Goal: Task Accomplishment & Management: Use online tool/utility

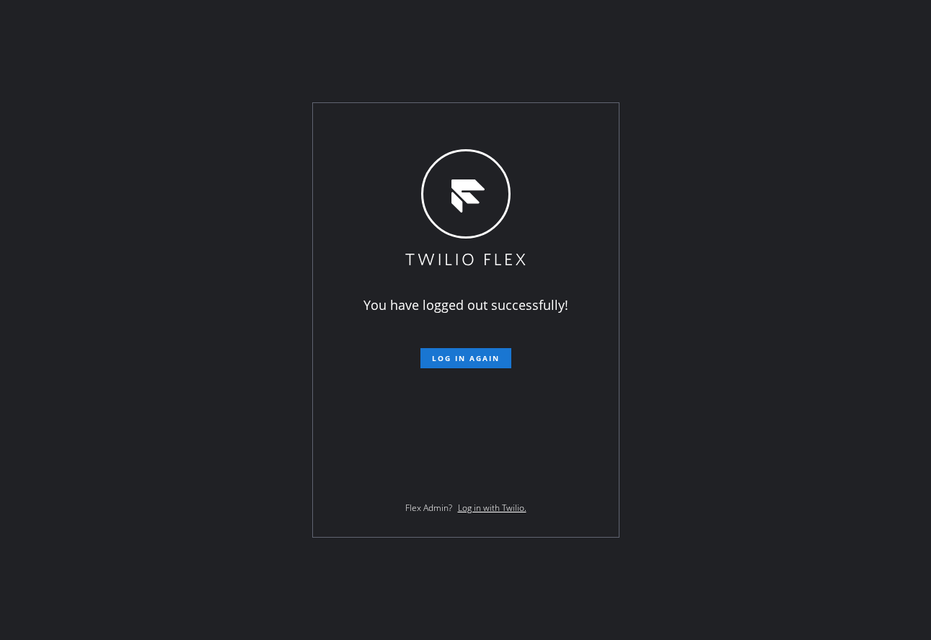
drag, startPoint x: 347, startPoint y: 241, endPoint x: 389, endPoint y: 270, distance: 51.4
click at [347, 241] on div "You have logged out successfully! Log in again Flex Admin? Log in with Twilio." at bounding box center [466, 320] width 306 height 434
click at [453, 355] on span "Log in again" at bounding box center [466, 358] width 68 height 10
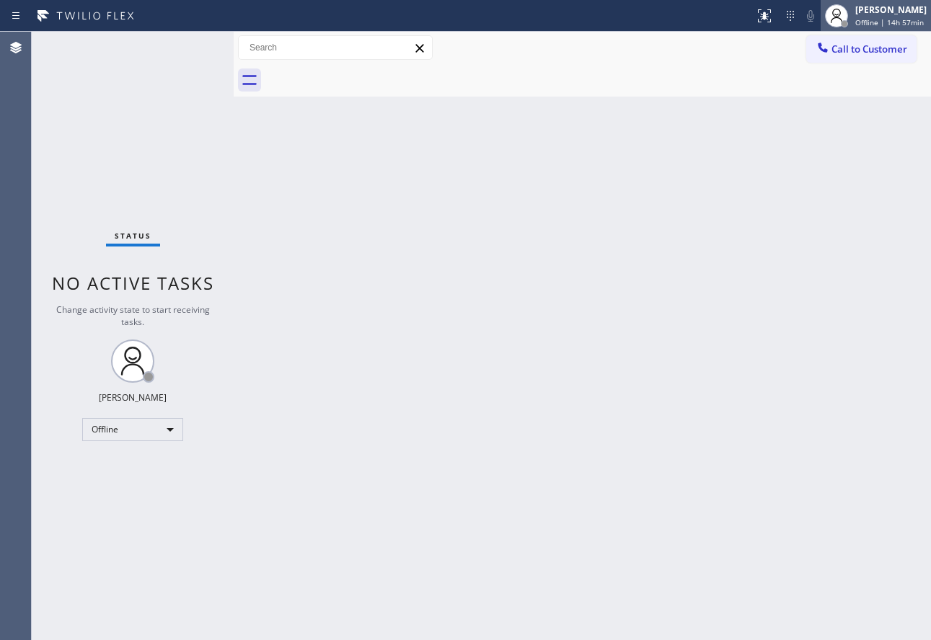
click at [874, 27] on span "Offline | 14h 57min" at bounding box center [889, 22] width 68 height 10
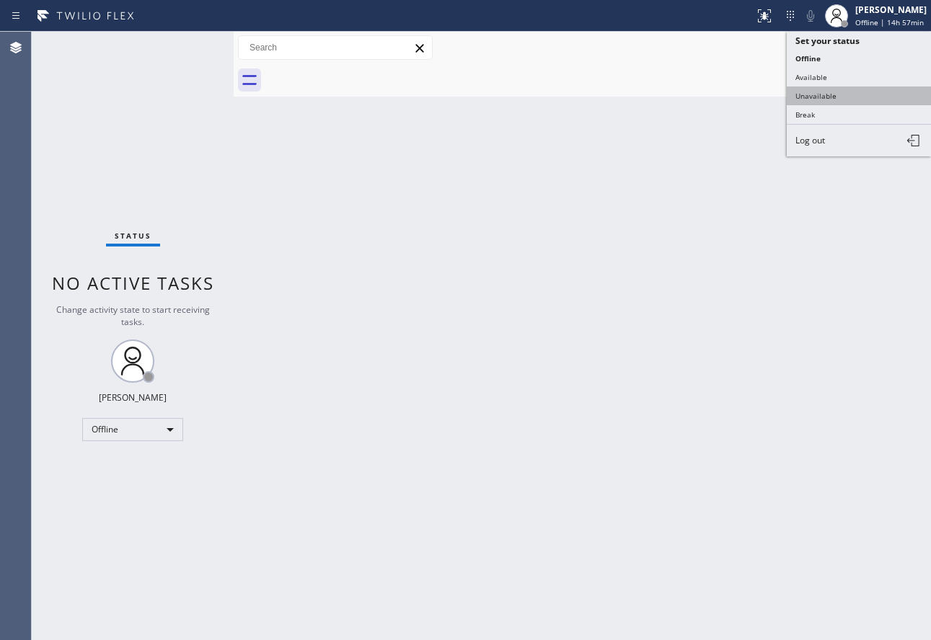
click at [854, 93] on button "Unavailable" at bounding box center [858, 96] width 144 height 19
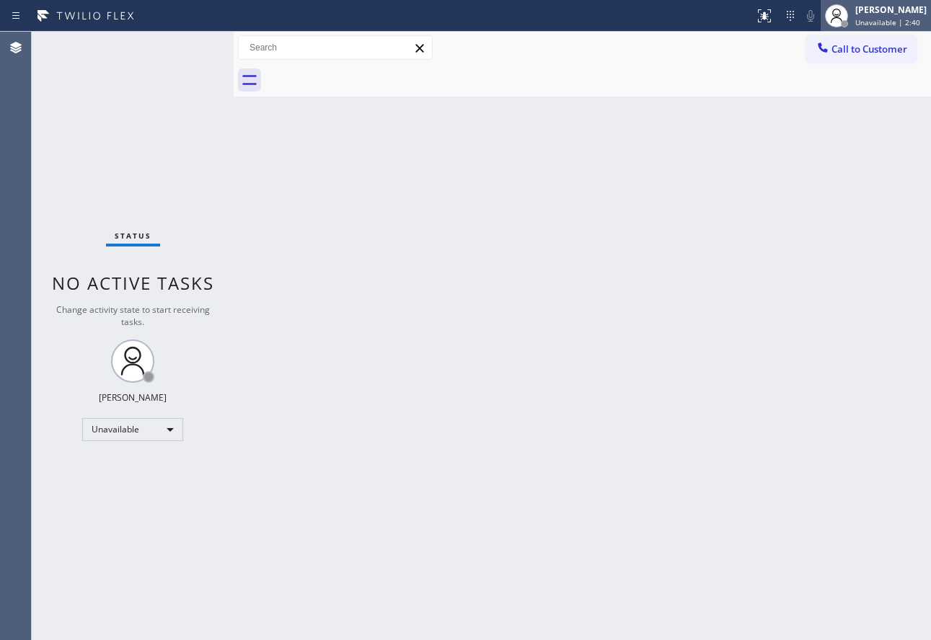
click at [896, 13] on div "John Tindoc" at bounding box center [890, 10] width 71 height 12
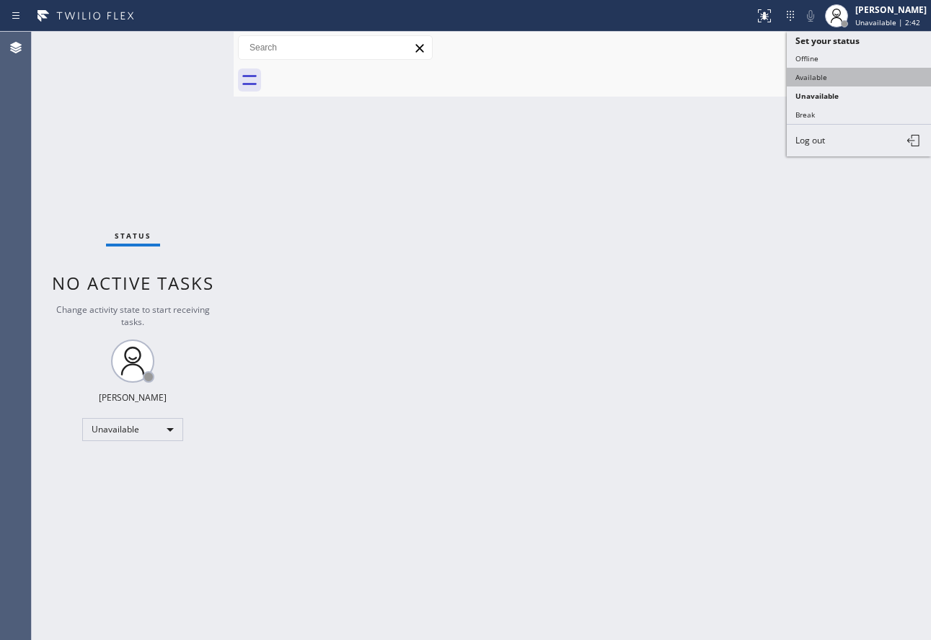
drag, startPoint x: 825, startPoint y: 108, endPoint x: 832, endPoint y: 80, distance: 29.0
click at [832, 80] on ul "Set your status Offline Available Unavailable Break Log out" at bounding box center [858, 94] width 144 height 125
click at [832, 80] on button "Available" at bounding box center [858, 77] width 144 height 19
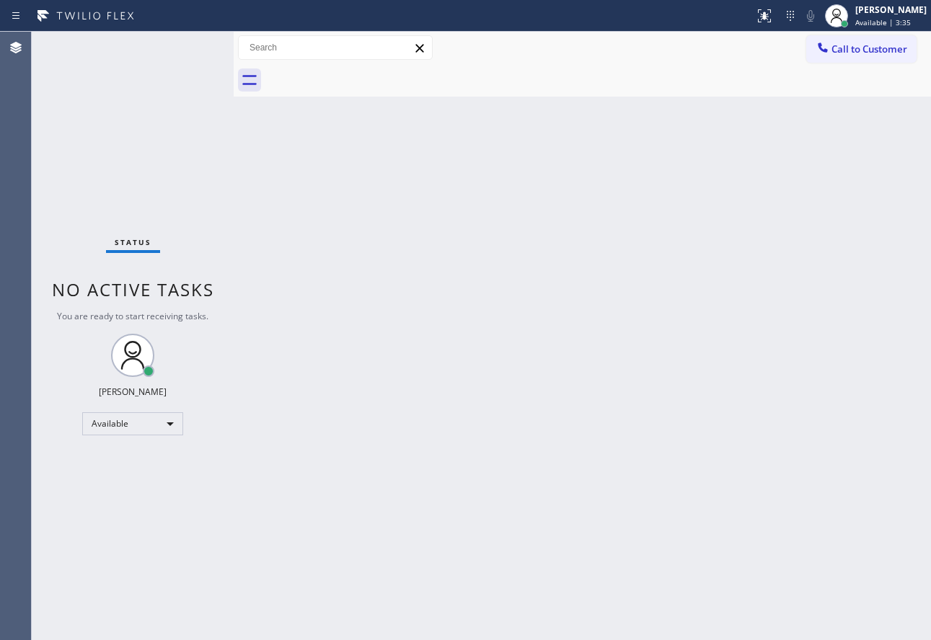
click at [773, 487] on div "Back to Dashboard Change Sender ID Customers Technicians Select a contact Outbo…" at bounding box center [582, 336] width 697 height 608
click at [491, 155] on div "Back to Dashboard Change Sender ID Customers Technicians Select a contact Outbo…" at bounding box center [582, 336] width 697 height 608
click at [652, 523] on div "Back to Dashboard Change Sender ID Customers Technicians Select a contact Outbo…" at bounding box center [582, 336] width 697 height 608
click at [136, 44] on div "Status No active tasks You are ready to start receiving tasks. John Tindoc Avai…" at bounding box center [133, 336] width 202 height 608
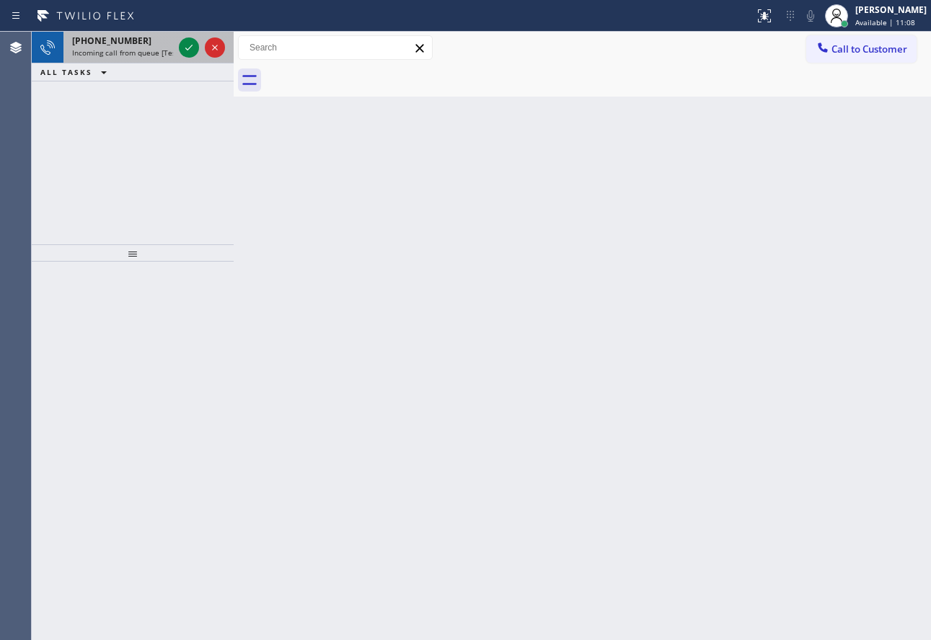
click at [162, 50] on span "Incoming call from queue [Test] All" at bounding box center [132, 53] width 120 height 10
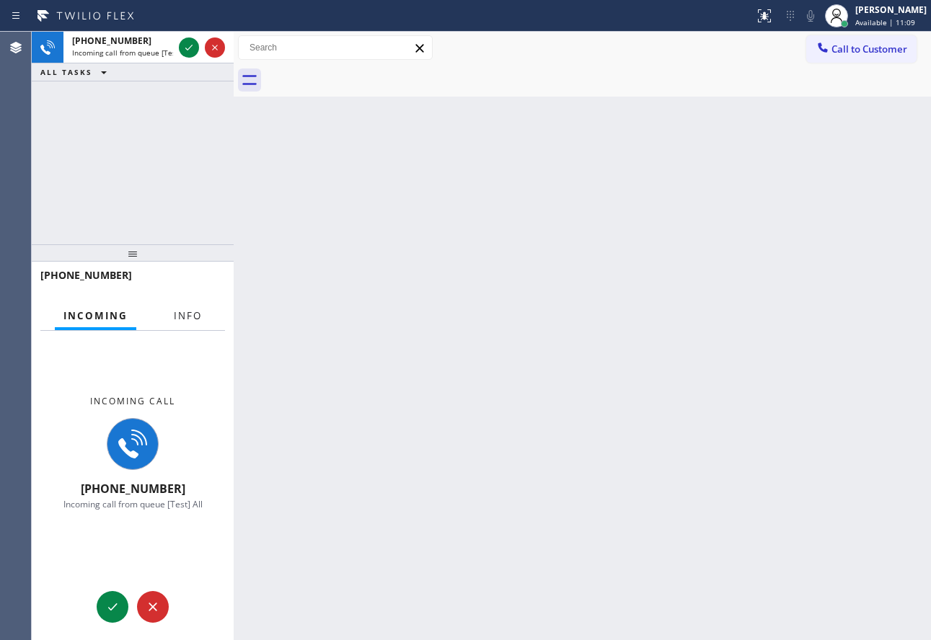
click at [199, 318] on span "Info" at bounding box center [188, 315] width 28 height 13
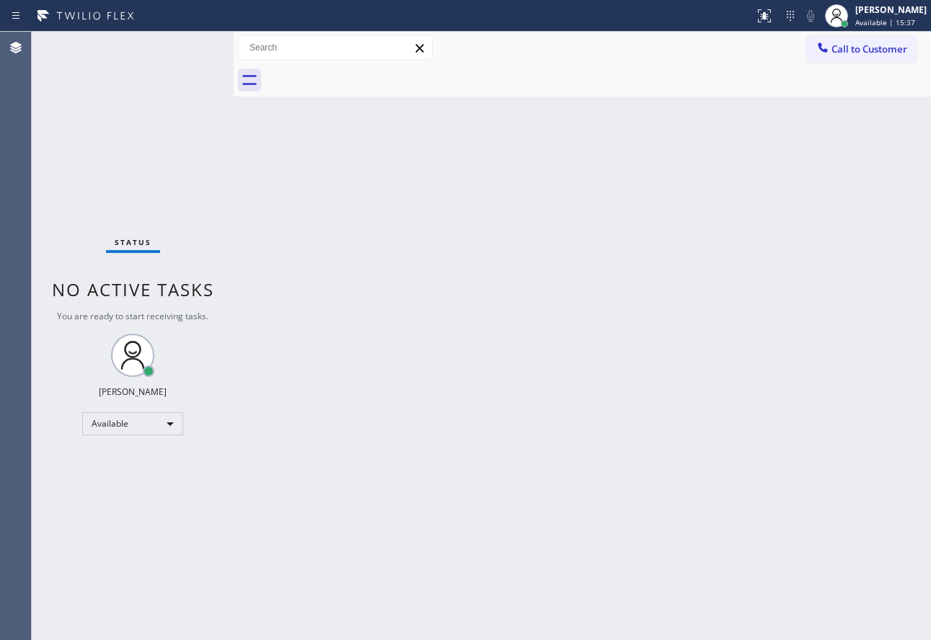
click at [711, 297] on div "Back to Dashboard Change Sender ID Customers Technicians Select a contact Outbo…" at bounding box center [582, 336] width 697 height 608
click at [687, 298] on div "Back to Dashboard Change Sender ID Customers Technicians Select a contact Outbo…" at bounding box center [582, 336] width 697 height 608
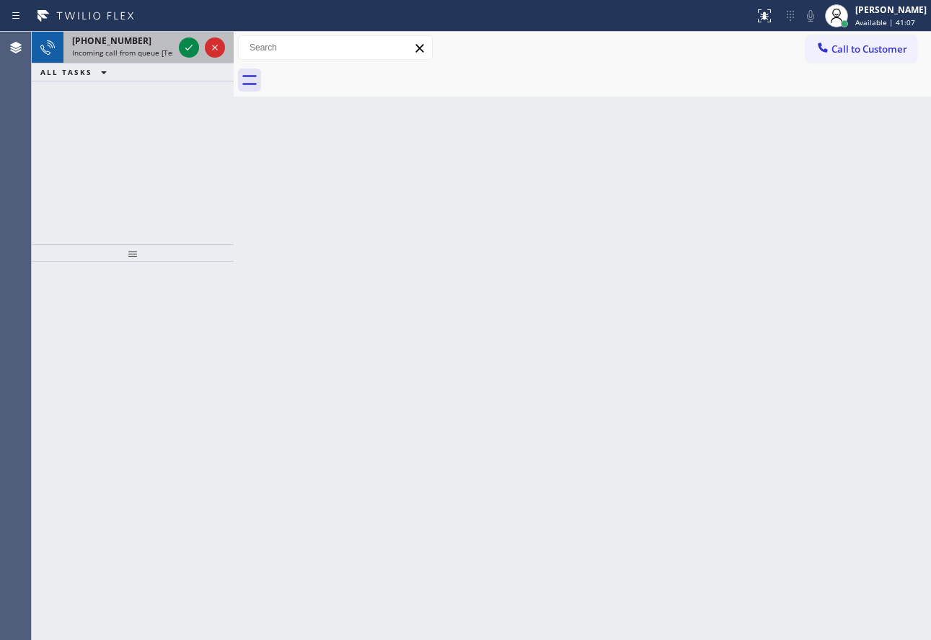
click at [141, 57] on span "Incoming call from queue [Test] All" at bounding box center [132, 53] width 120 height 10
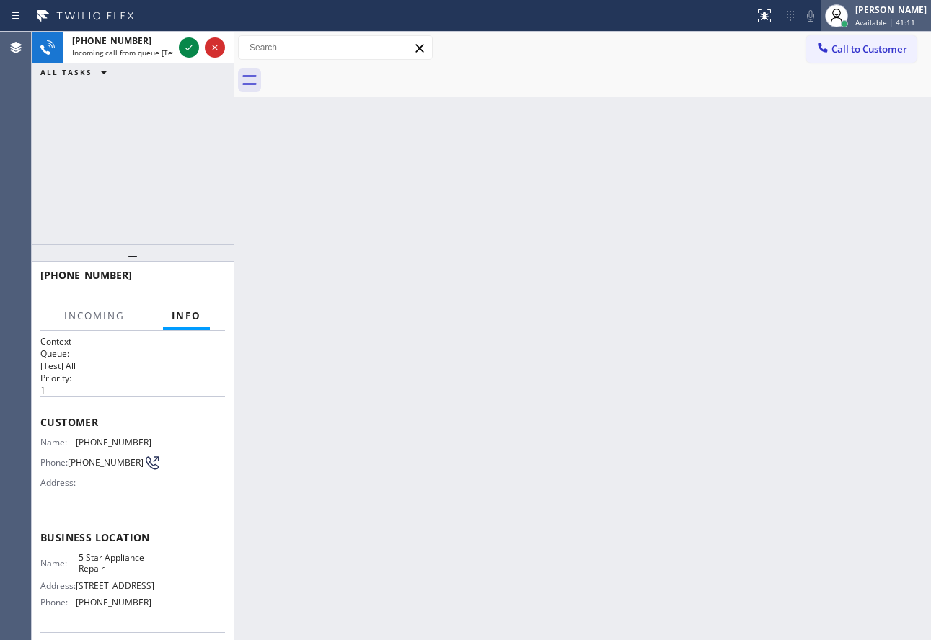
click at [882, 17] on span "Available | 41:11" at bounding box center [885, 22] width 60 height 10
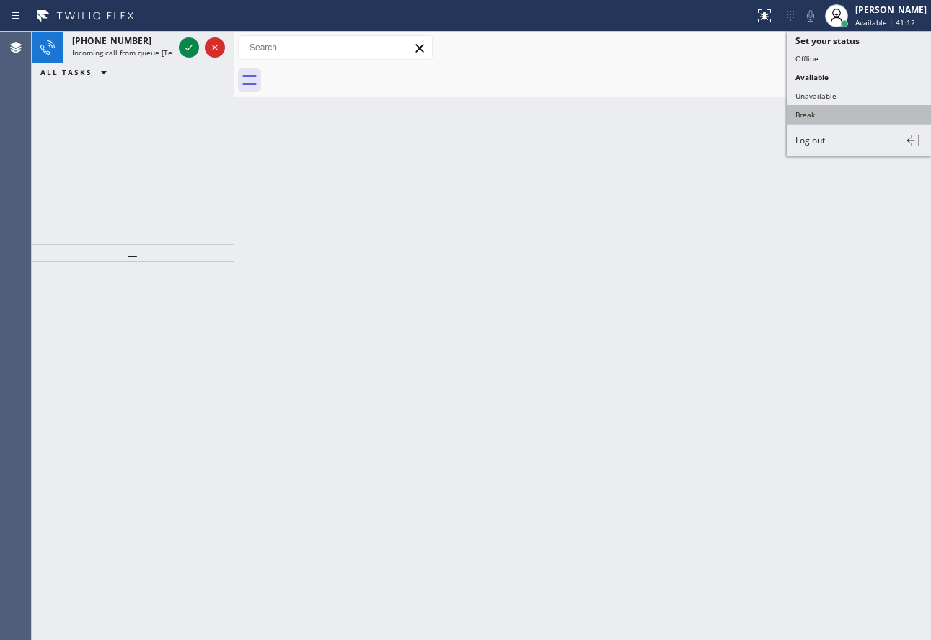
click at [823, 112] on button "Break" at bounding box center [858, 114] width 144 height 19
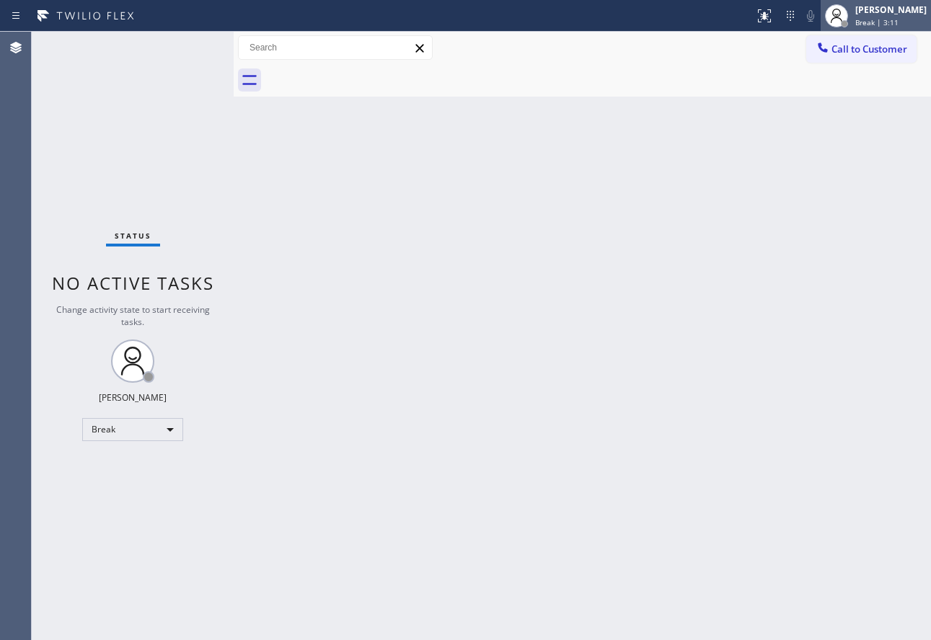
click at [897, 21] on span "Break | 3:11" at bounding box center [876, 22] width 43 height 10
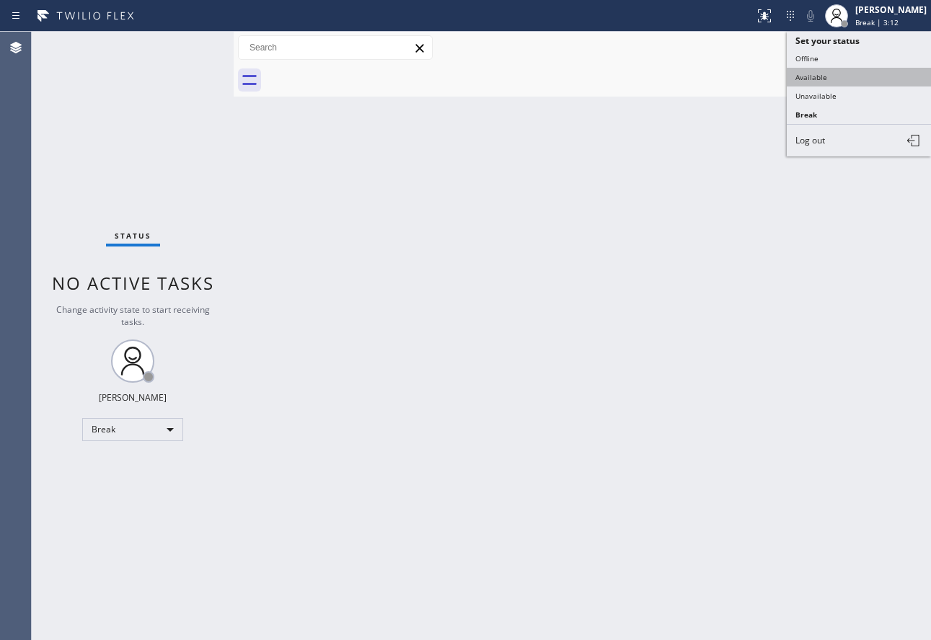
click at [830, 79] on button "Available" at bounding box center [858, 77] width 144 height 19
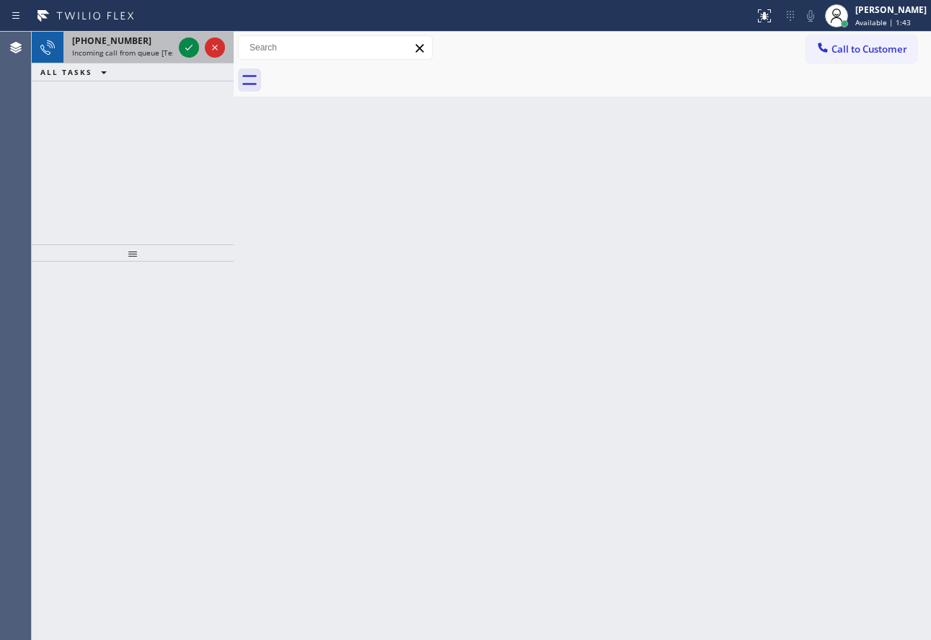
click at [132, 40] on div "+14152182537" at bounding box center [122, 41] width 101 height 12
click at [112, 33] on div "+15104098910 Incoming call from queue [Test] All" at bounding box center [119, 48] width 112 height 32
click at [143, 50] on span "Incoming call from queue [Test] All" at bounding box center [132, 53] width 120 height 10
click at [122, 53] on span "Incoming call from queue [Test] All" at bounding box center [132, 53] width 120 height 10
click at [123, 49] on span "Incoming call from queue Primary EL" at bounding box center [135, 53] width 126 height 10
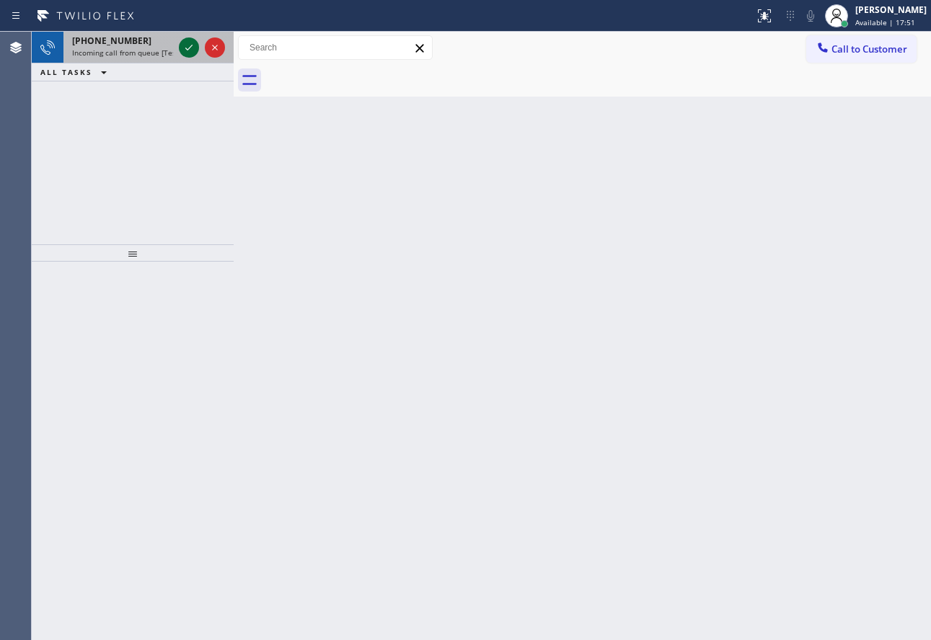
click at [191, 50] on icon at bounding box center [188, 47] width 17 height 17
click at [184, 50] on icon at bounding box center [188, 47] width 17 height 17
click at [182, 46] on icon at bounding box center [188, 47] width 17 height 17
click at [187, 50] on icon at bounding box center [188, 47] width 17 height 17
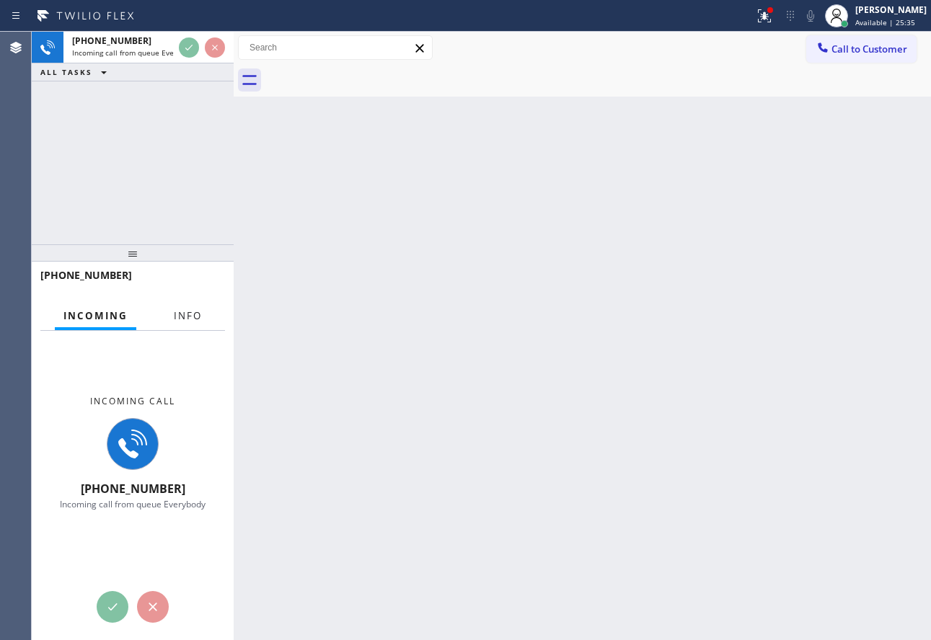
click at [189, 316] on span "Info" at bounding box center [188, 315] width 28 height 13
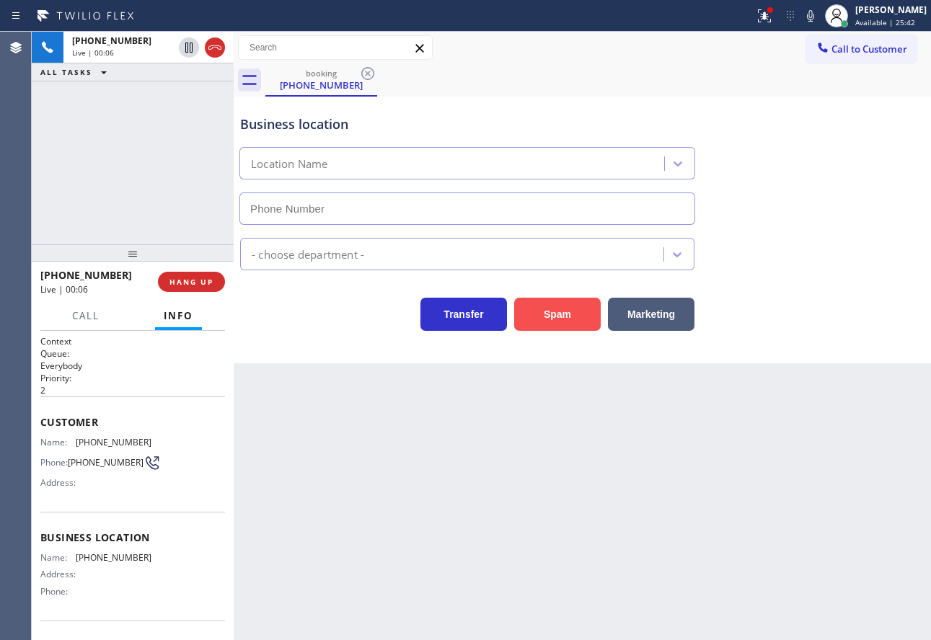
click at [557, 325] on button "Spam" at bounding box center [557, 314] width 87 height 33
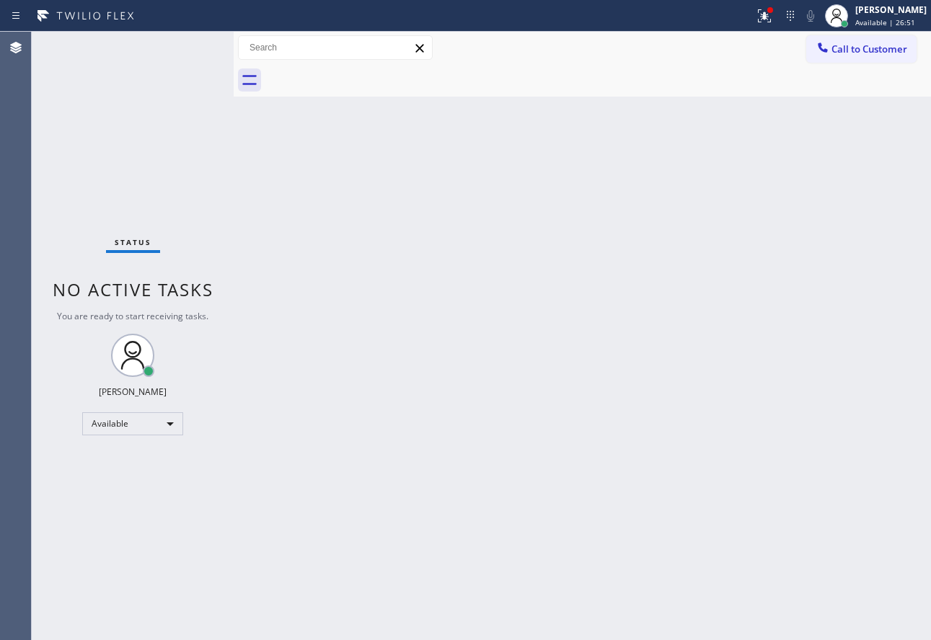
click at [804, 249] on div "Back to Dashboard Change Sender ID Customers Technicians Select a contact Outbo…" at bounding box center [582, 336] width 697 height 608
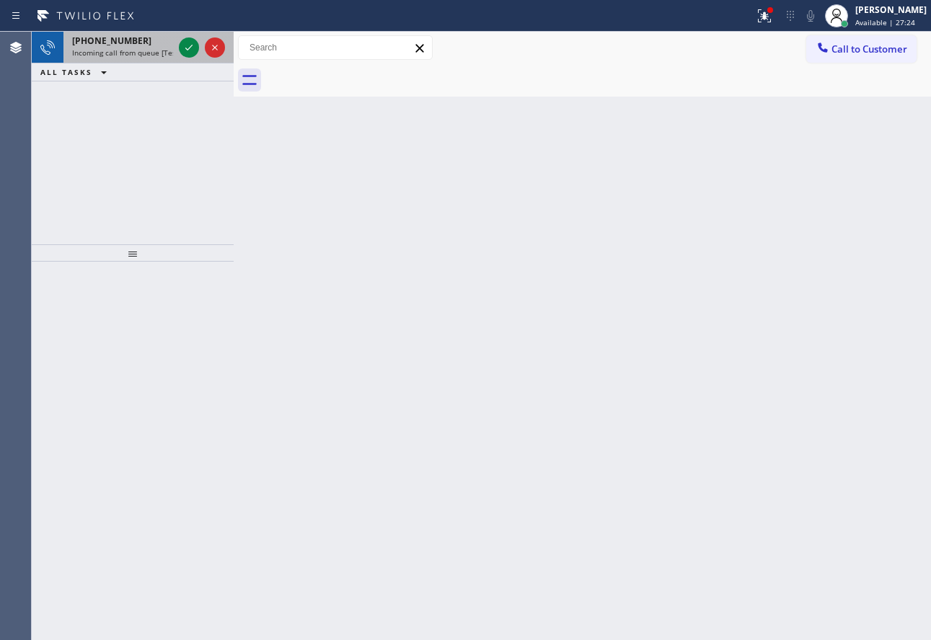
click at [106, 58] on div "[PHONE_NUMBER] Incoming call from queue [Test] All" at bounding box center [119, 48] width 112 height 32
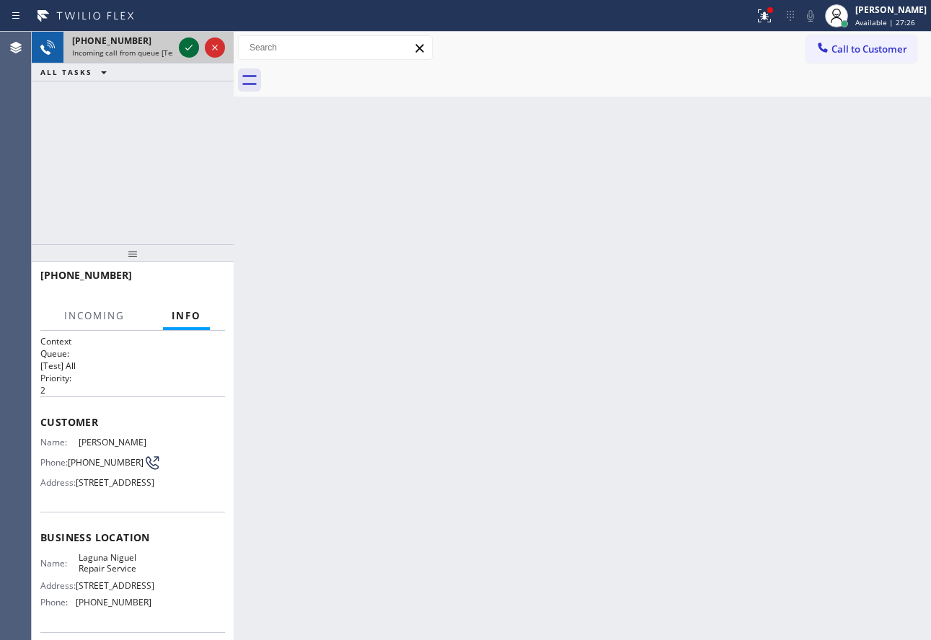
click at [184, 50] on icon at bounding box center [188, 47] width 17 height 17
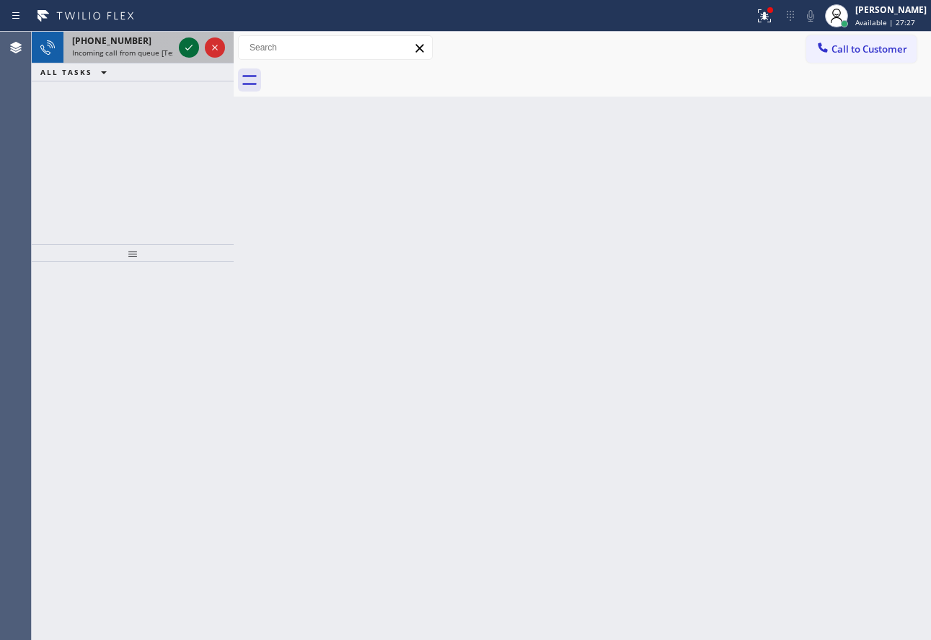
click at [184, 50] on icon at bounding box center [188, 47] width 17 height 17
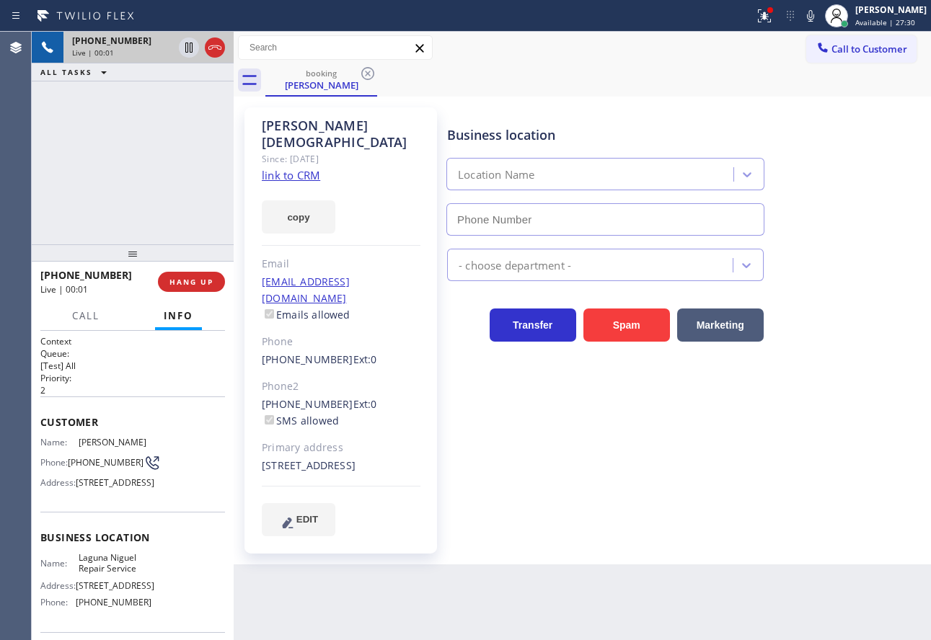
type input "[PHONE_NUMBER]"
click at [305, 167] on div "[PERSON_NAME] Since: [DATE] link to CRM copy Email [EMAIL_ADDRESS][DOMAIN_NAME]…" at bounding box center [340, 330] width 192 height 446
click at [305, 168] on link "link to CRM" at bounding box center [291, 175] width 58 height 14
click at [819, 19] on icon at bounding box center [810, 15] width 17 height 17
click at [190, 51] on icon at bounding box center [188, 48] width 7 height 10
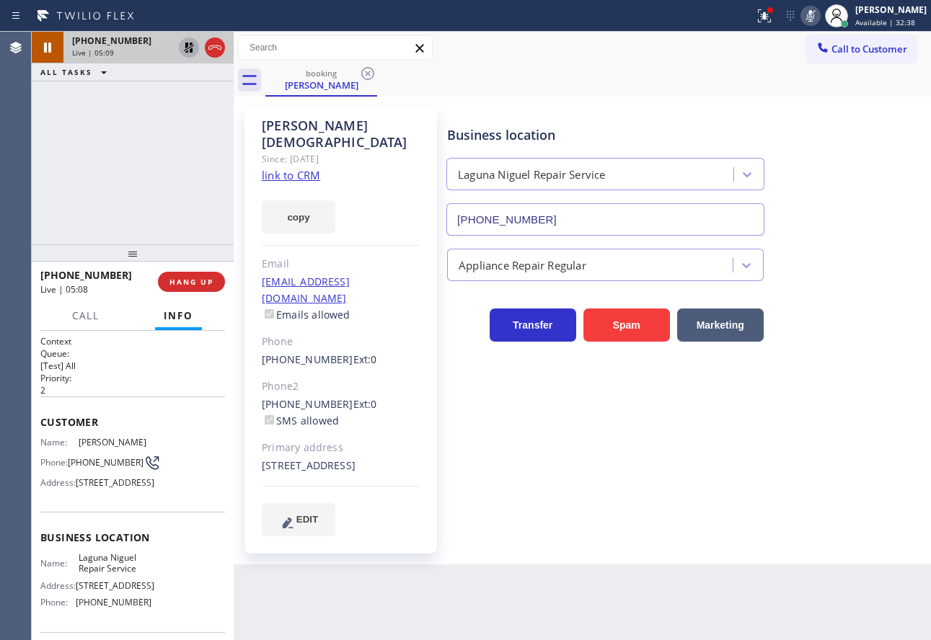
click at [814, 17] on icon at bounding box center [810, 16] width 7 height 12
click at [188, 44] on icon at bounding box center [189, 48] width 10 height 10
click at [819, 14] on icon at bounding box center [810, 15] width 17 height 17
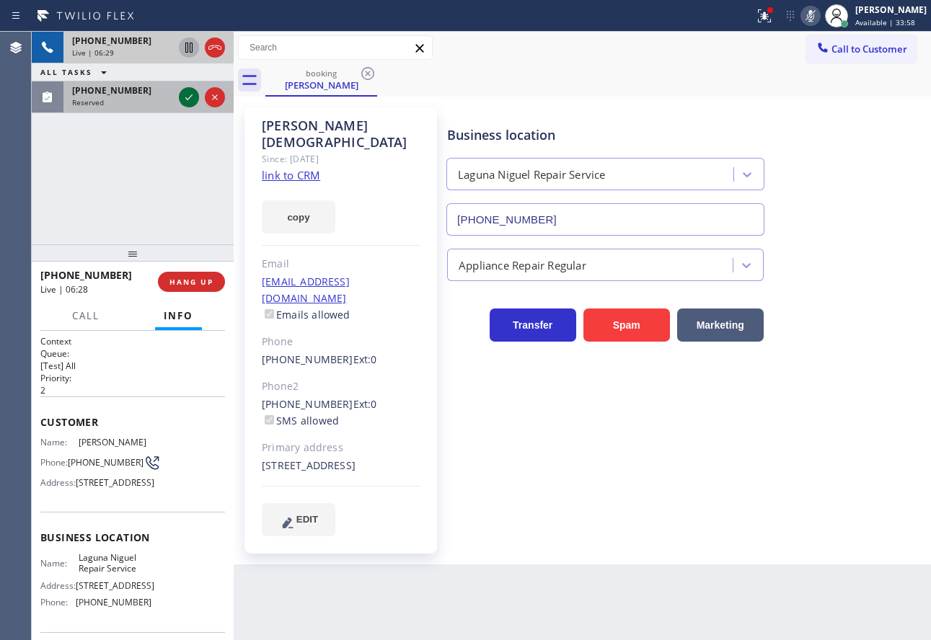
click at [185, 98] on icon at bounding box center [188, 97] width 17 height 17
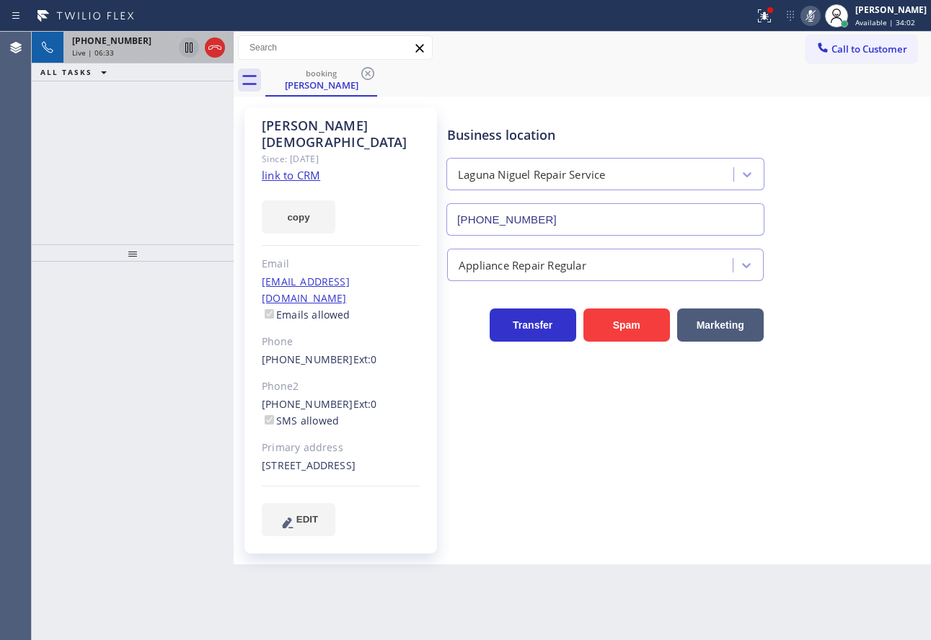
click at [118, 46] on span "[PHONE_NUMBER]" at bounding box center [111, 41] width 79 height 12
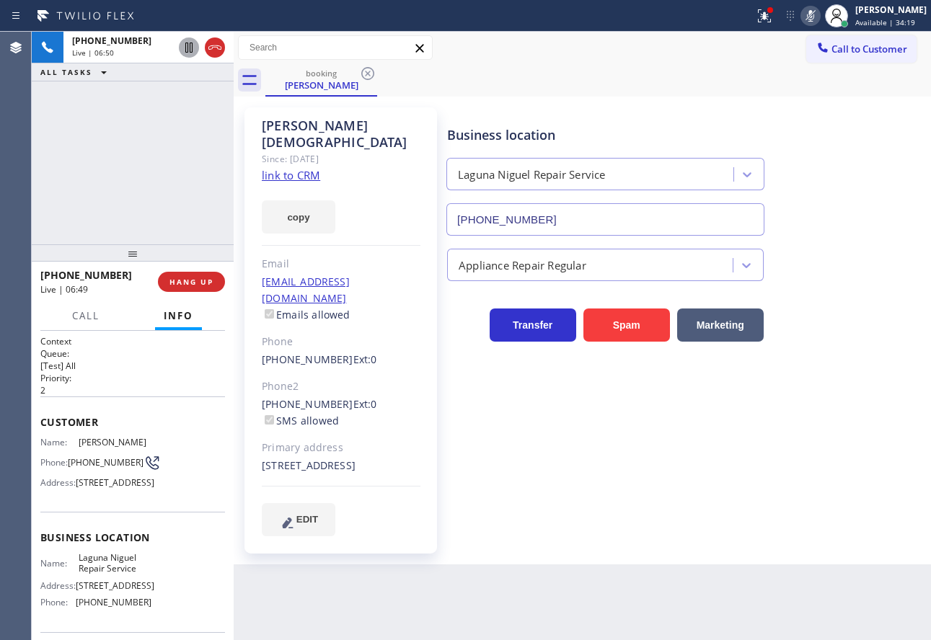
click at [817, 13] on icon at bounding box center [810, 15] width 17 height 17
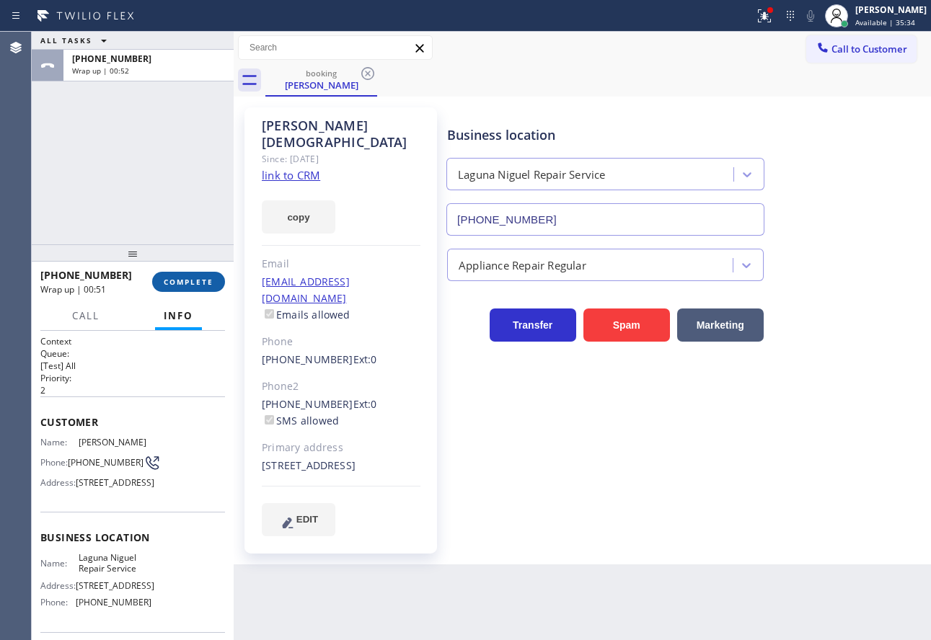
click at [190, 277] on span "COMPLETE" at bounding box center [189, 282] width 50 height 10
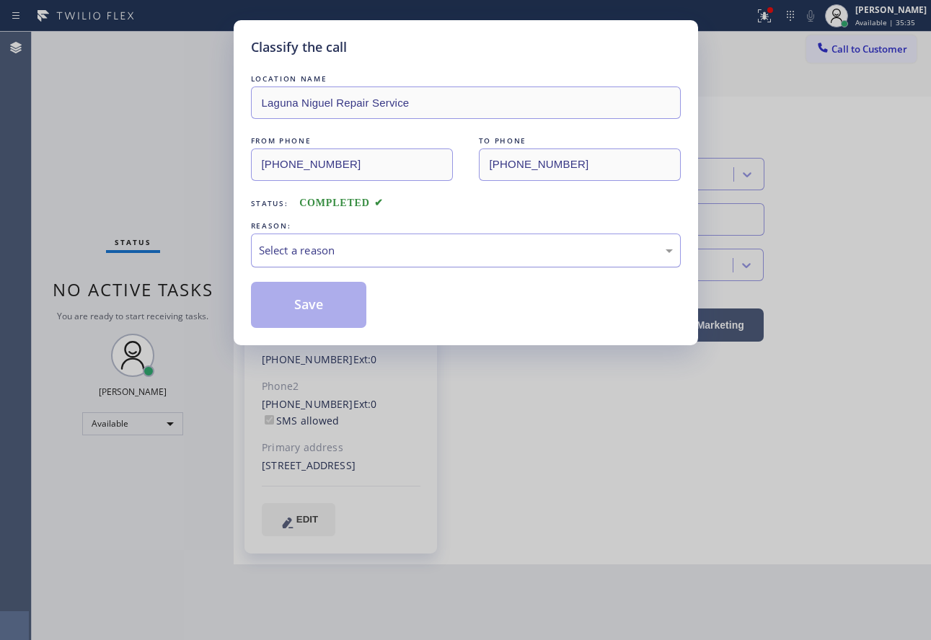
click at [325, 238] on div "Select a reason" at bounding box center [466, 251] width 430 height 34
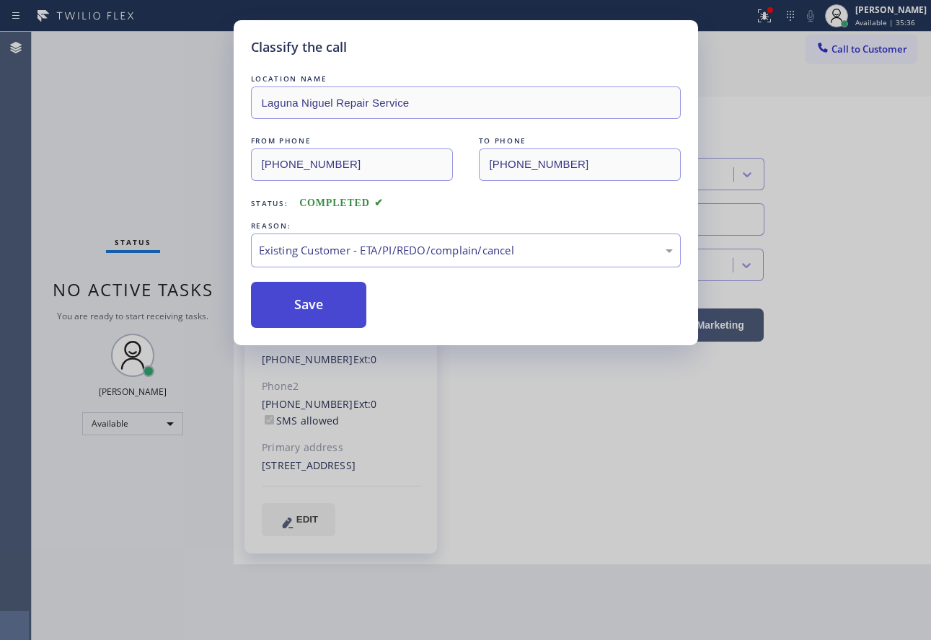
click at [308, 301] on button "Save" at bounding box center [309, 305] width 116 height 46
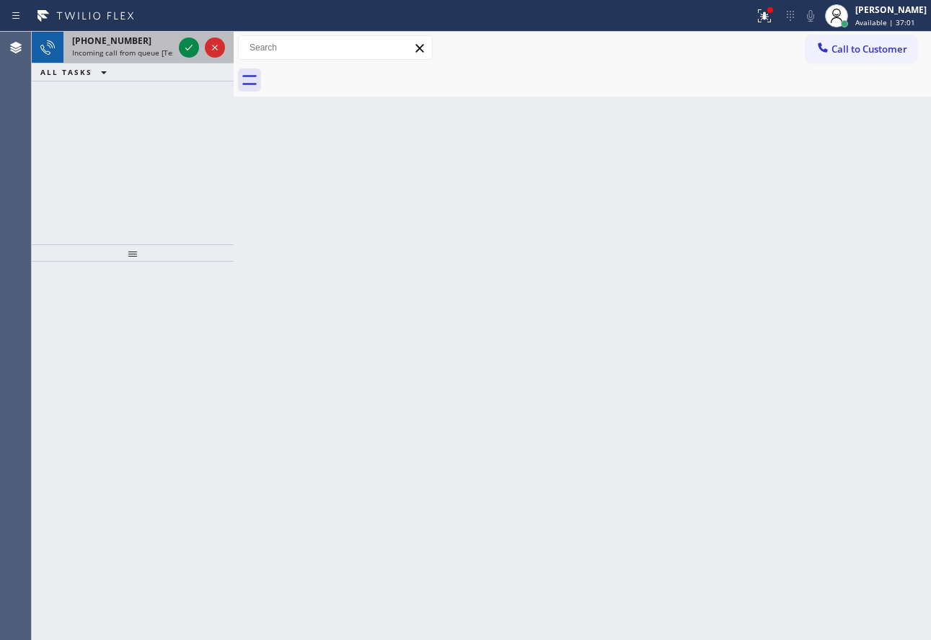
click at [158, 42] on div "[PHONE_NUMBER]" at bounding box center [122, 41] width 101 height 12
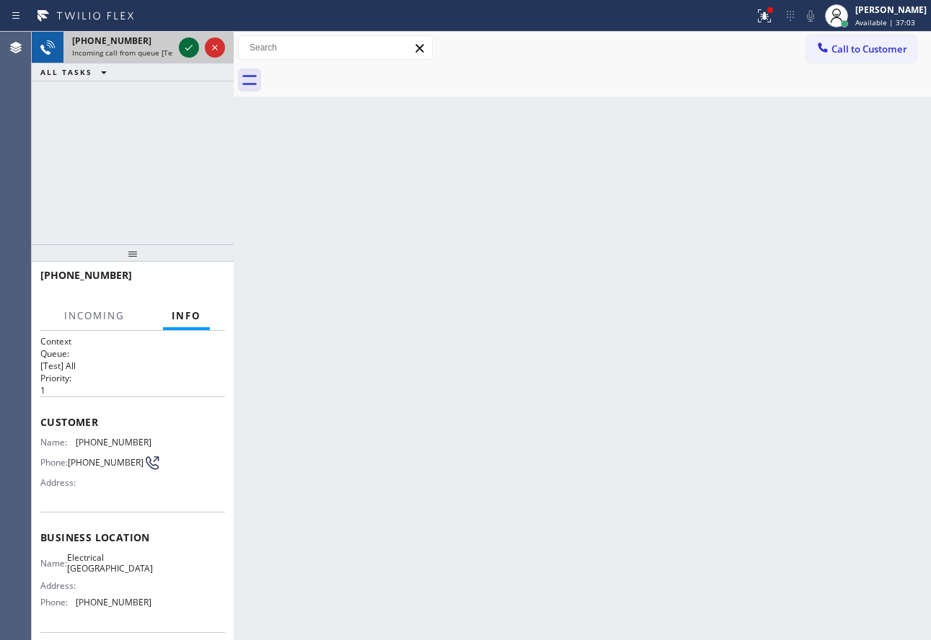
click at [194, 45] on icon at bounding box center [188, 47] width 17 height 17
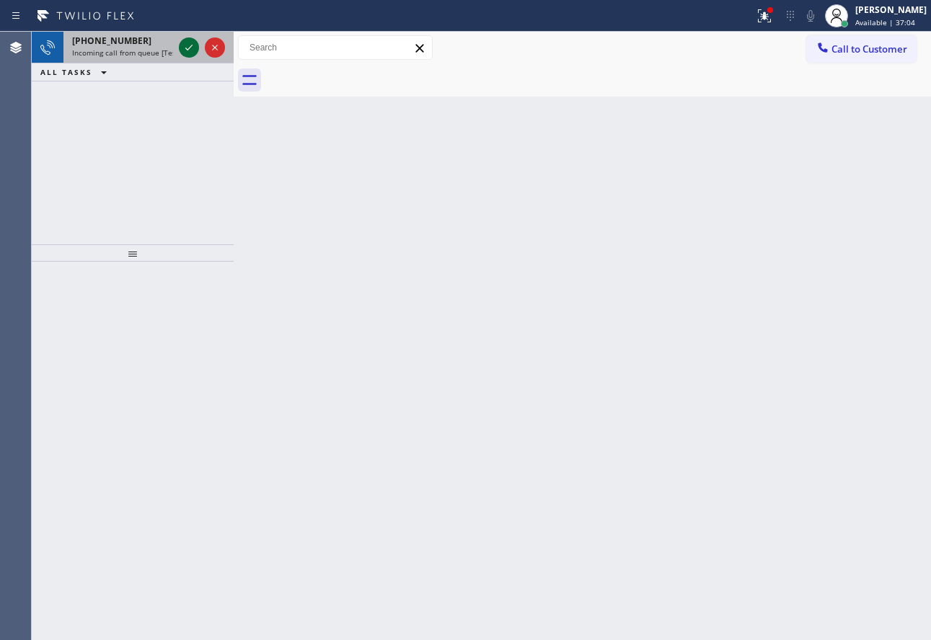
click at [187, 47] on icon at bounding box center [188, 47] width 17 height 17
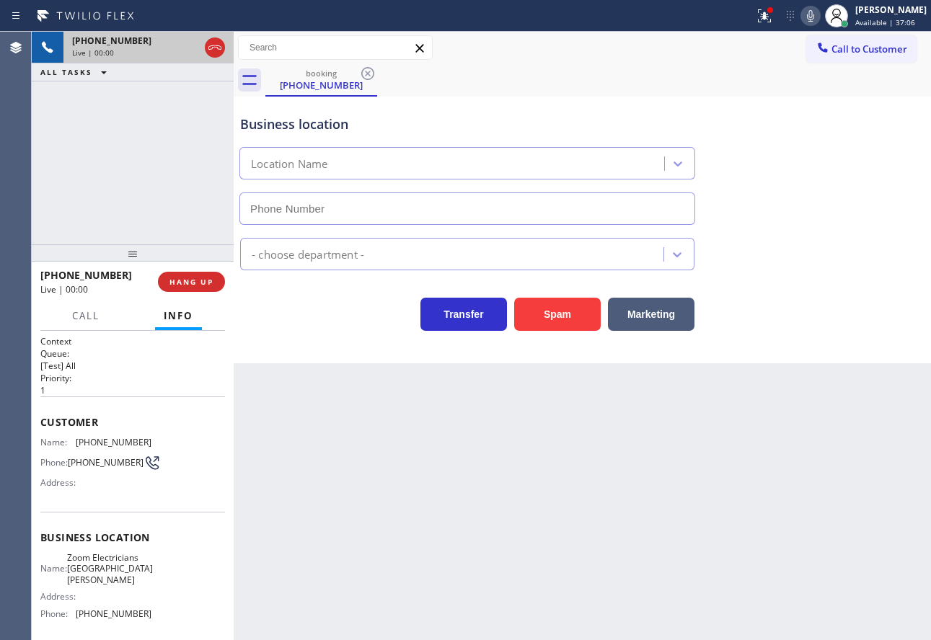
type input "[PHONE_NUMBER]"
click at [106, 442] on span "[PHONE_NUMBER]" at bounding box center [114, 442] width 76 height 11
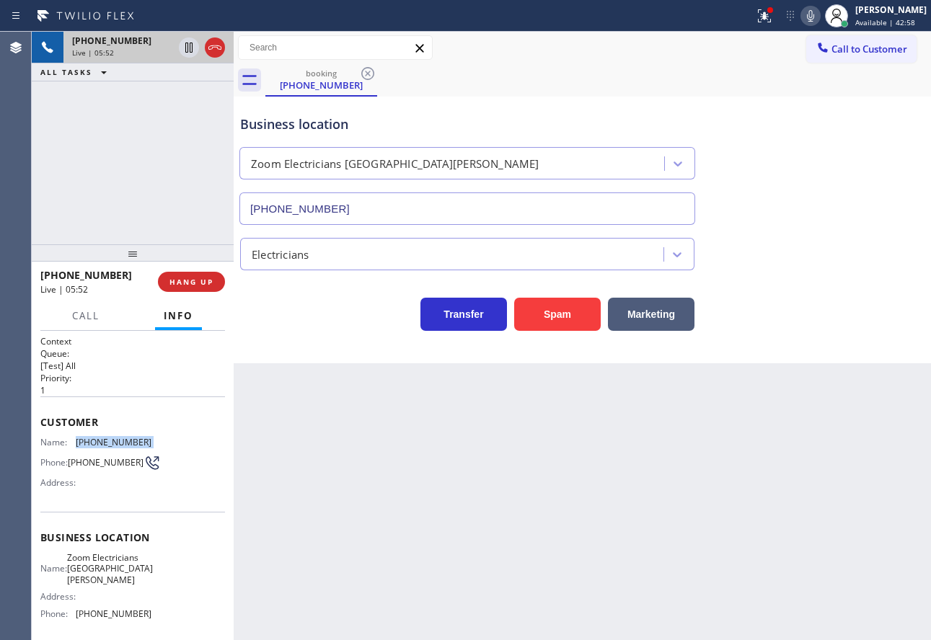
click at [106, 442] on span "[PHONE_NUMBER]" at bounding box center [114, 442] width 76 height 11
copy span "[PHONE_NUMBER]"
click at [110, 613] on span "[PHONE_NUMBER]" at bounding box center [114, 613] width 76 height 11
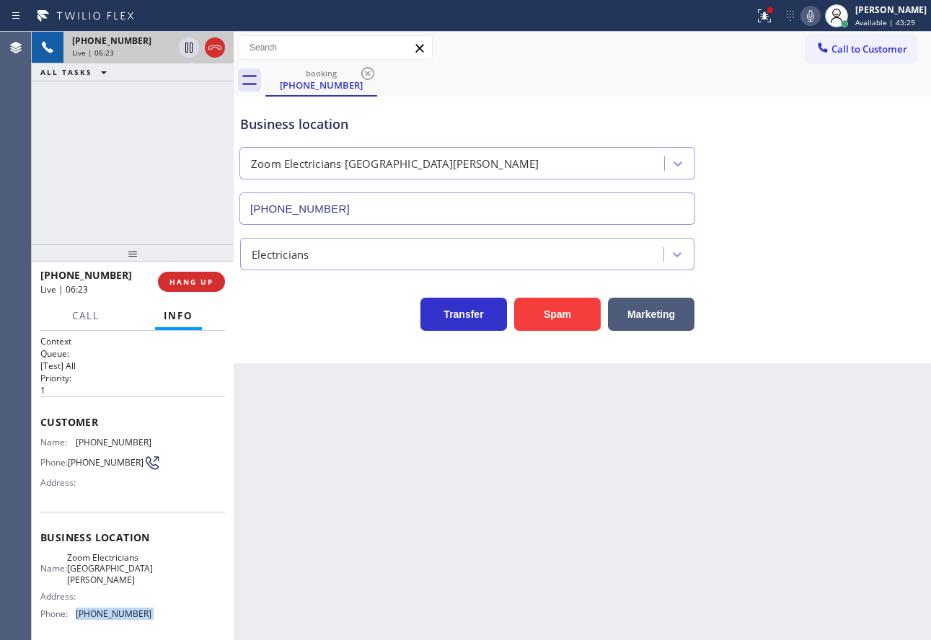
copy span "[PHONE_NUMBER]"
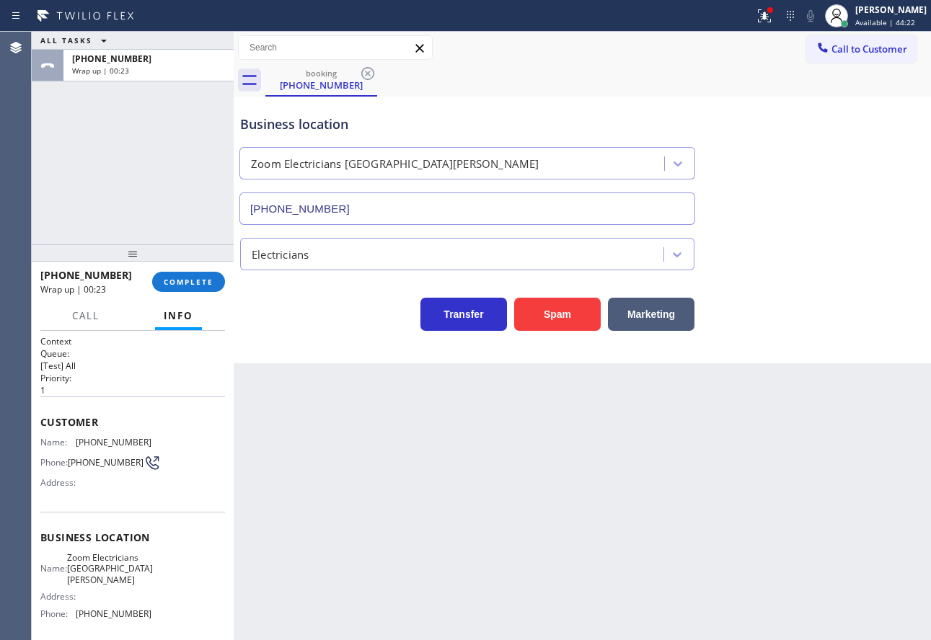
click at [98, 579] on span "Zoom Electricians [GEOGRAPHIC_DATA][PERSON_NAME]" at bounding box center [110, 568] width 86 height 33
copy span "Zoom Electricians [GEOGRAPHIC_DATA][PERSON_NAME]"
click at [109, 448] on div "Name: [PHONE_NUMBER] Phone: [PHONE_NUMBER] Address:" at bounding box center [95, 465] width 111 height 57
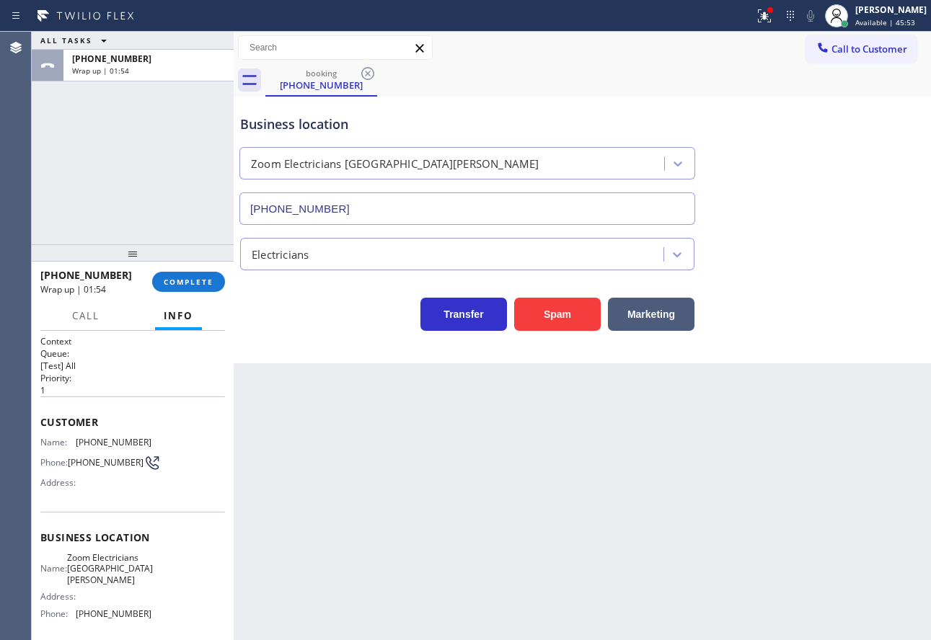
click at [108, 442] on span "[PHONE_NUMBER]" at bounding box center [114, 442] width 76 height 11
copy span "[PHONE_NUMBER]"
click at [216, 280] on button "COMPLETE" at bounding box center [188, 282] width 73 height 20
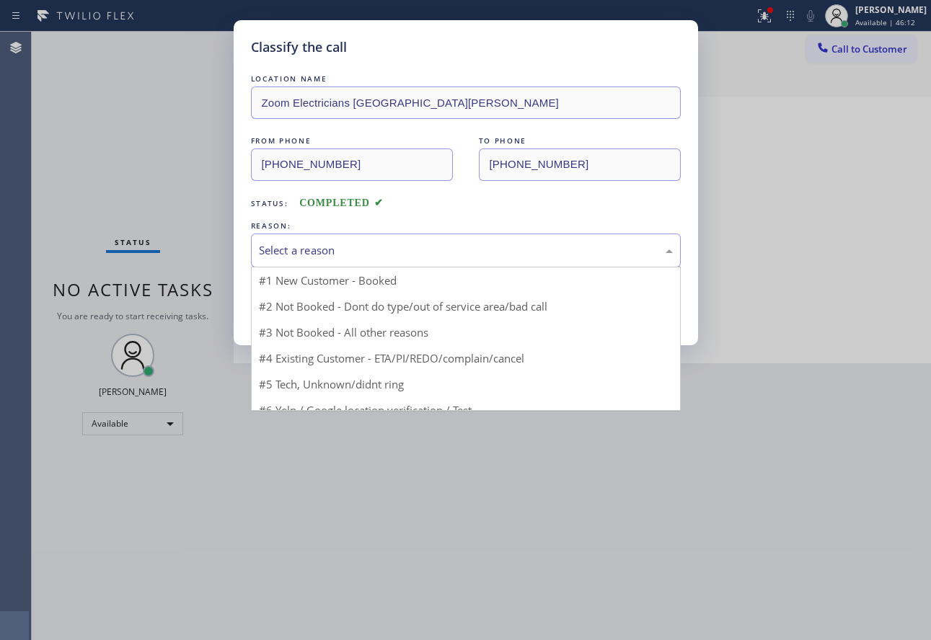
click at [354, 242] on div "Select a reason" at bounding box center [466, 250] width 414 height 17
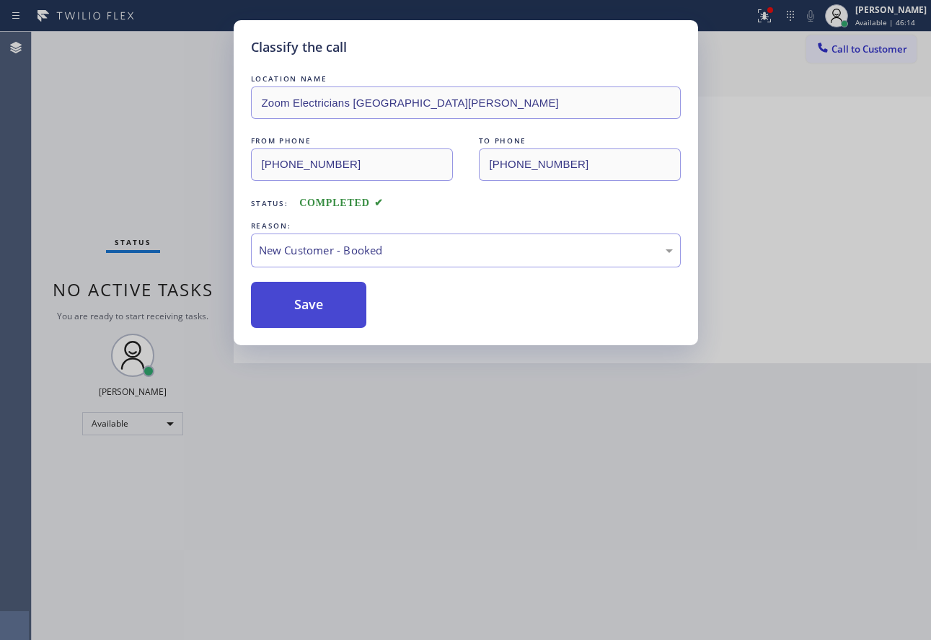
click at [309, 307] on button "Save" at bounding box center [309, 305] width 116 height 46
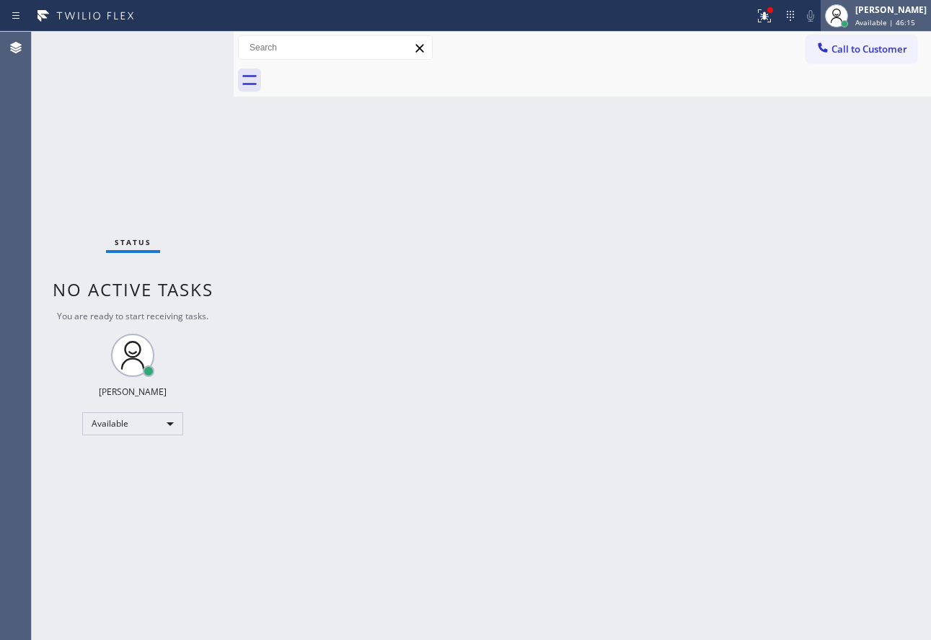
click at [888, 22] on span "Available | 46:15" at bounding box center [885, 22] width 60 height 10
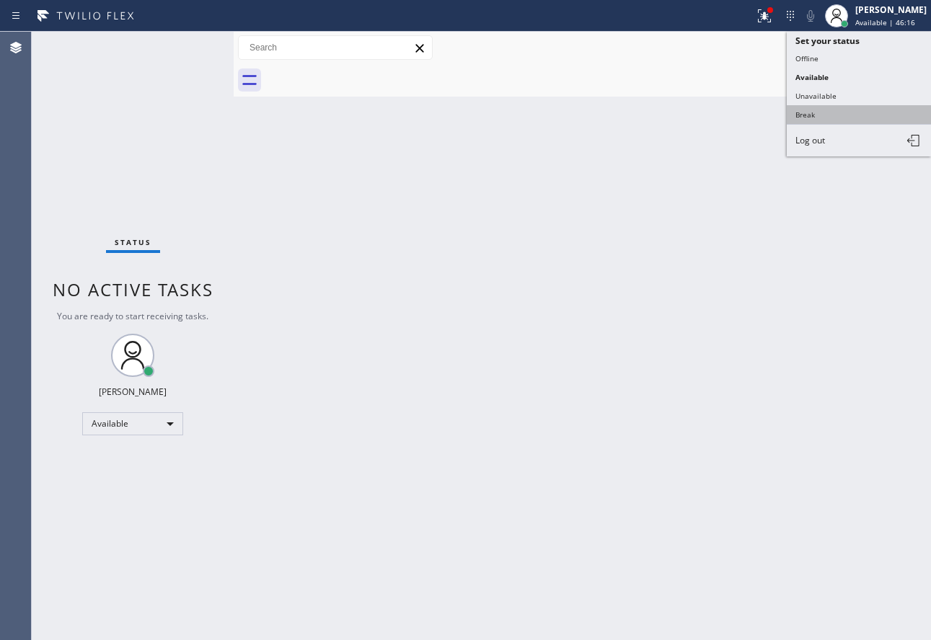
click at [823, 110] on button "Break" at bounding box center [858, 114] width 144 height 19
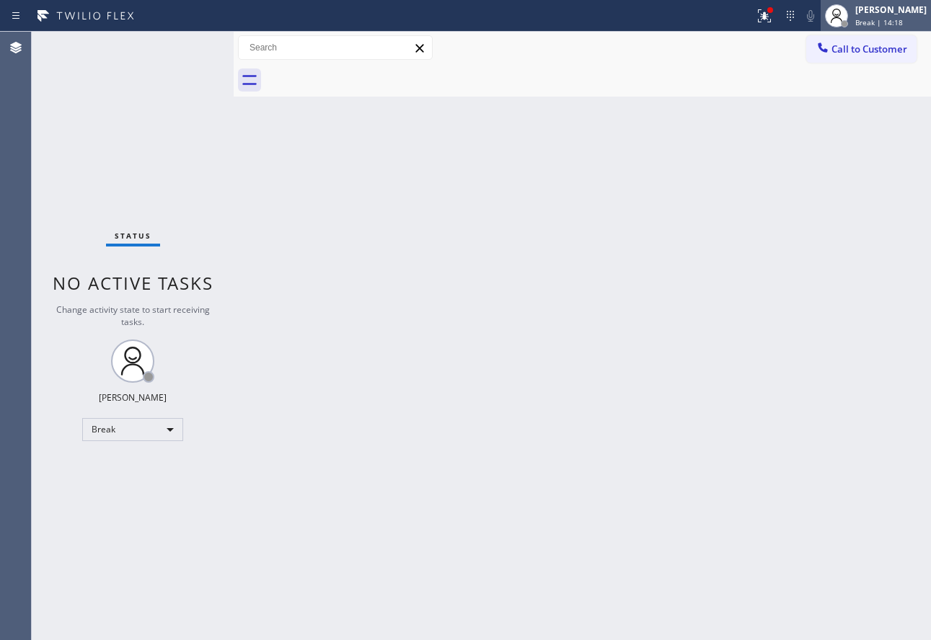
click at [900, 14] on div "[PERSON_NAME]" at bounding box center [890, 10] width 71 height 12
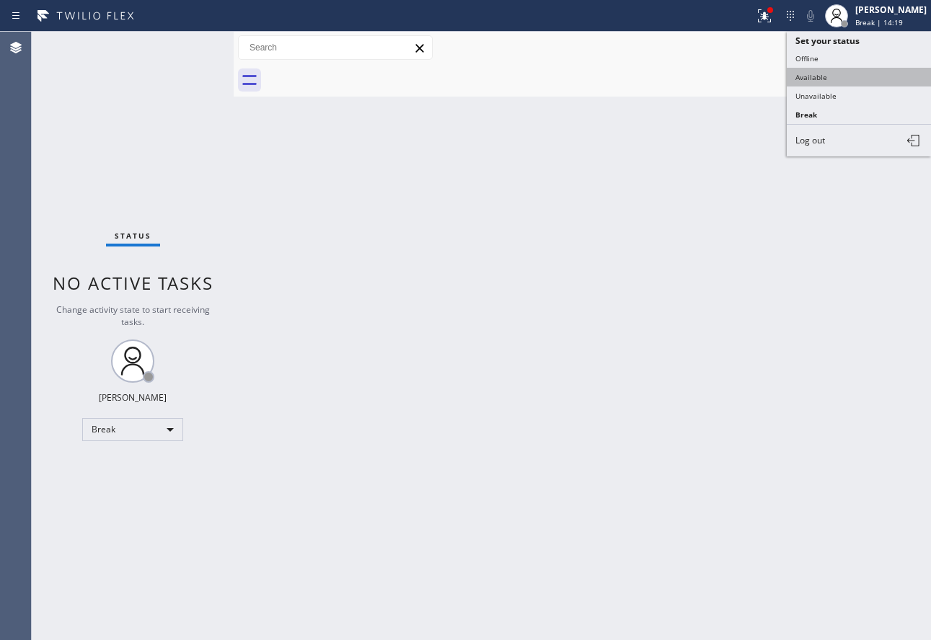
click at [820, 72] on button "Available" at bounding box center [858, 77] width 144 height 19
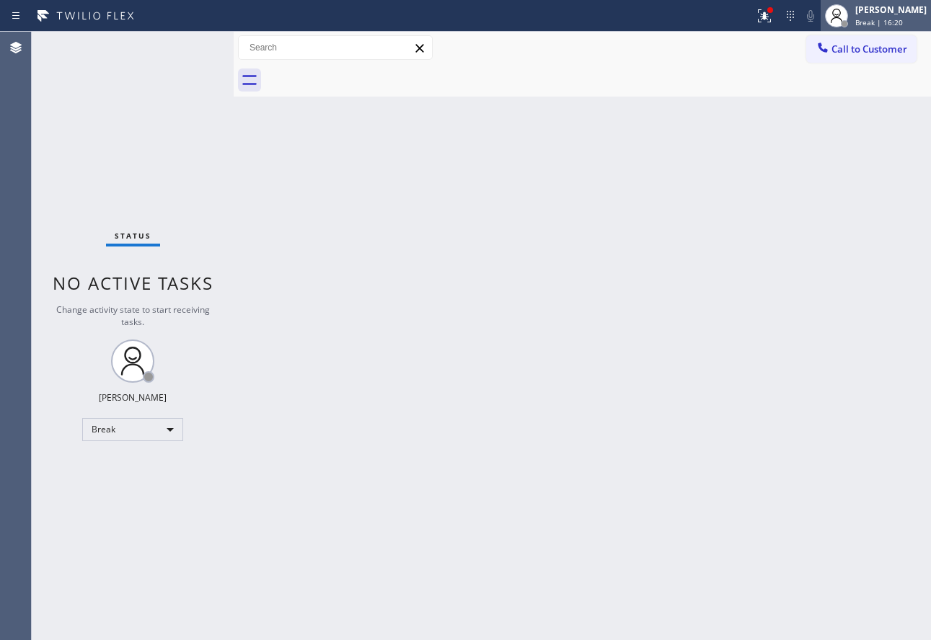
click at [907, 17] on div "[PERSON_NAME] Break | 16:20" at bounding box center [891, 15] width 79 height 25
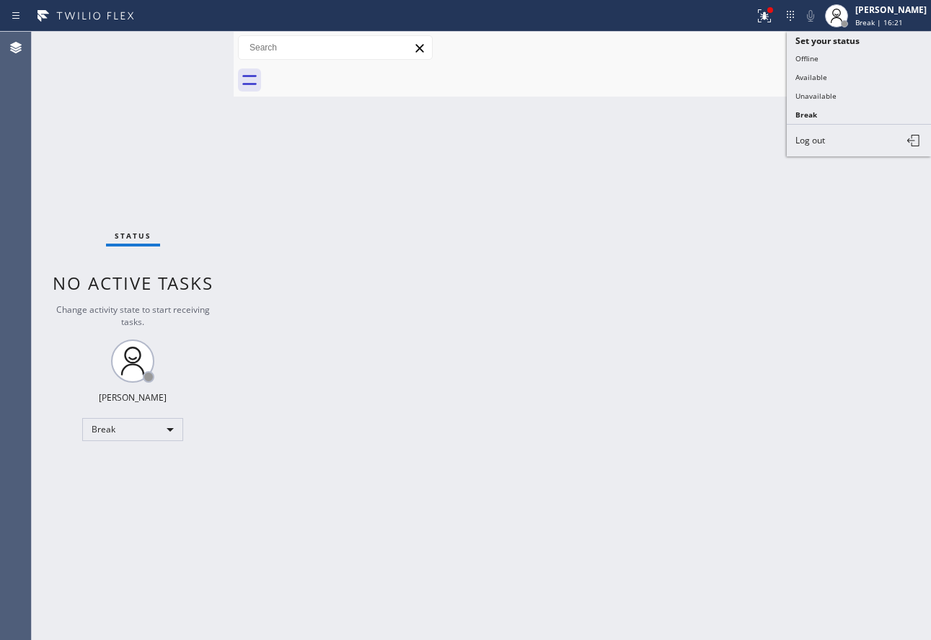
click at [820, 83] on button "Available" at bounding box center [858, 77] width 144 height 19
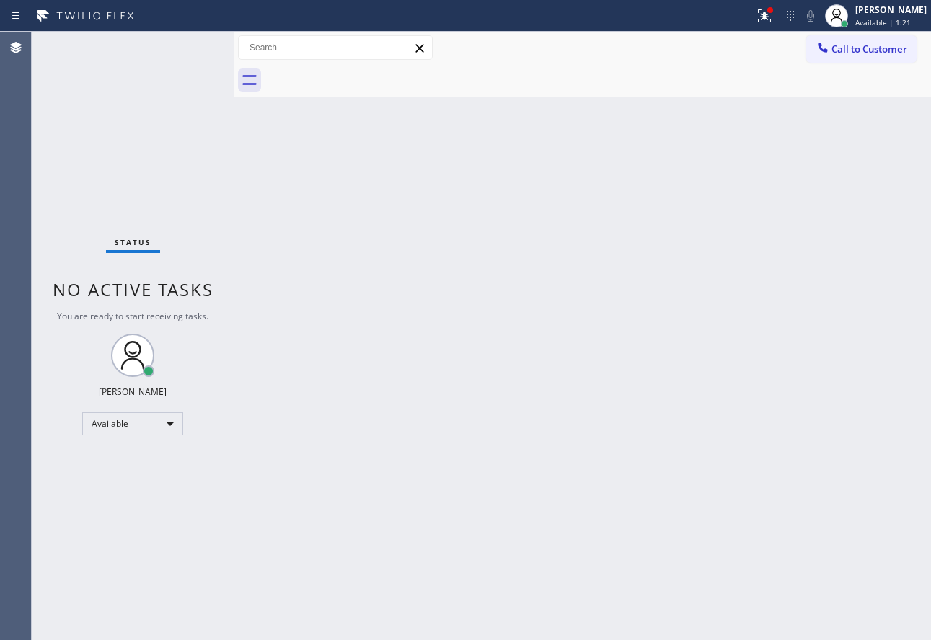
click at [572, 381] on div "Back to Dashboard Change Sender ID Customers Technicians Select a contact Outbo…" at bounding box center [582, 336] width 697 height 608
click at [480, 382] on div "Back to Dashboard Change Sender ID Customers Technicians Select a contact Outbo…" at bounding box center [582, 336] width 697 height 608
click at [453, 410] on div "Back to Dashboard Change Sender ID Customers Technicians Select a contact Outbo…" at bounding box center [582, 336] width 697 height 608
click at [185, 46] on div "Status No active tasks You are ready to start receiving tasks. [PERSON_NAME] Av…" at bounding box center [133, 336] width 202 height 608
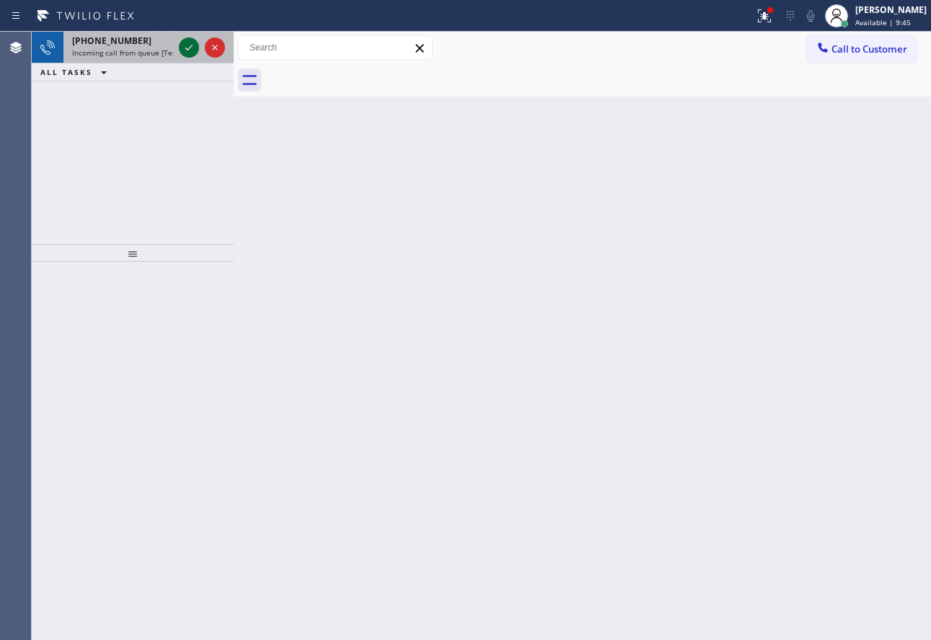
click at [185, 43] on icon at bounding box center [188, 47] width 17 height 17
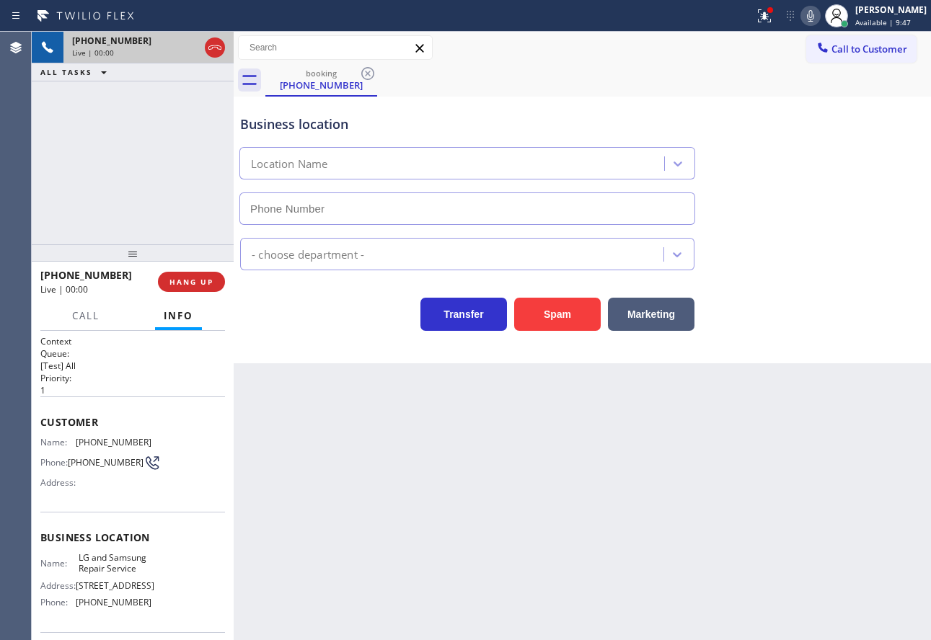
type input "[PHONE_NUMBER]"
click at [845, 280] on div "Transfer Spam Marketing" at bounding box center [582, 300] width 690 height 61
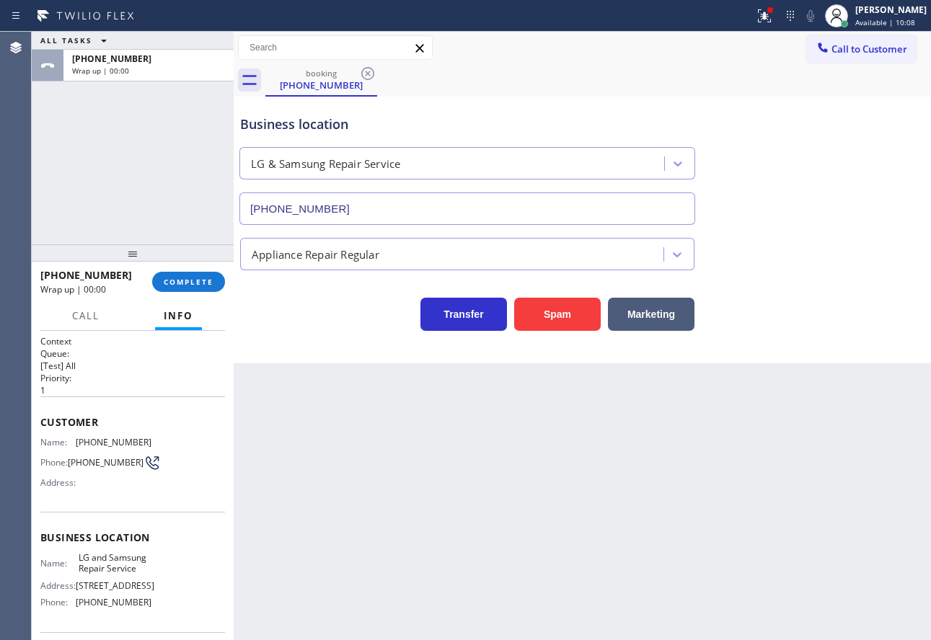
drag, startPoint x: 210, startPoint y: 284, endPoint x: 204, endPoint y: 265, distance: 20.5
click at [210, 279] on span "COMPLETE" at bounding box center [189, 282] width 50 height 10
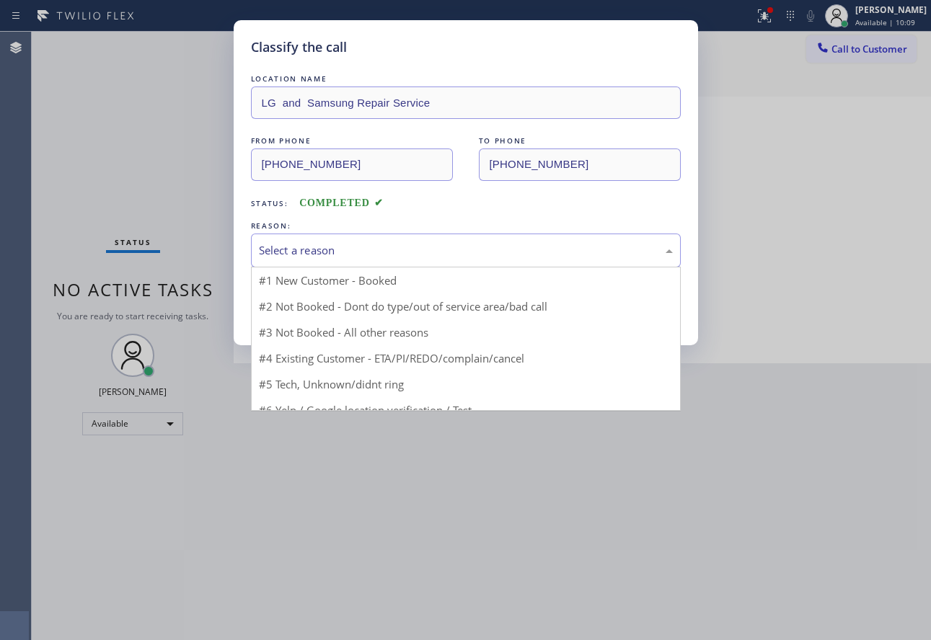
click at [276, 254] on div "Select a reason" at bounding box center [466, 250] width 414 height 17
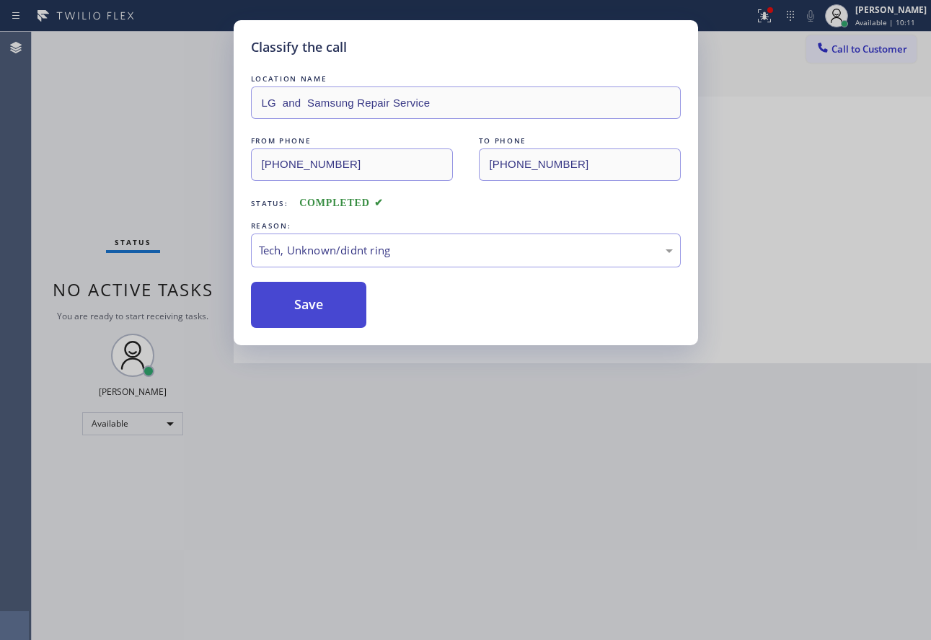
click at [316, 311] on button "Save" at bounding box center [309, 305] width 116 height 46
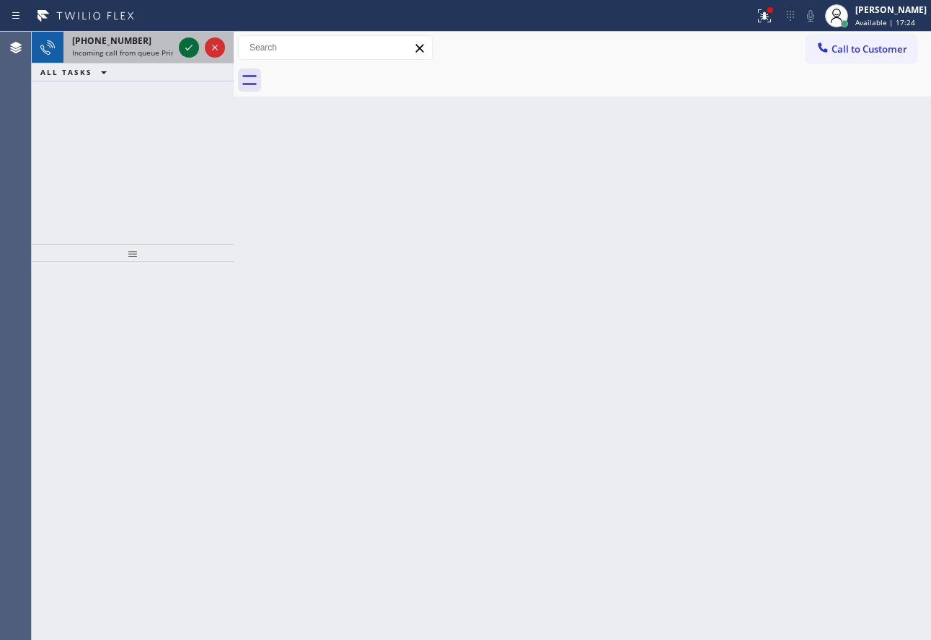
click at [190, 42] on icon at bounding box center [188, 47] width 17 height 17
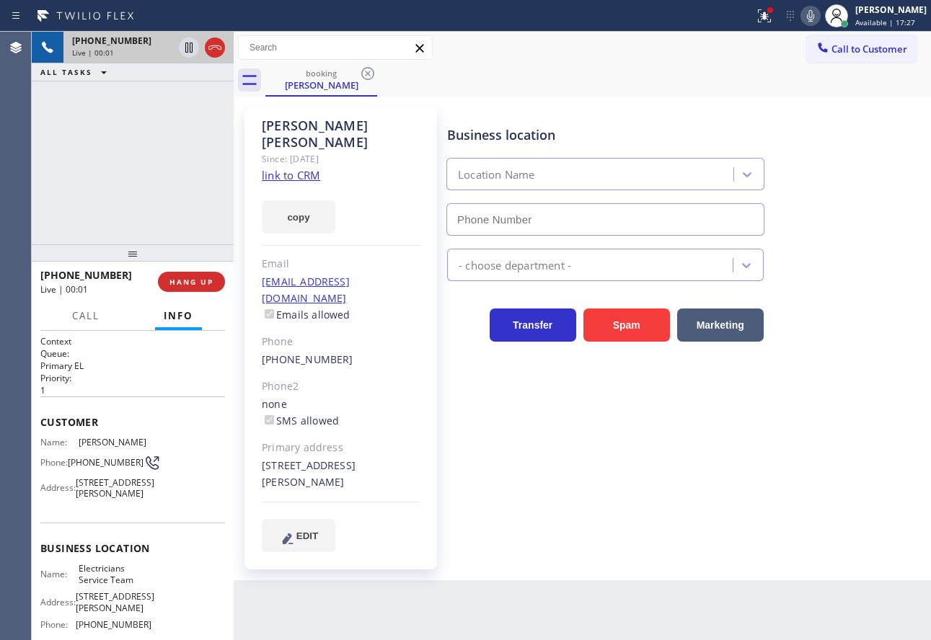
type input "[PHONE_NUMBER]"
click at [304, 168] on link "link to CRM" at bounding box center [291, 175] width 58 height 14
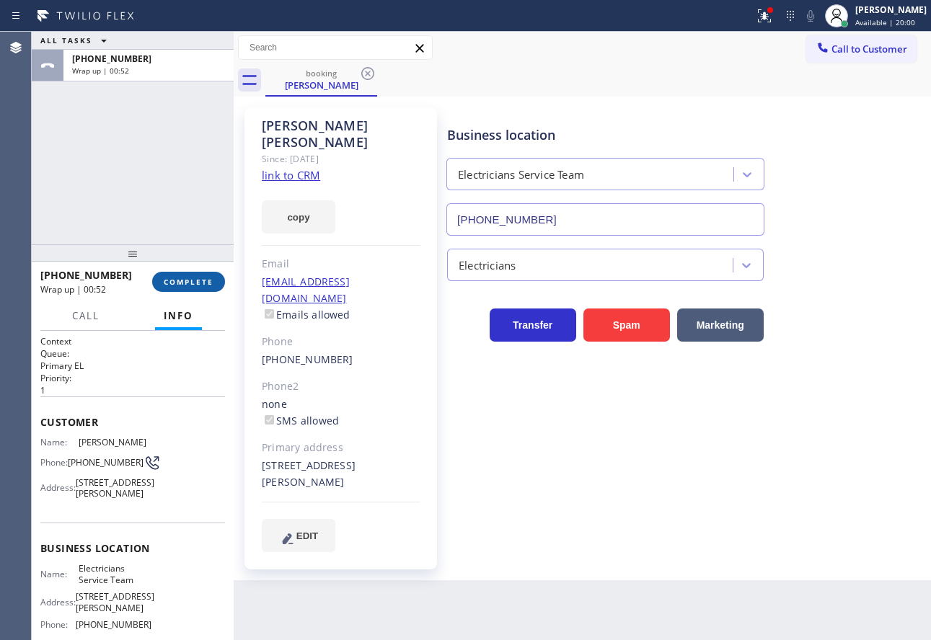
click at [200, 288] on button "COMPLETE" at bounding box center [188, 282] width 73 height 20
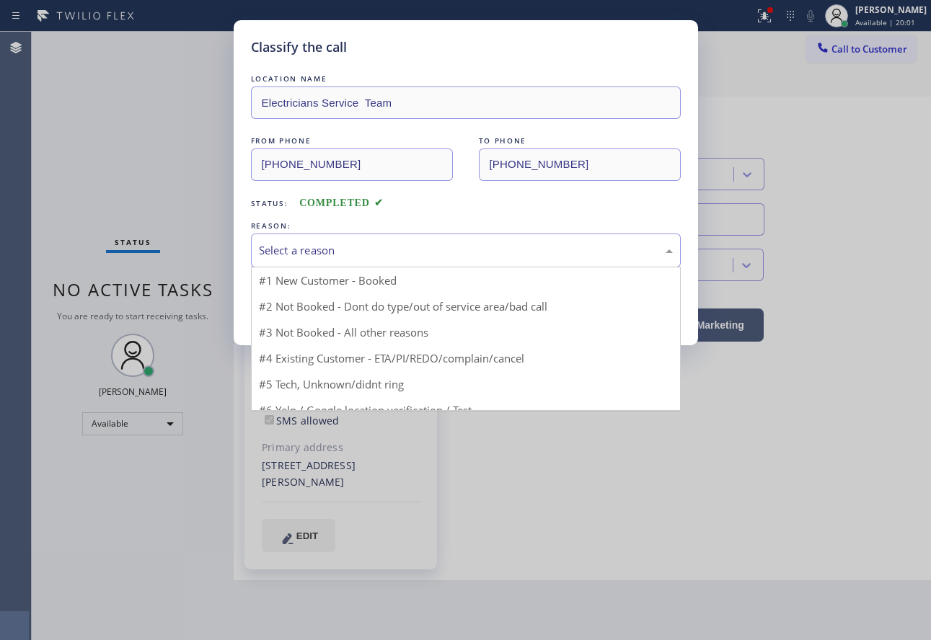
click at [382, 247] on div "Select a reason" at bounding box center [466, 250] width 414 height 17
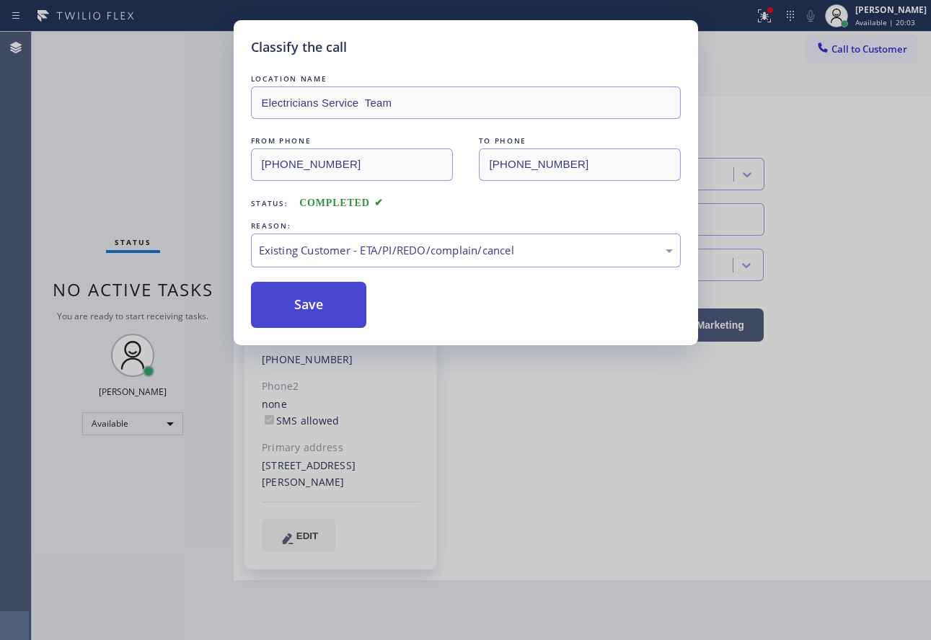
click at [319, 285] on button "Save" at bounding box center [309, 305] width 116 height 46
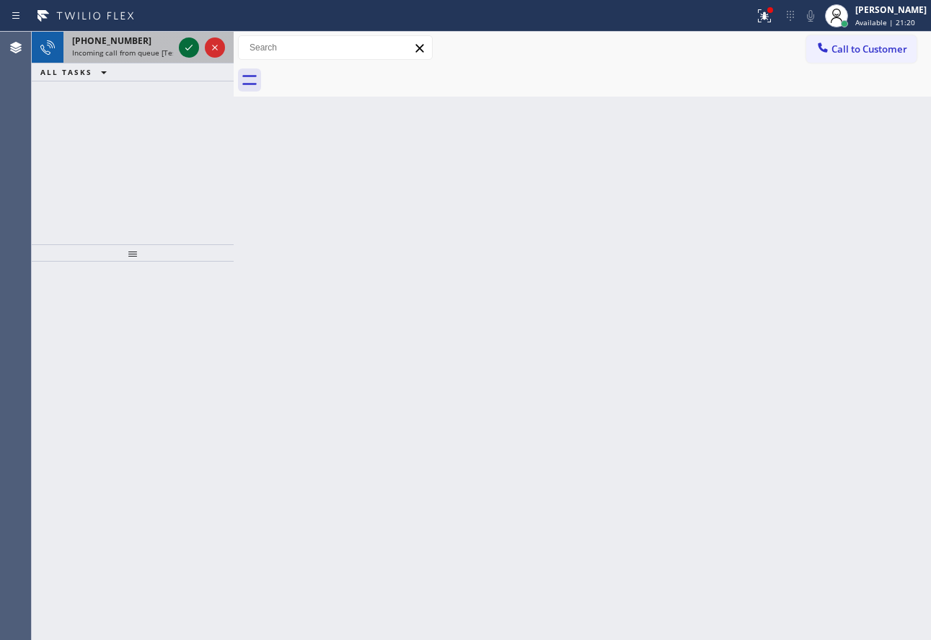
click at [194, 45] on icon at bounding box center [188, 47] width 17 height 17
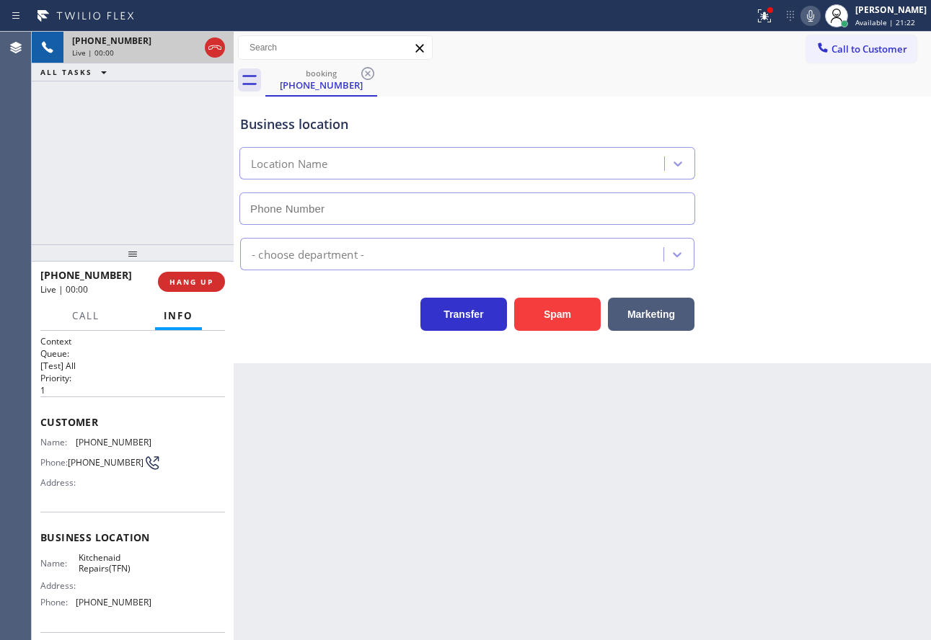
type input "[PHONE_NUMBER]"
click at [97, 560] on span "Kitchenaid Repairs(TFN)" at bounding box center [115, 563] width 72 height 22
copy span "Kitchenaid"
click at [524, 113] on div "Business location Kitchenaid Repairs(TFN) [PHONE_NUMBER]" at bounding box center [467, 162] width 460 height 125
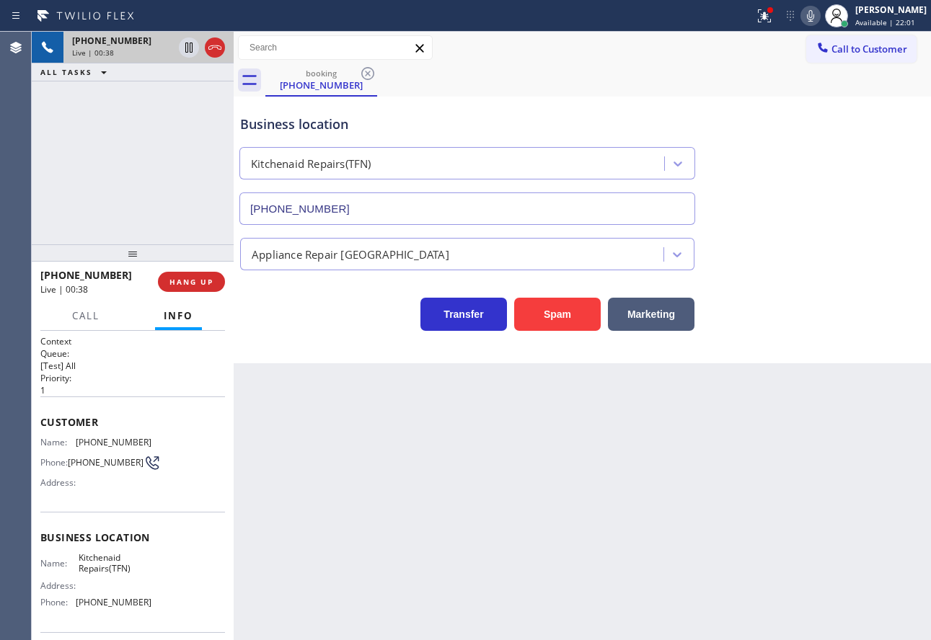
click at [304, 322] on div "Transfer Spam Marketing" at bounding box center [467, 311] width 460 height 40
click at [208, 280] on span "HANG UP" at bounding box center [191, 282] width 44 height 10
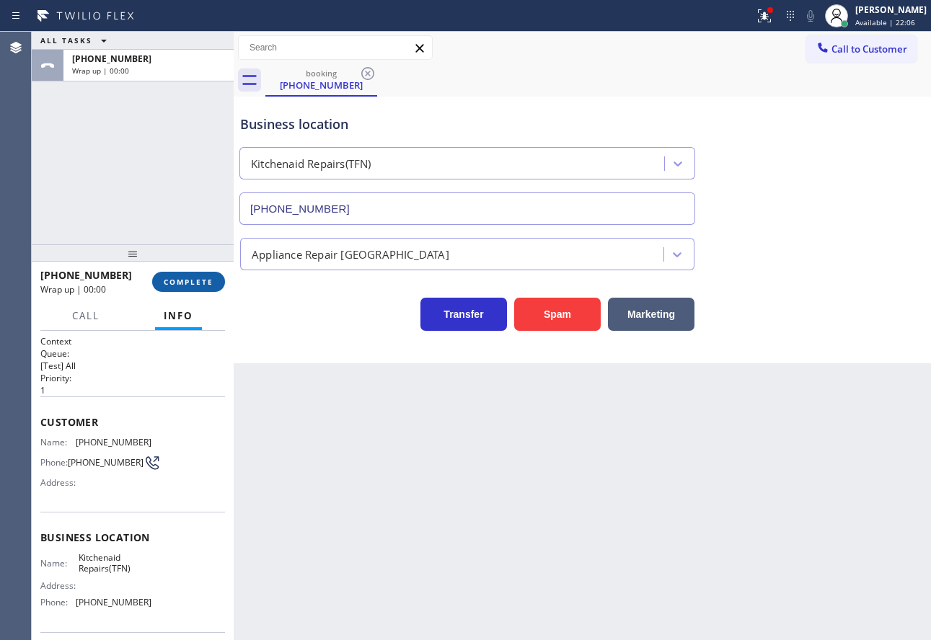
click at [208, 279] on span "COMPLETE" at bounding box center [189, 282] width 50 height 10
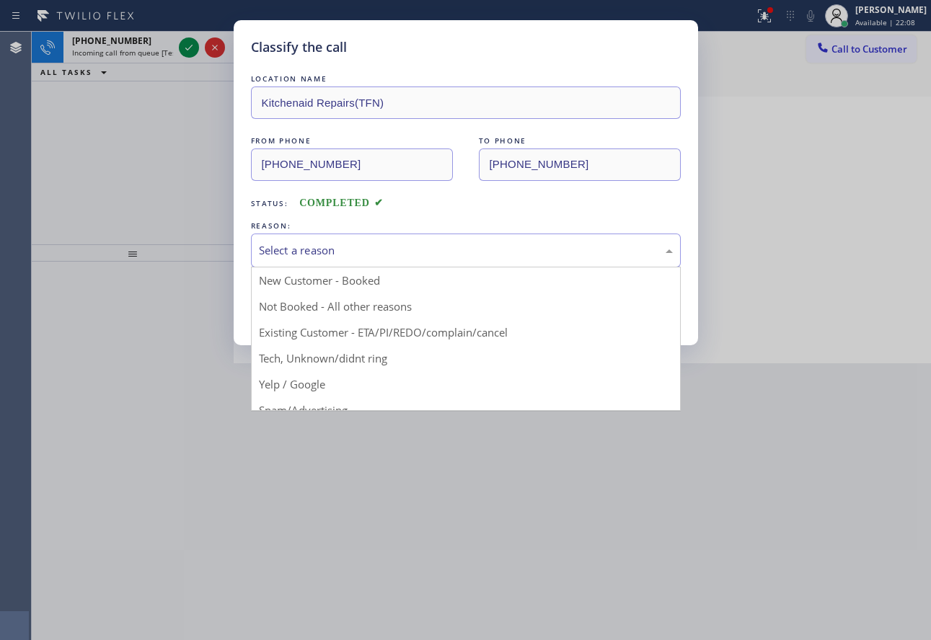
click at [365, 237] on div "Select a reason" at bounding box center [466, 251] width 430 height 34
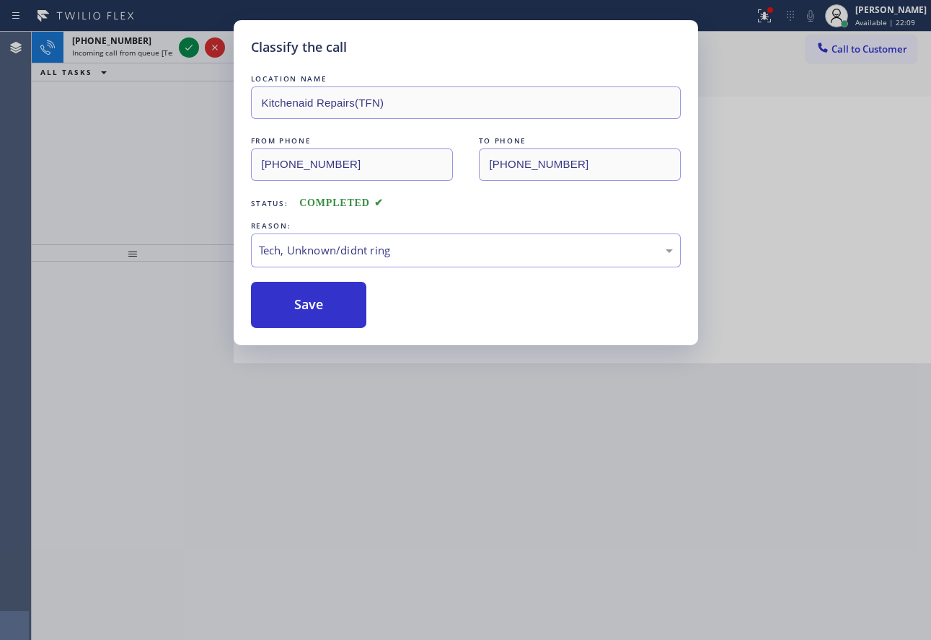
drag, startPoint x: 289, startPoint y: 368, endPoint x: 286, endPoint y: 346, distance: 21.8
click at [286, 306] on button "Save" at bounding box center [309, 305] width 116 height 46
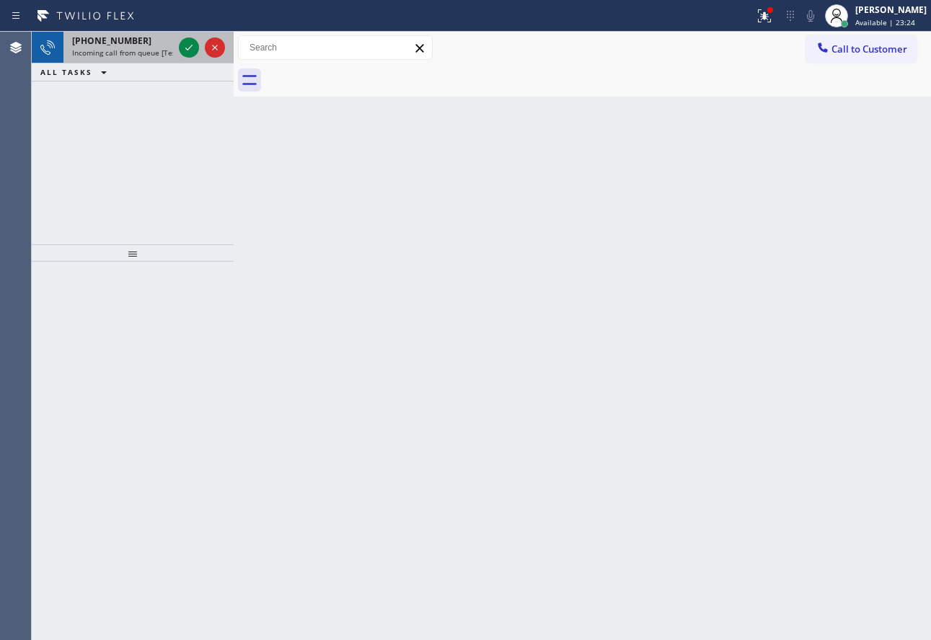
click at [131, 48] on span "Incoming call from queue [Test] All" at bounding box center [132, 53] width 120 height 10
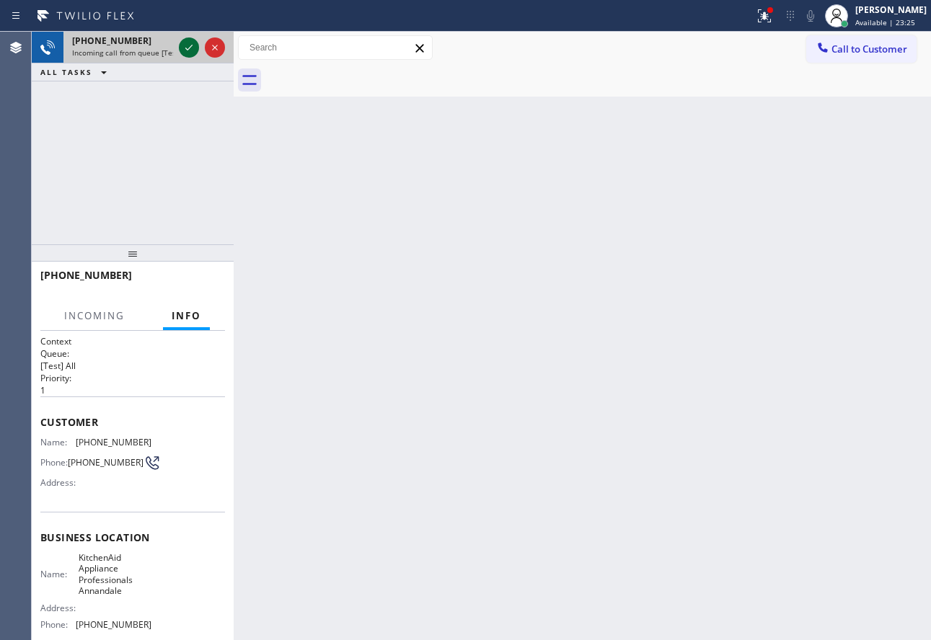
click at [187, 48] on icon at bounding box center [188, 47] width 17 height 17
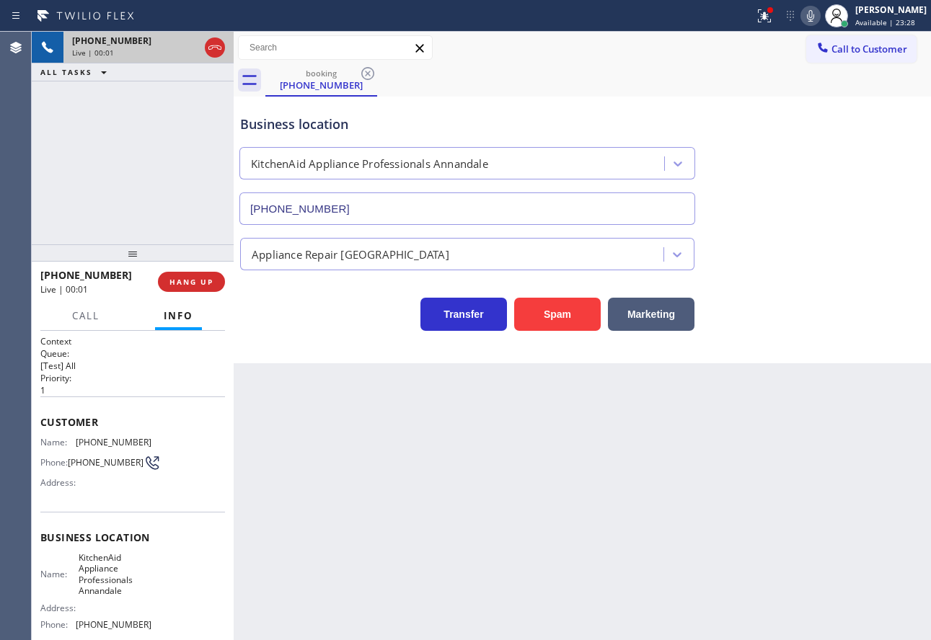
type input "[PHONE_NUMBER]"
click at [866, 319] on div "Transfer Spam Marketing" at bounding box center [582, 308] width 690 height 46
click at [207, 282] on span "HANG UP" at bounding box center [191, 282] width 44 height 10
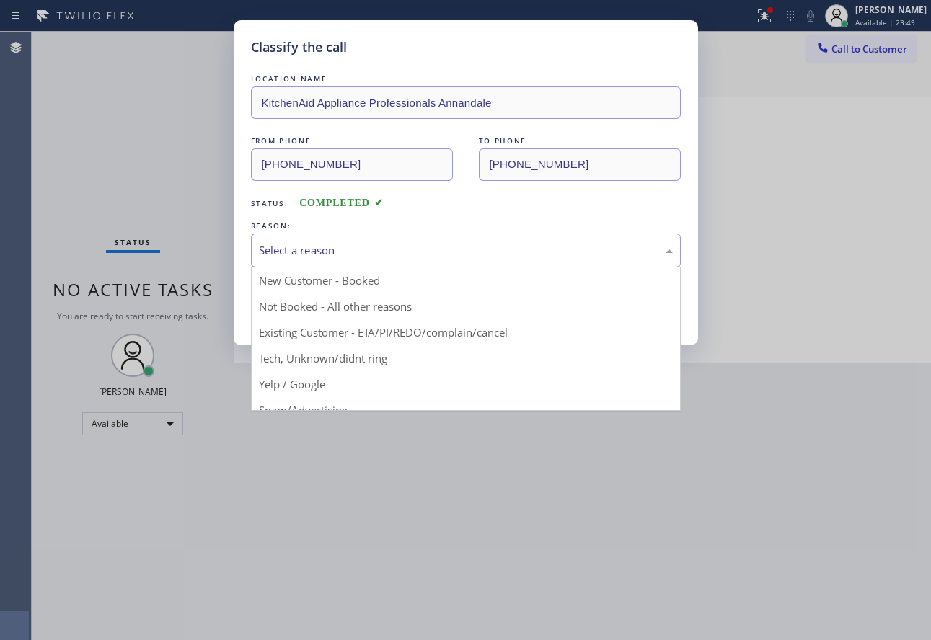
drag, startPoint x: 358, startPoint y: 245, endPoint x: 351, endPoint y: 334, distance: 89.6
click at [358, 246] on div "Select a reason" at bounding box center [466, 250] width 414 height 17
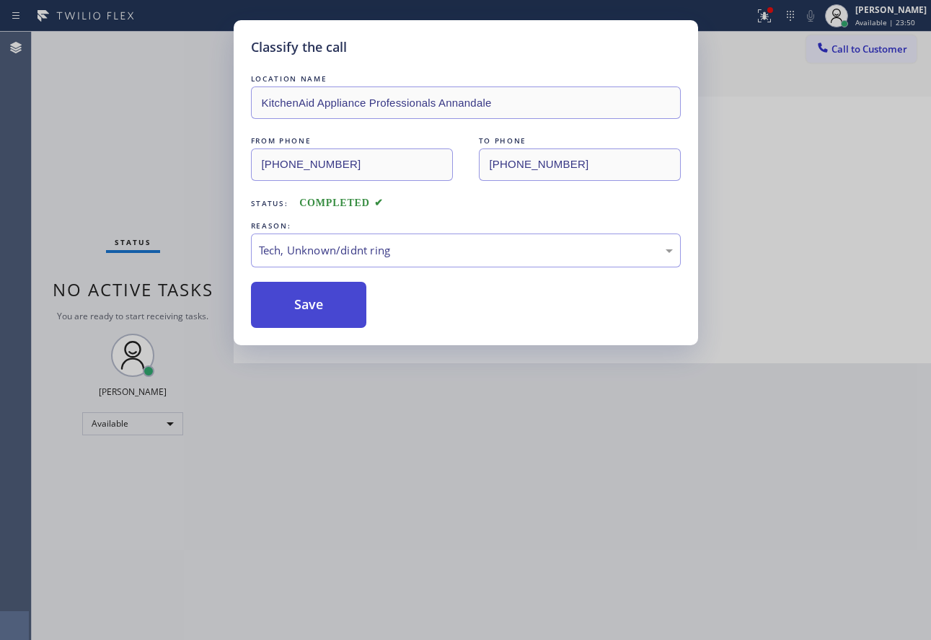
click at [318, 318] on button "Save" at bounding box center [309, 305] width 116 height 46
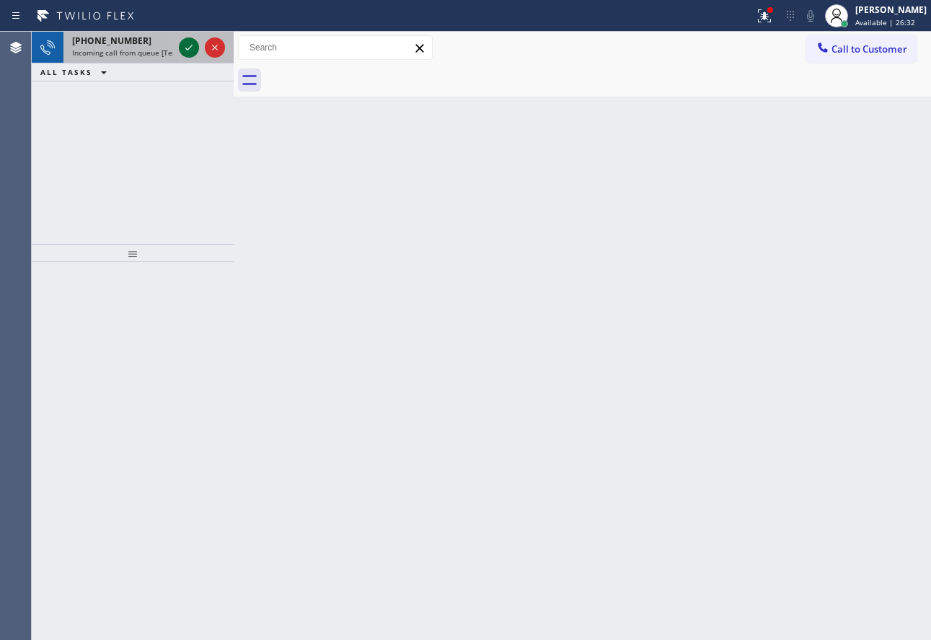
click at [188, 51] on icon at bounding box center [188, 47] width 17 height 17
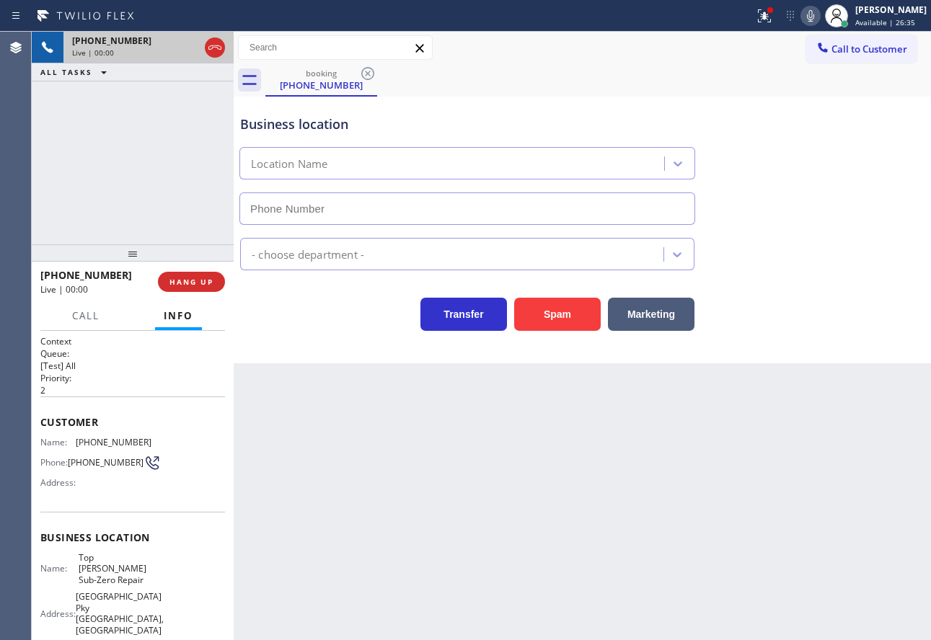
type input "[PHONE_NUMBER]"
click at [813, 343] on div "Business location Top [PERSON_NAME] Sub-Zero Repair [PHONE_NUMBER] Appliance Re…" at bounding box center [582, 230] width 697 height 267
click at [197, 283] on span "HANG UP" at bounding box center [191, 282] width 44 height 10
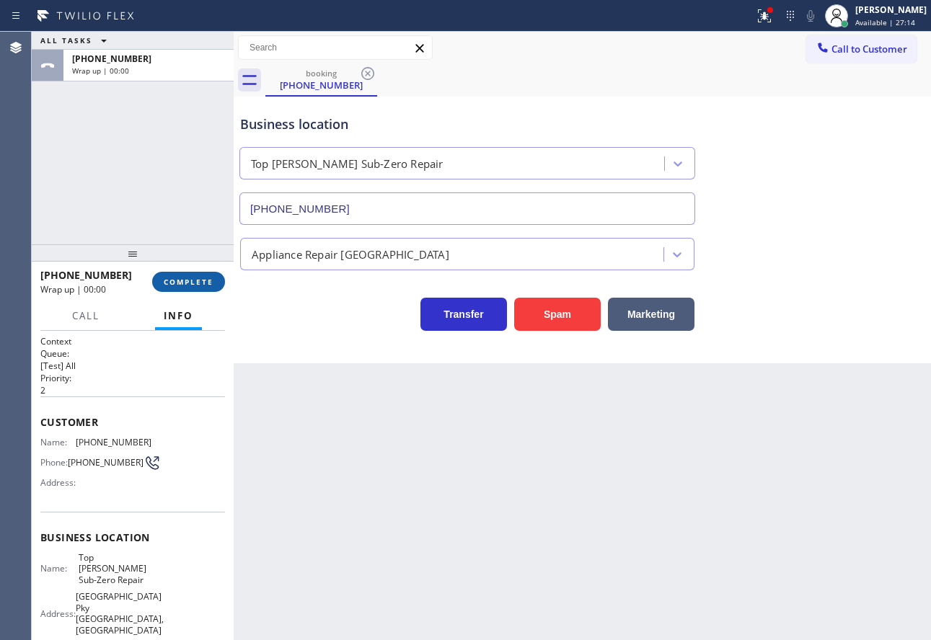
click at [197, 283] on span "COMPLETE" at bounding box center [189, 282] width 50 height 10
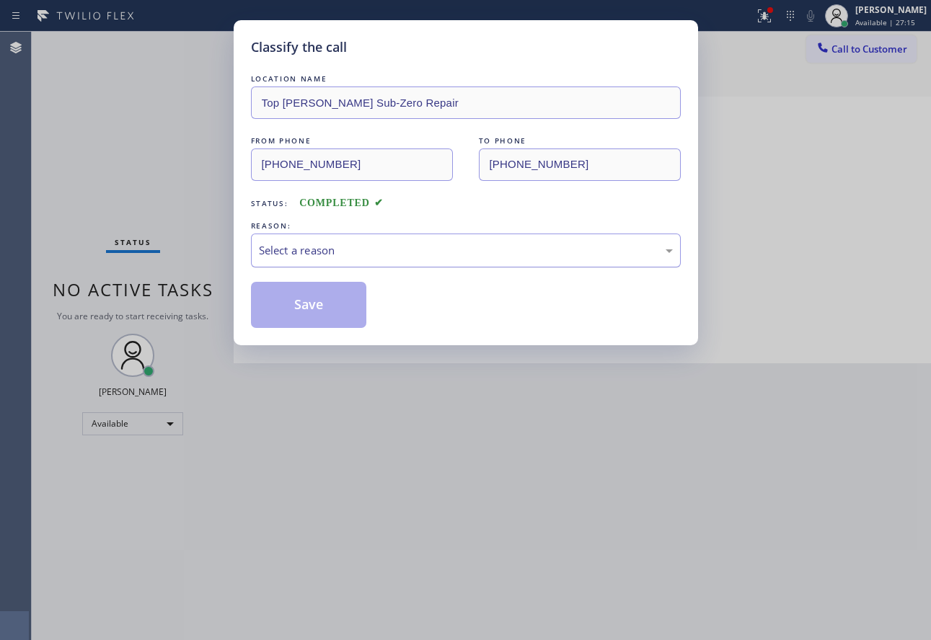
click at [313, 248] on div "Select a reason" at bounding box center [466, 250] width 414 height 17
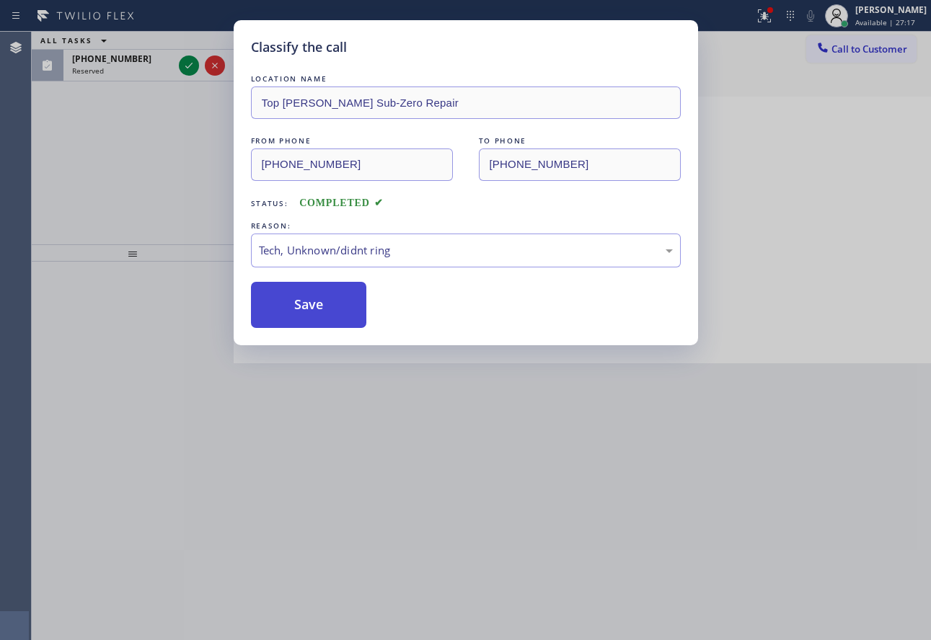
click at [314, 317] on button "Save" at bounding box center [309, 305] width 116 height 46
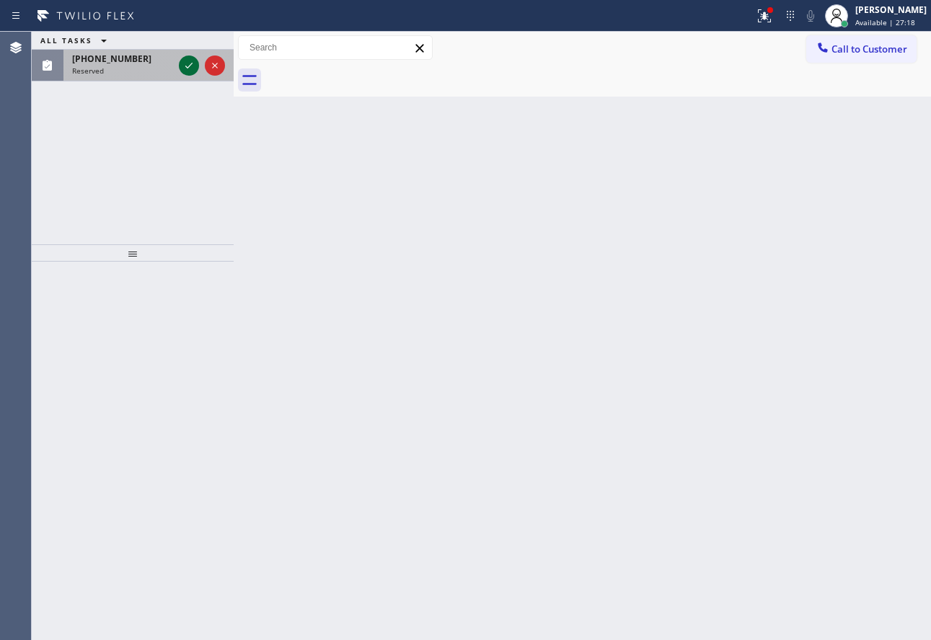
click at [185, 61] on icon at bounding box center [188, 65] width 17 height 17
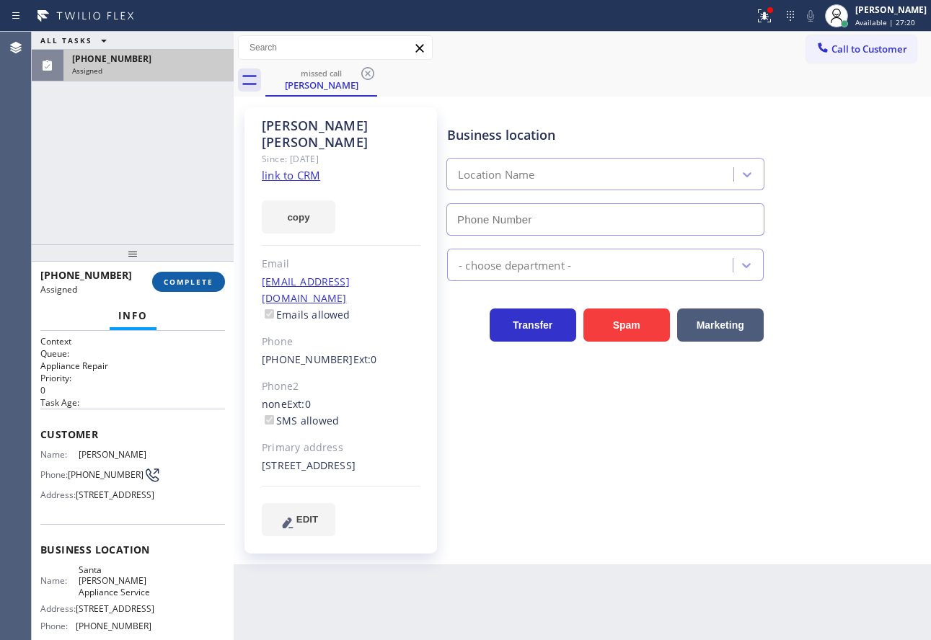
type input "[PHONE_NUMBER]"
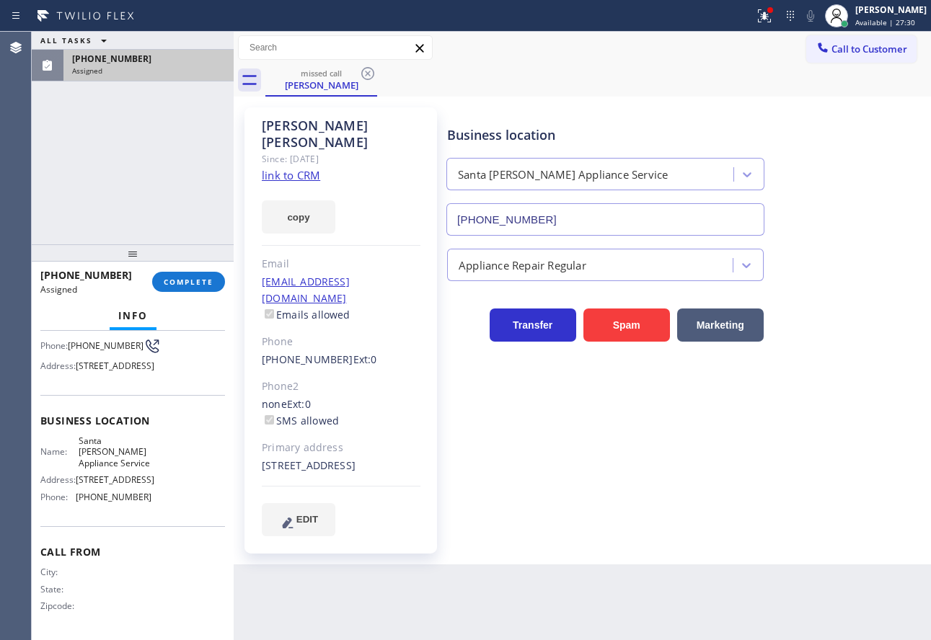
scroll to position [72, 0]
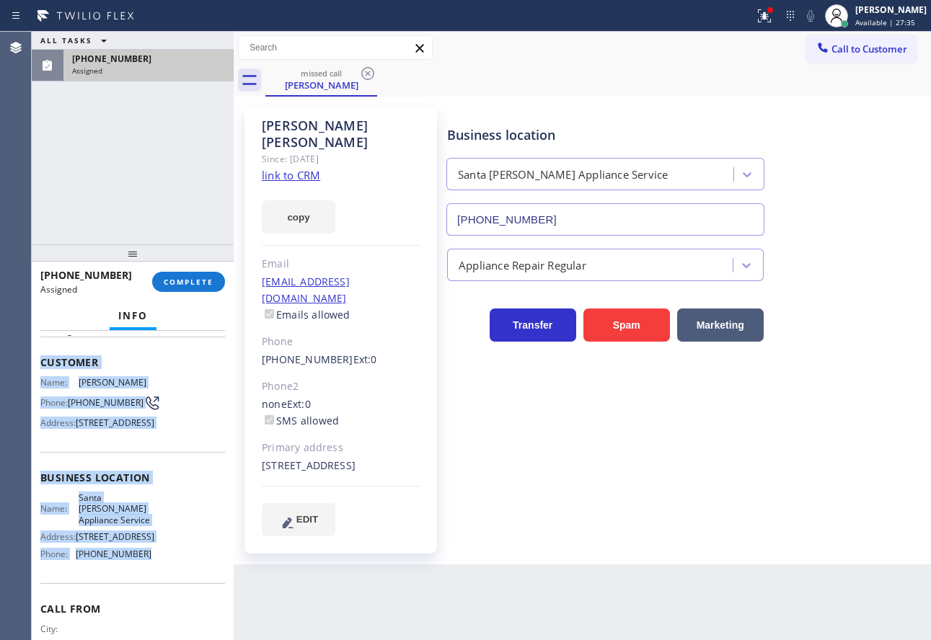
drag, startPoint x: 146, startPoint y: 600, endPoint x: 40, endPoint y: 360, distance: 263.1
click at [40, 360] on div "Context Queue: Appliance Repair Priority: 0 Task Age: Customer Name: [PERSON_NA…" at bounding box center [132, 478] width 185 height 430
copy div "Customer Name: [PERSON_NAME] Phone: [PHONE_NUMBER] Address: [STREET_ADDRESS] Bu…"
click at [313, 168] on link "link to CRM" at bounding box center [291, 175] width 58 height 14
click at [196, 281] on span "COMPLETE" at bounding box center [189, 282] width 50 height 10
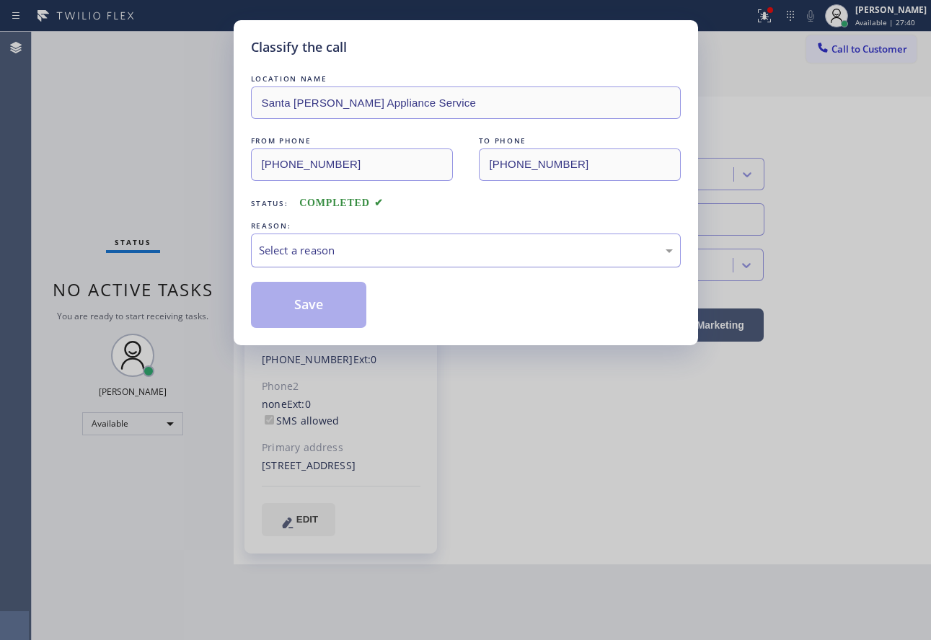
click at [403, 246] on div "Select a reason" at bounding box center [466, 250] width 414 height 17
click at [309, 309] on button "Save" at bounding box center [309, 305] width 116 height 46
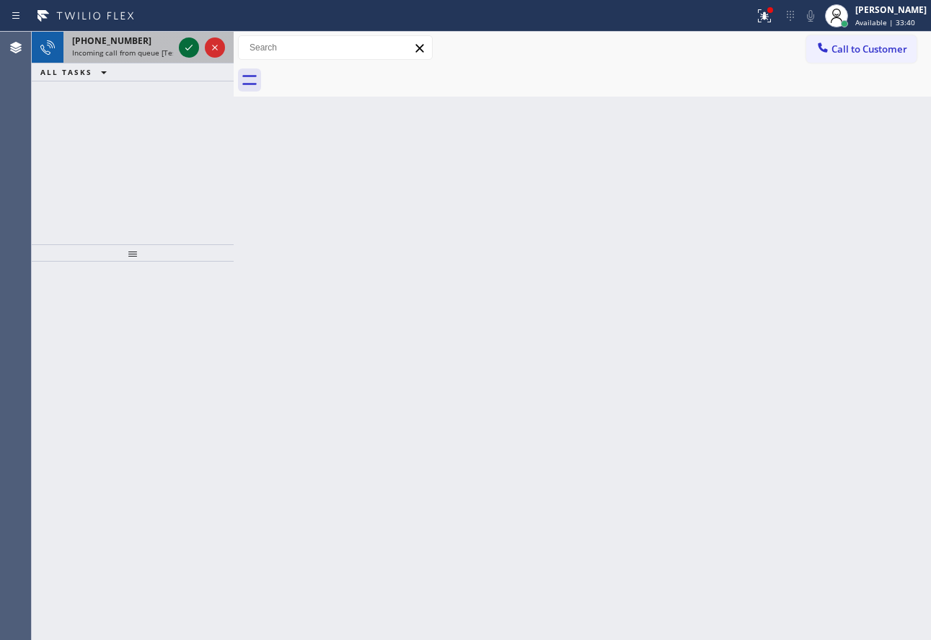
click at [182, 49] on icon at bounding box center [188, 47] width 17 height 17
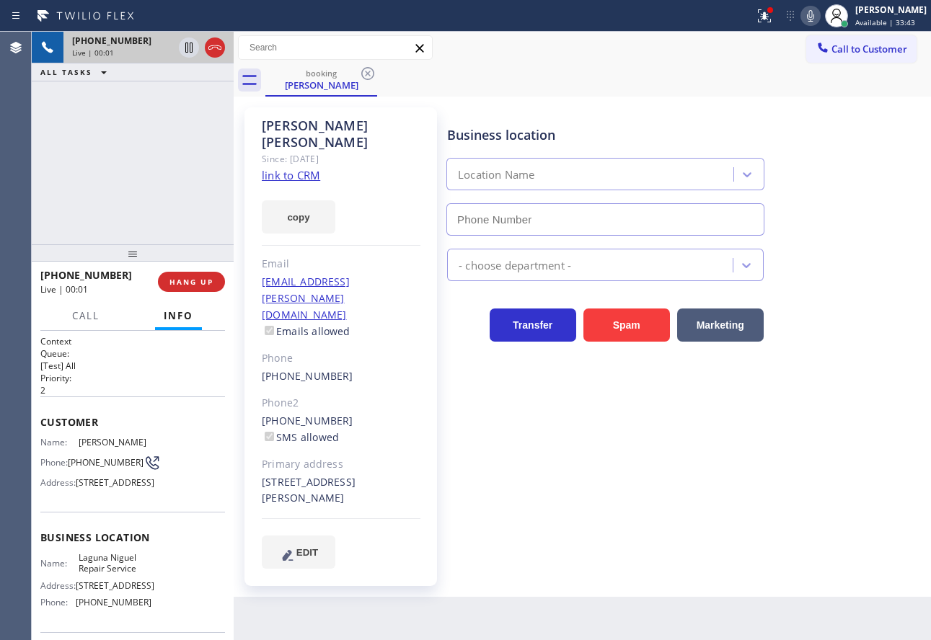
type input "[PHONE_NUMBER]"
click at [285, 168] on link "link to CRM" at bounding box center [291, 175] width 58 height 14
click at [199, 278] on span "HANG UP" at bounding box center [191, 282] width 44 height 10
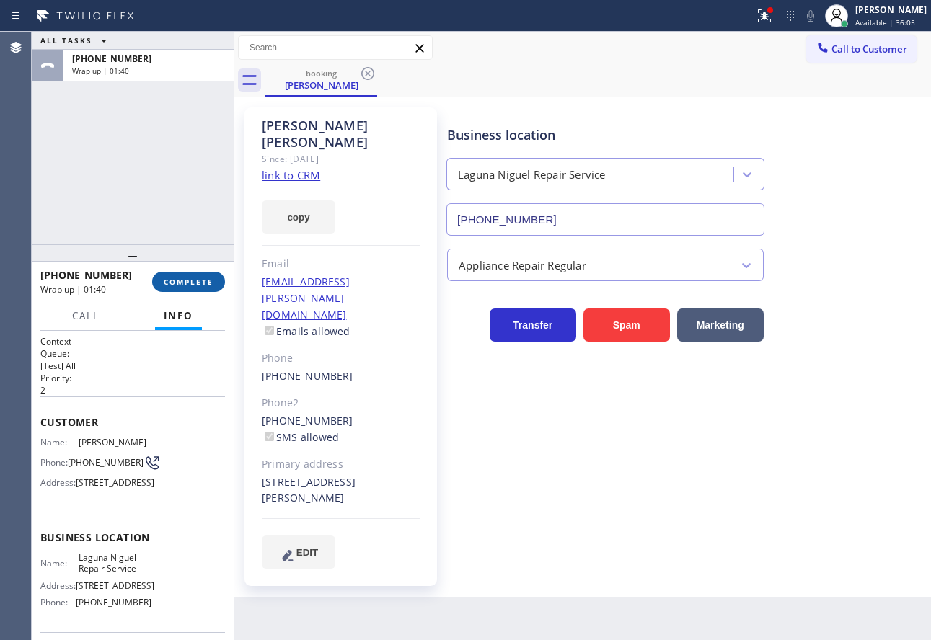
click at [171, 283] on span "COMPLETE" at bounding box center [189, 282] width 50 height 10
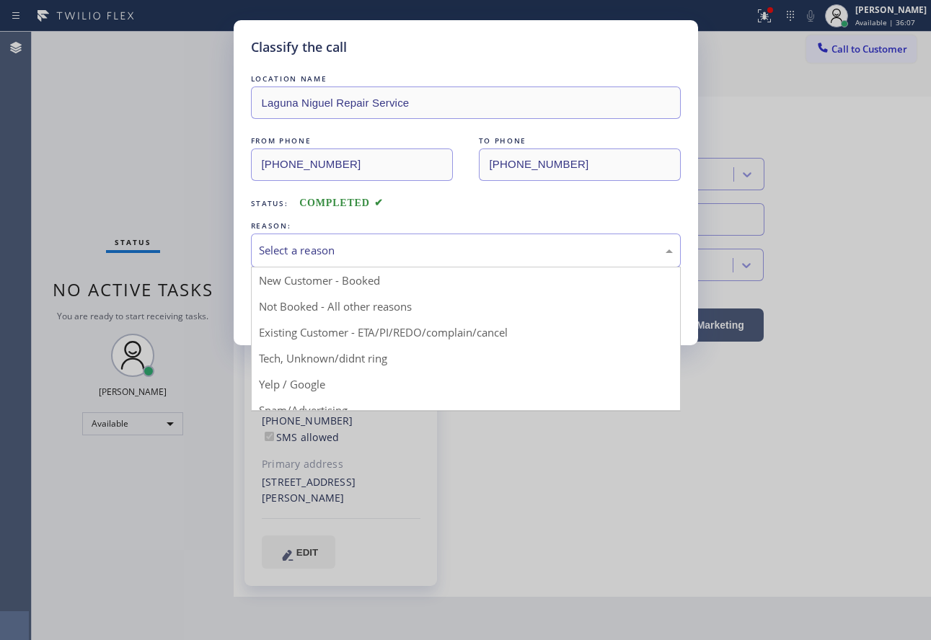
click at [387, 248] on div "Select a reason" at bounding box center [466, 250] width 414 height 17
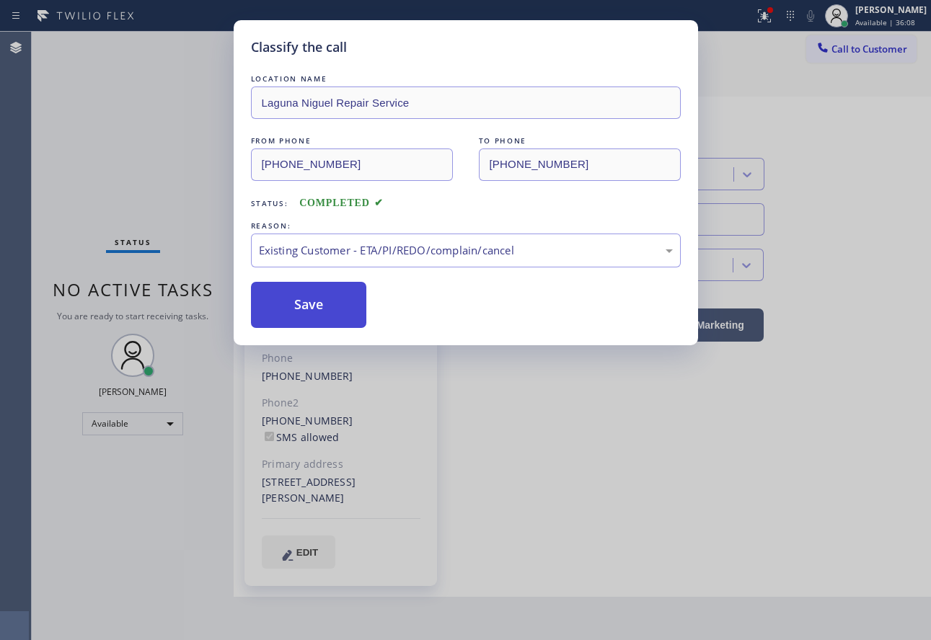
click at [325, 301] on button "Save" at bounding box center [309, 305] width 116 height 46
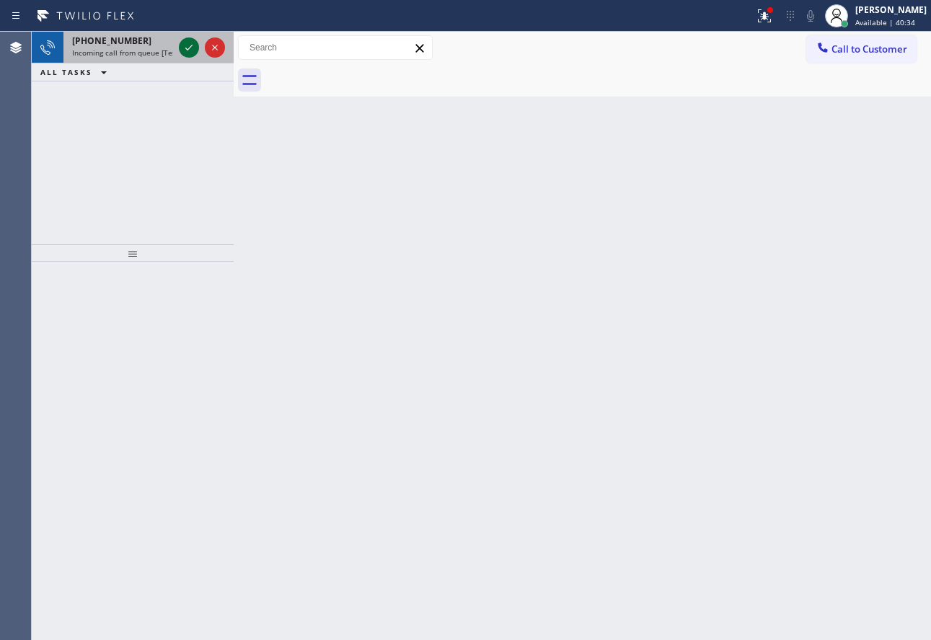
click at [189, 53] on icon at bounding box center [188, 47] width 17 height 17
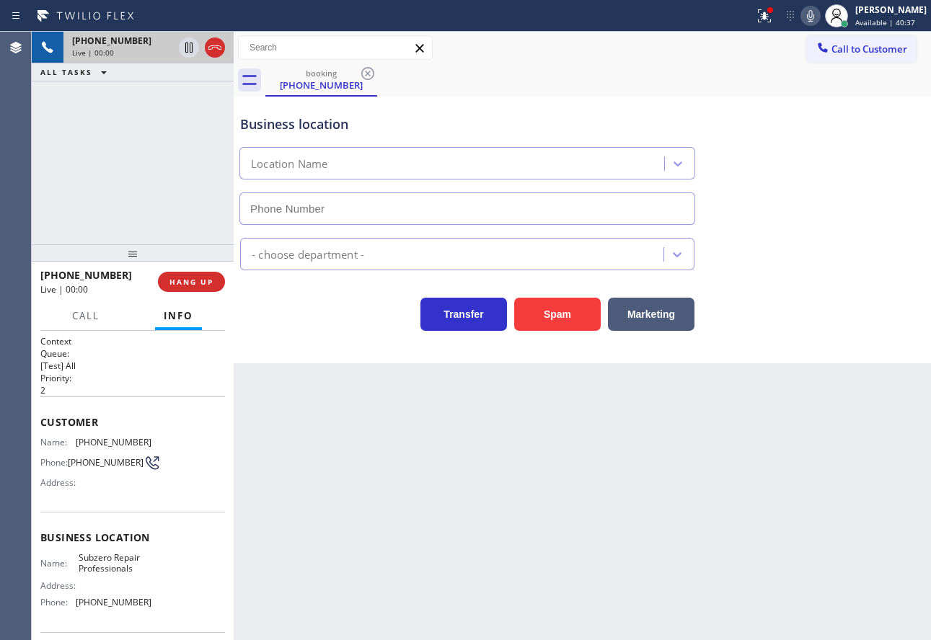
type input "[PHONE_NUMBER]"
click at [515, 381] on div "Back to Dashboard Change Sender ID Customers Technicians Select a contact Outbo…" at bounding box center [582, 336] width 697 height 608
click at [87, 562] on span "Subzero Repair Professionals" at bounding box center [115, 563] width 72 height 22
copy span "Subzero"
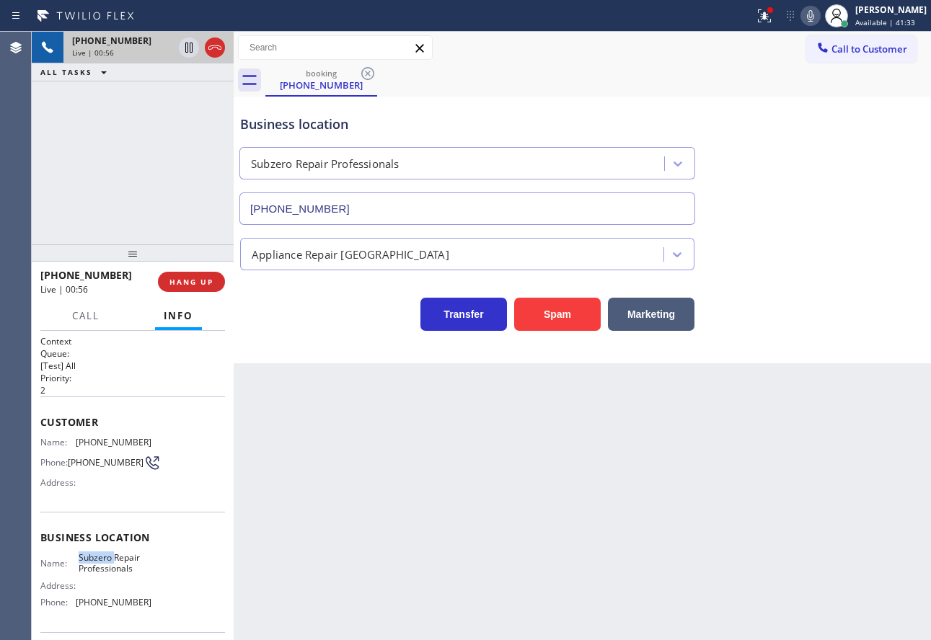
click at [814, 14] on icon at bounding box center [810, 16] width 7 height 12
click at [819, 11] on icon at bounding box center [810, 15] width 17 height 17
click at [819, 14] on icon at bounding box center [810, 15] width 17 height 17
click at [819, 17] on icon at bounding box center [810, 15] width 17 height 17
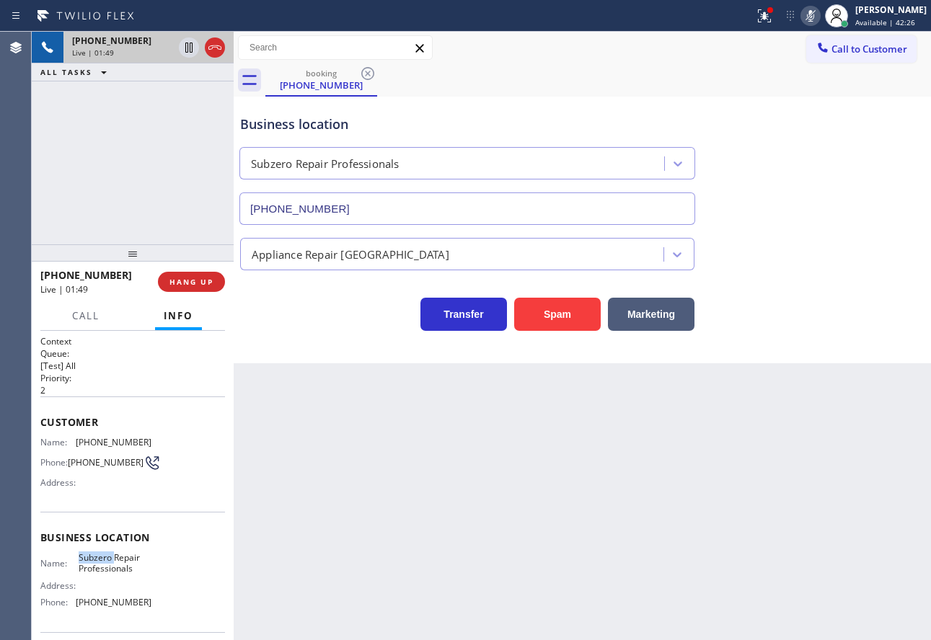
click at [819, 17] on icon at bounding box center [810, 15] width 17 height 17
click at [763, 157] on div "Business location Subzero Repair Professionals [PHONE_NUMBER]" at bounding box center [582, 159] width 690 height 130
click at [121, 440] on span "[PHONE_NUMBER]" at bounding box center [114, 442] width 76 height 11
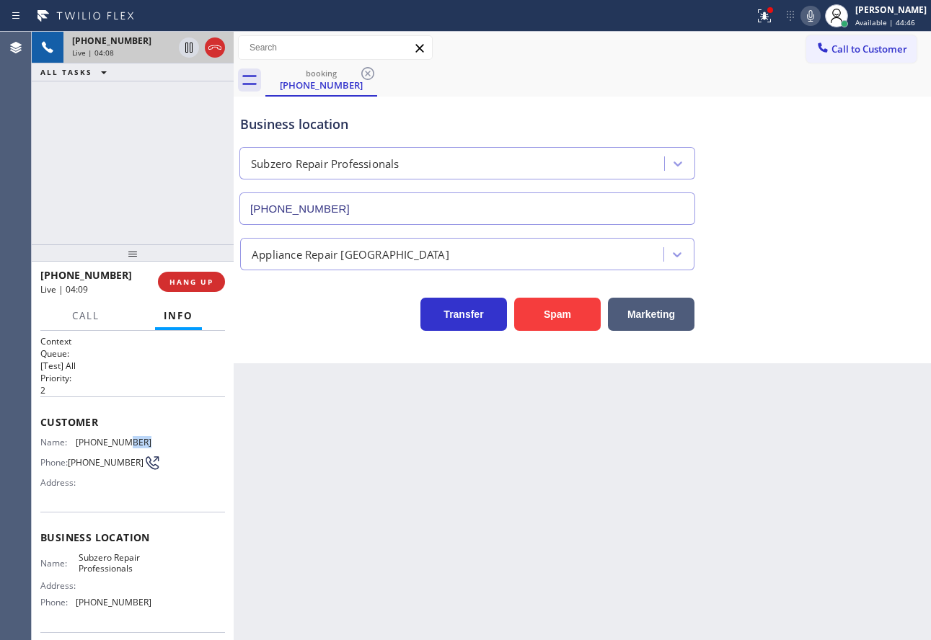
click at [121, 440] on span "[PHONE_NUMBER]" at bounding box center [114, 442] width 76 height 11
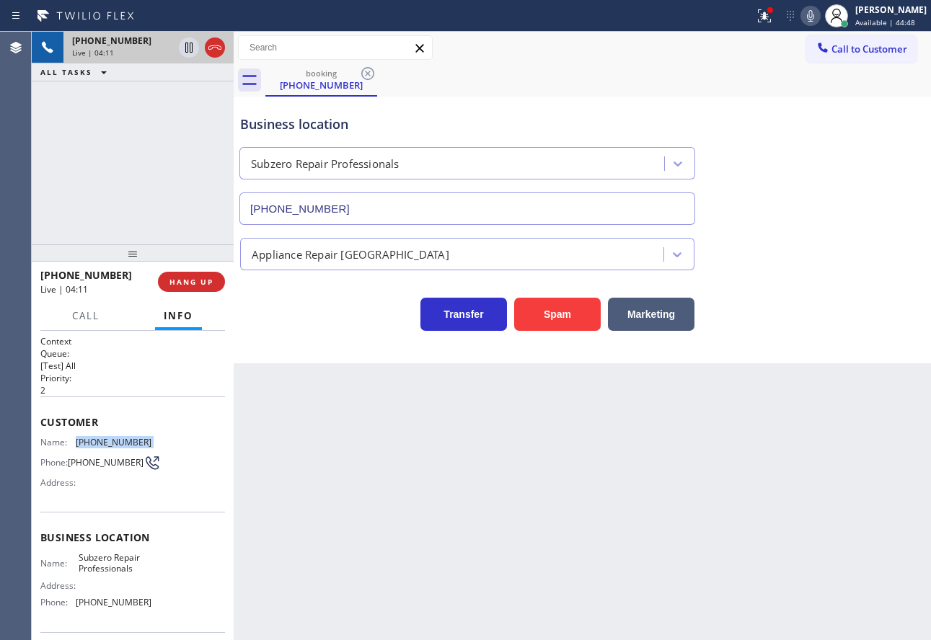
click at [121, 440] on span "[PHONE_NUMBER]" at bounding box center [114, 442] width 76 height 11
click at [107, 607] on span "[PHONE_NUMBER]" at bounding box center [114, 602] width 76 height 11
copy span "[PHONE_NUMBER]"
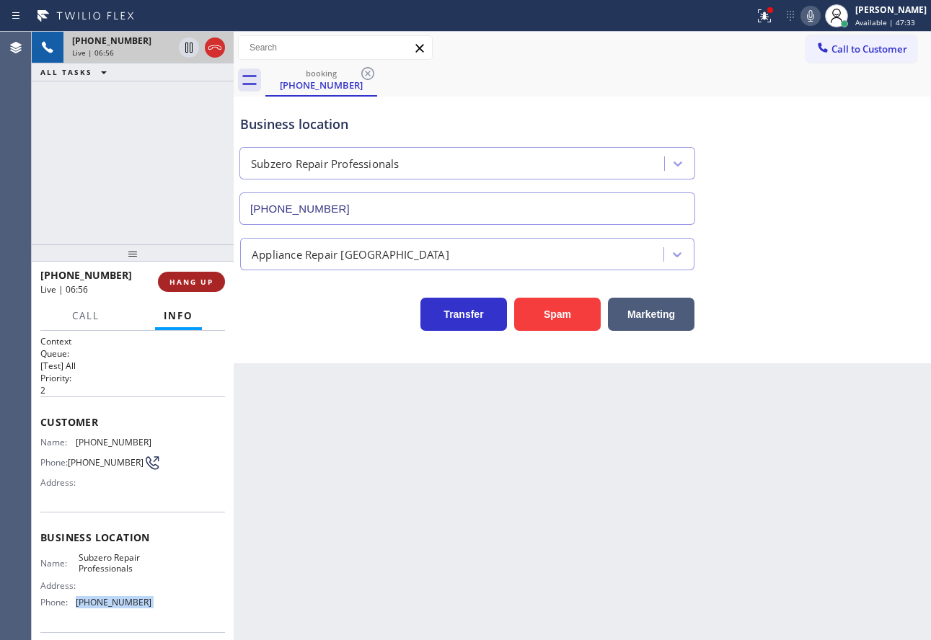
click at [192, 288] on button "HANG UP" at bounding box center [191, 282] width 67 height 20
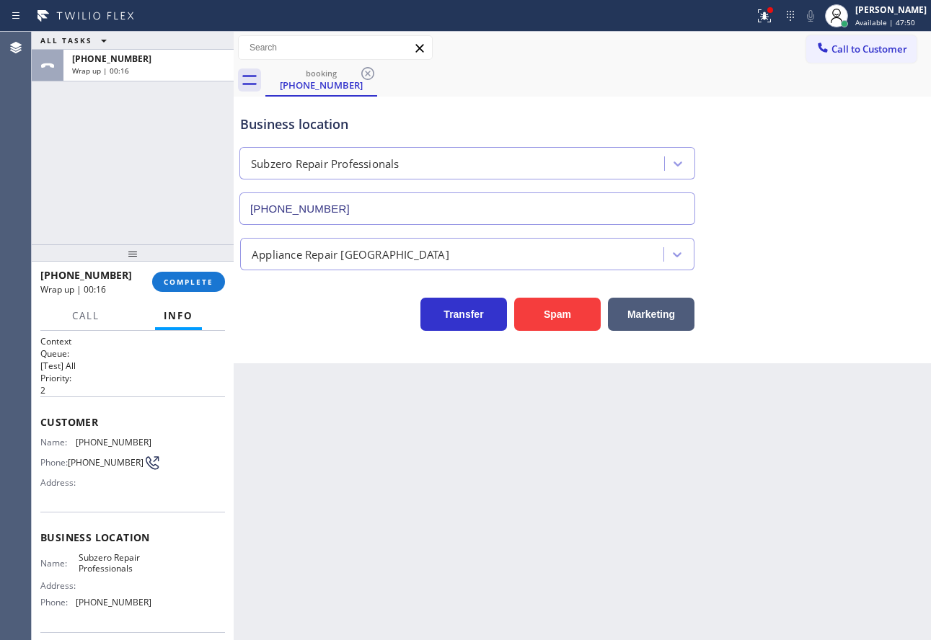
click at [120, 570] on span "Subzero Repair Professionals" at bounding box center [115, 563] width 72 height 22
copy span "Subzero Repair Professionals"
click at [208, 282] on span "COMPLETE" at bounding box center [189, 282] width 50 height 10
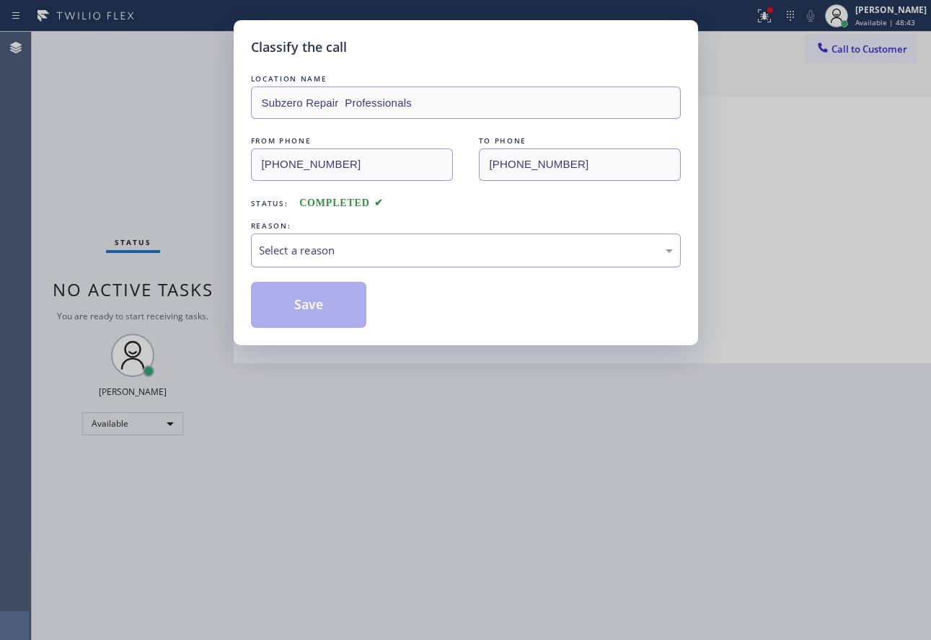
click at [358, 244] on div "Select a reason" at bounding box center [466, 250] width 414 height 17
click at [298, 310] on button "Save" at bounding box center [309, 305] width 116 height 46
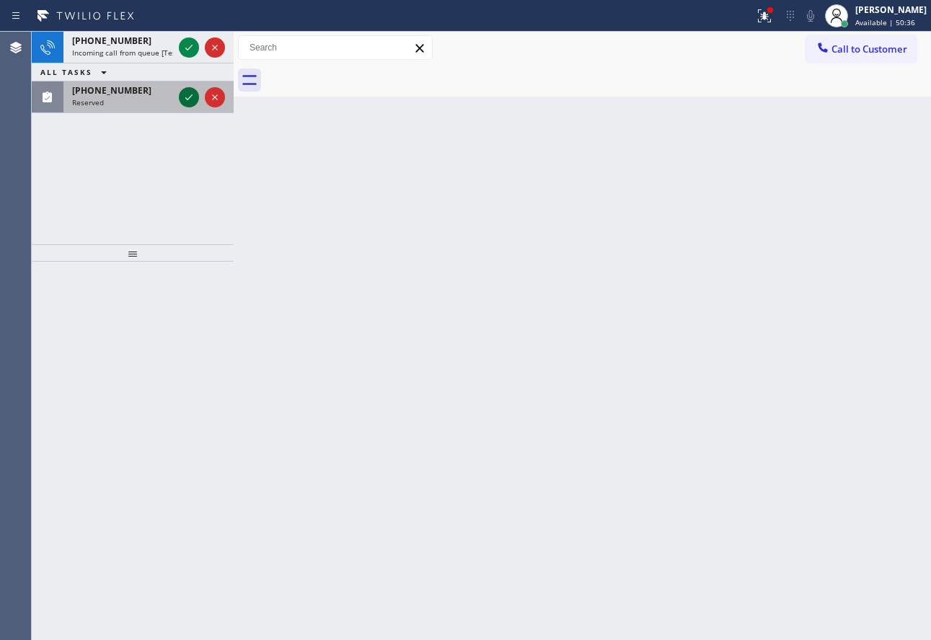
click at [186, 99] on icon at bounding box center [188, 97] width 7 height 6
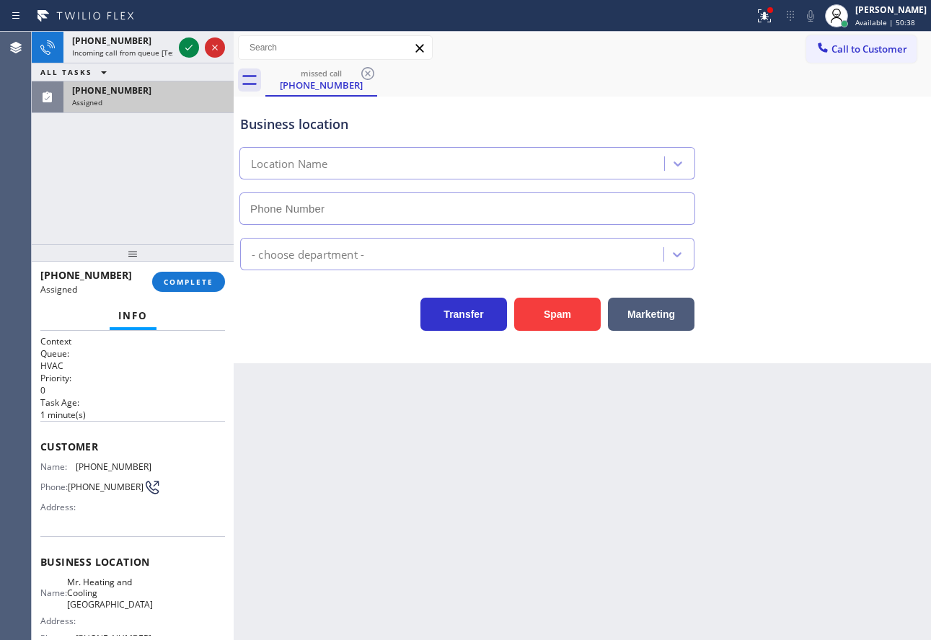
type input "[PHONE_NUMBER]"
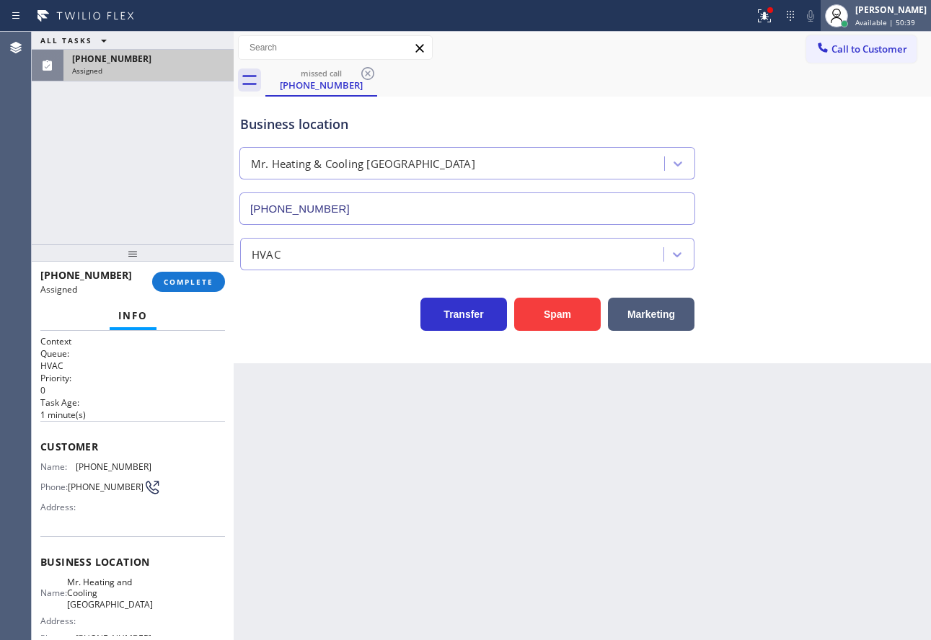
click at [903, 17] on span "Available | 50:39" at bounding box center [885, 22] width 60 height 10
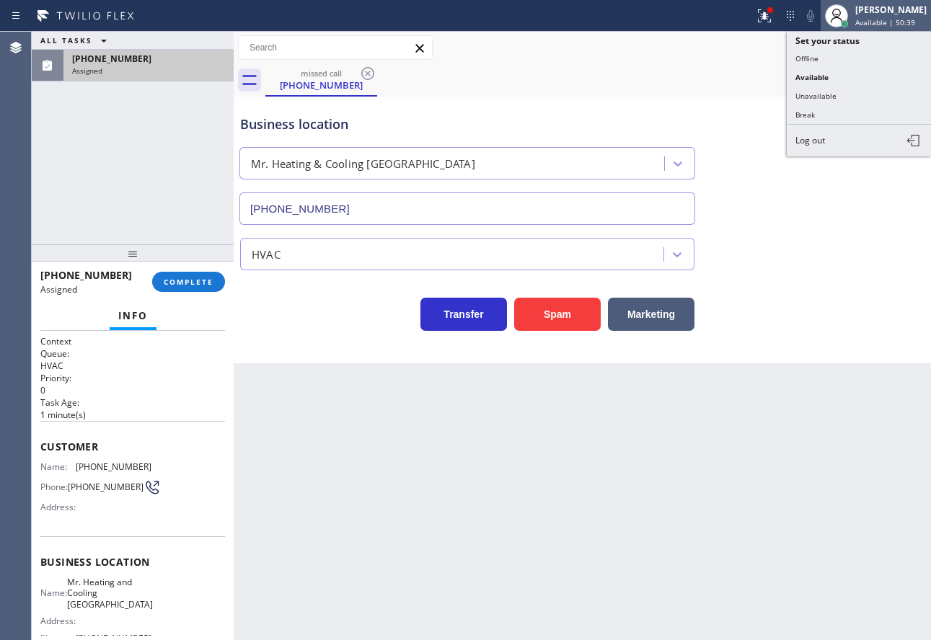
click at [903, 17] on span "Available | 50:39" at bounding box center [885, 22] width 60 height 10
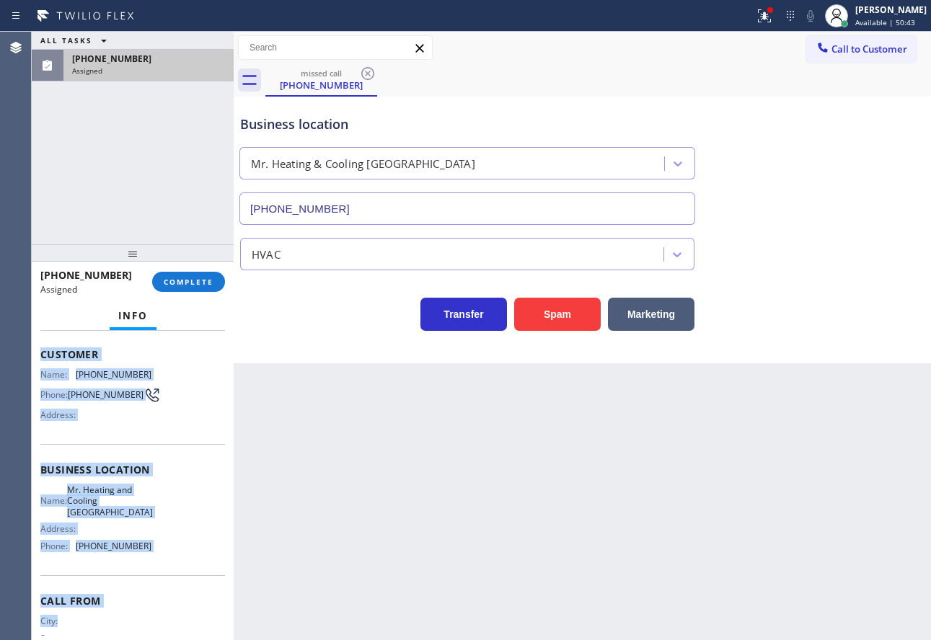
scroll to position [97, 0]
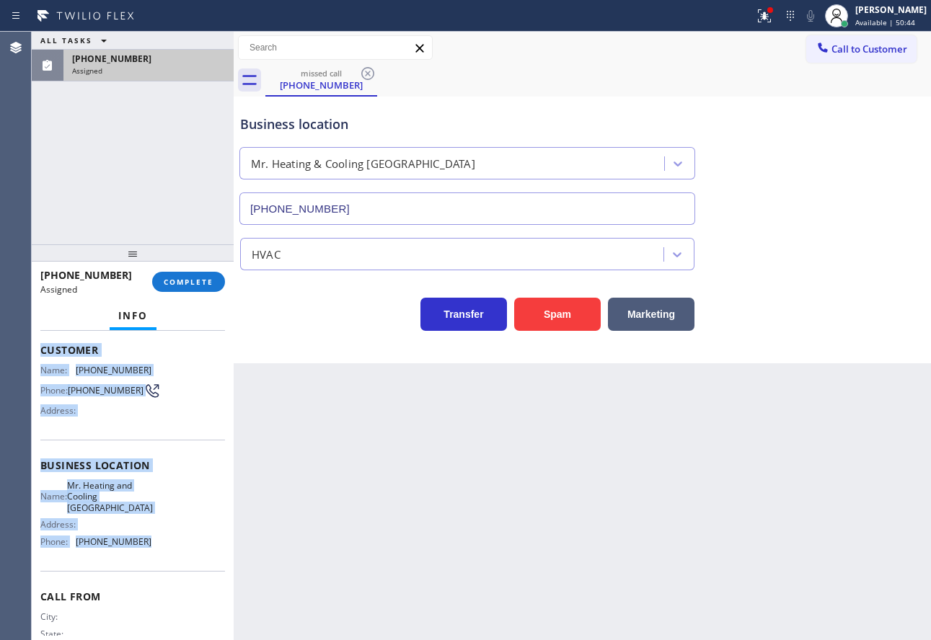
drag, startPoint x: 42, startPoint y: 448, endPoint x: 143, endPoint y: 510, distance: 118.8
click at [150, 557] on div "Context Queue: HVAC Priority: 0 Task Age: [DEMOGRAPHIC_DATA] minute(s) Customer…" at bounding box center [132, 460] width 185 height 442
copy div "Customer Name: [PHONE_NUMBER] Phone: [PHONE_NUMBER] Address: Business location …"
click at [156, 288] on button "COMPLETE" at bounding box center [188, 282] width 73 height 20
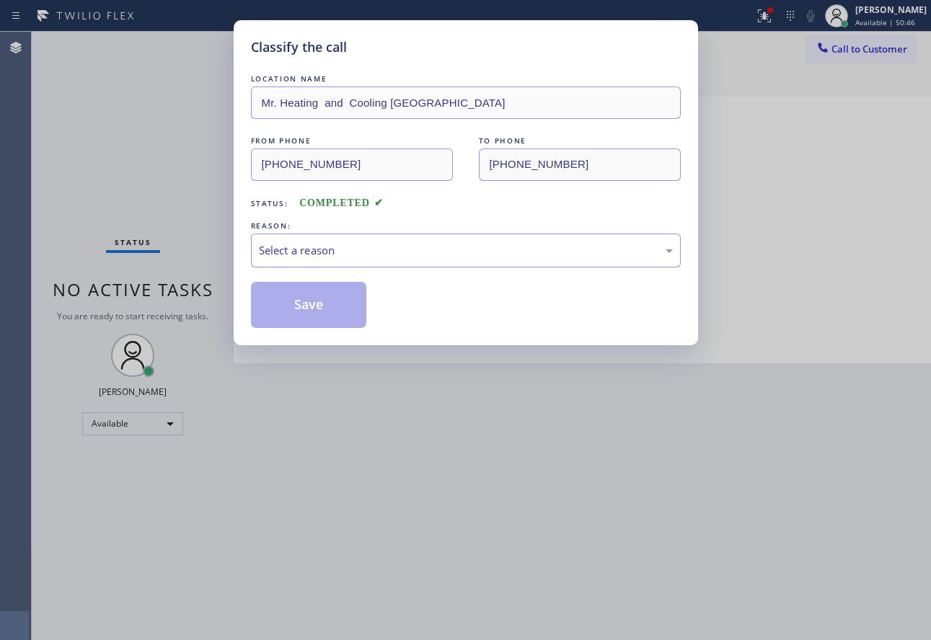
click at [349, 248] on div "Select a reason" at bounding box center [466, 250] width 414 height 17
click at [319, 318] on button "Save" at bounding box center [309, 305] width 116 height 46
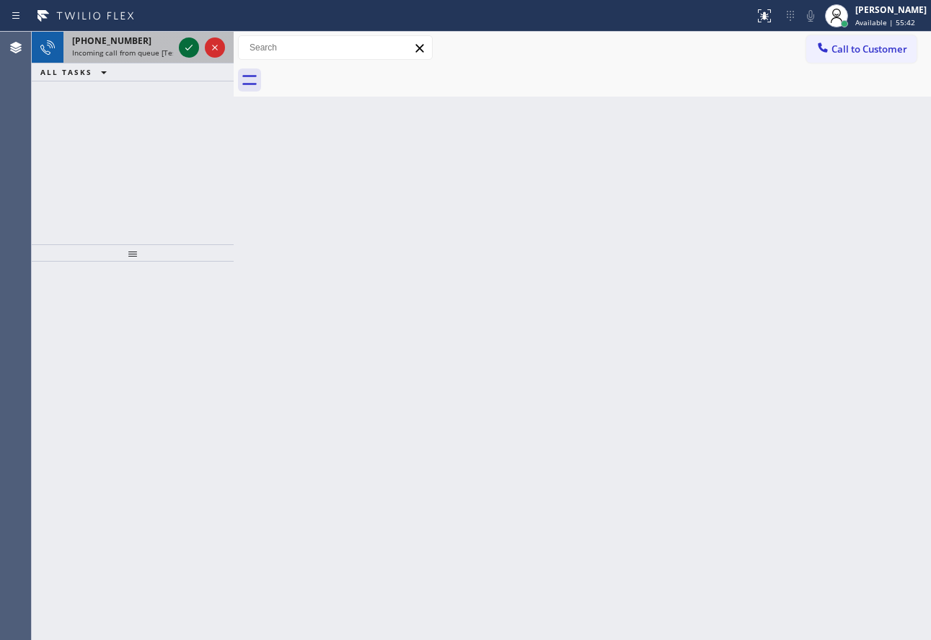
click at [191, 51] on icon at bounding box center [188, 47] width 17 height 17
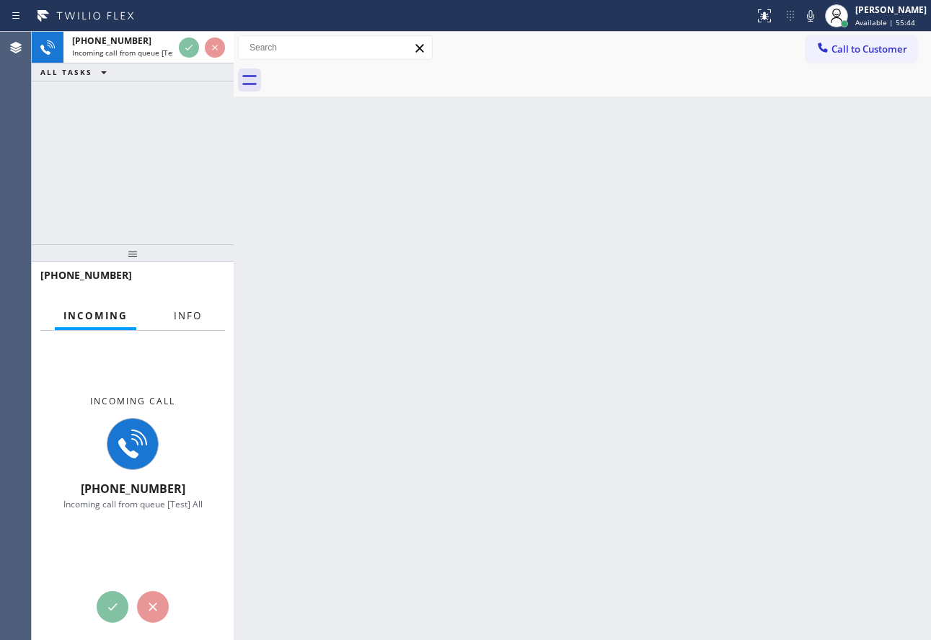
click at [195, 324] on button "Info" at bounding box center [187, 316] width 45 height 28
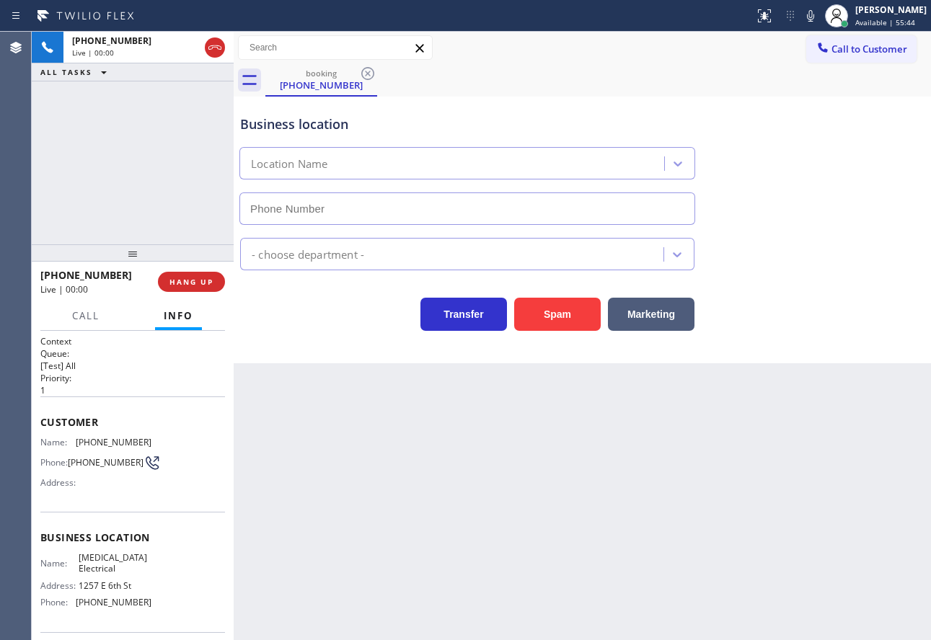
type input "(855) 501-7800"
click at [819, 18] on icon at bounding box center [810, 15] width 17 height 17
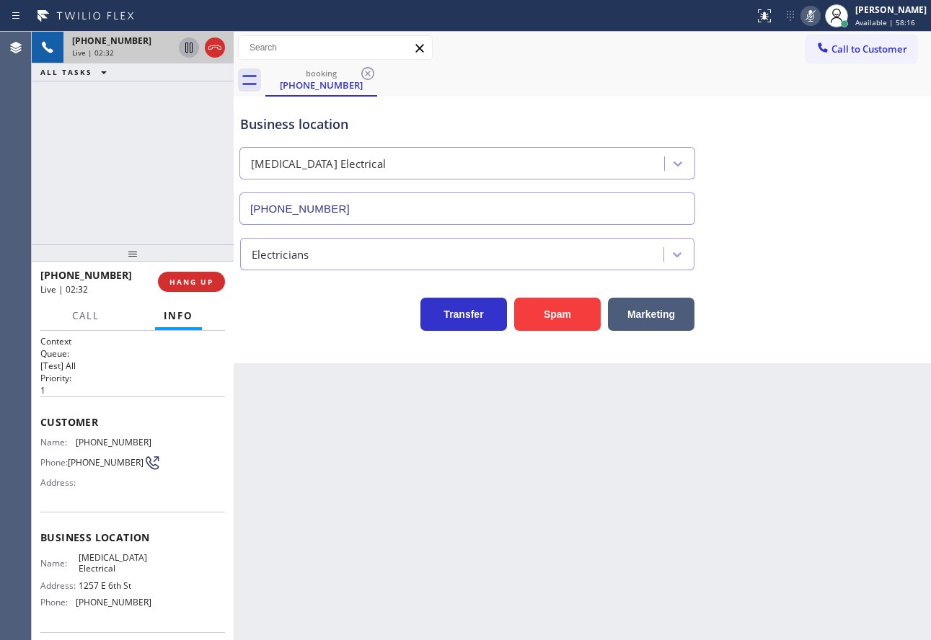
click at [186, 48] on icon at bounding box center [188, 48] width 7 height 10
click at [820, 14] on div at bounding box center [810, 15] width 20 height 17
click at [193, 43] on icon at bounding box center [188, 47] width 17 height 17
click at [182, 103] on icon at bounding box center [188, 97] width 17 height 17
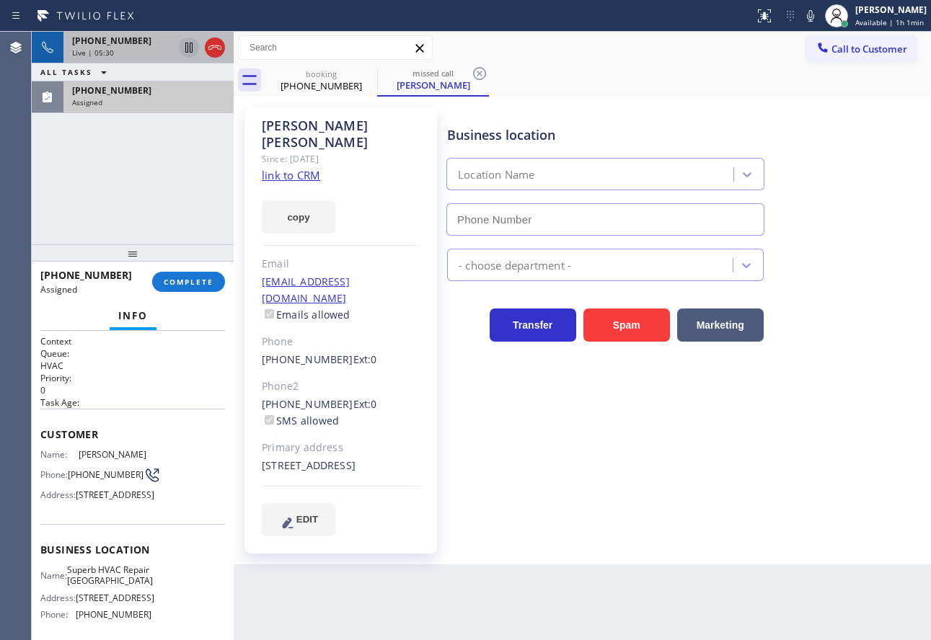
type input "(650) 753-7590"
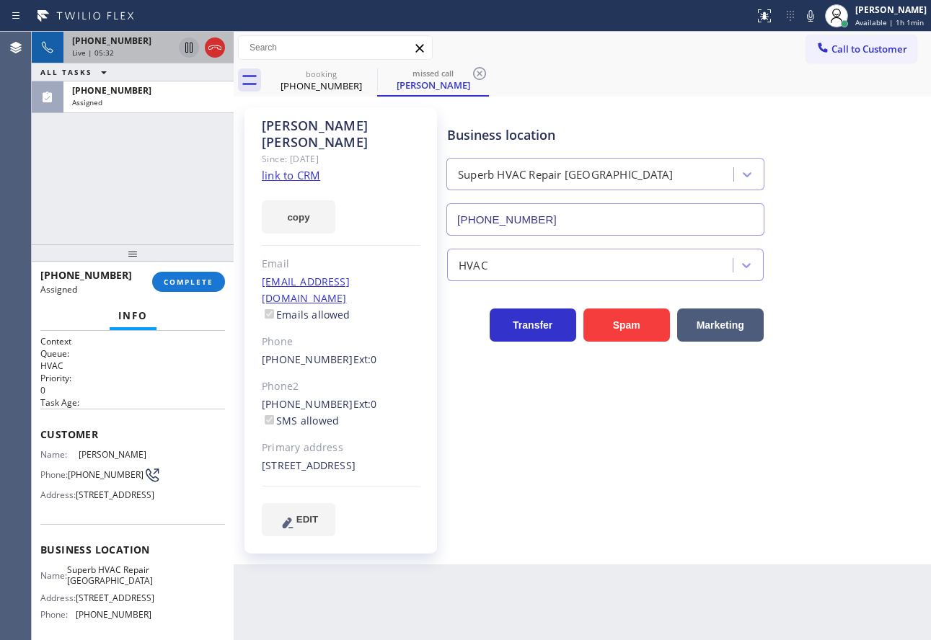
scroll to position [72, 0]
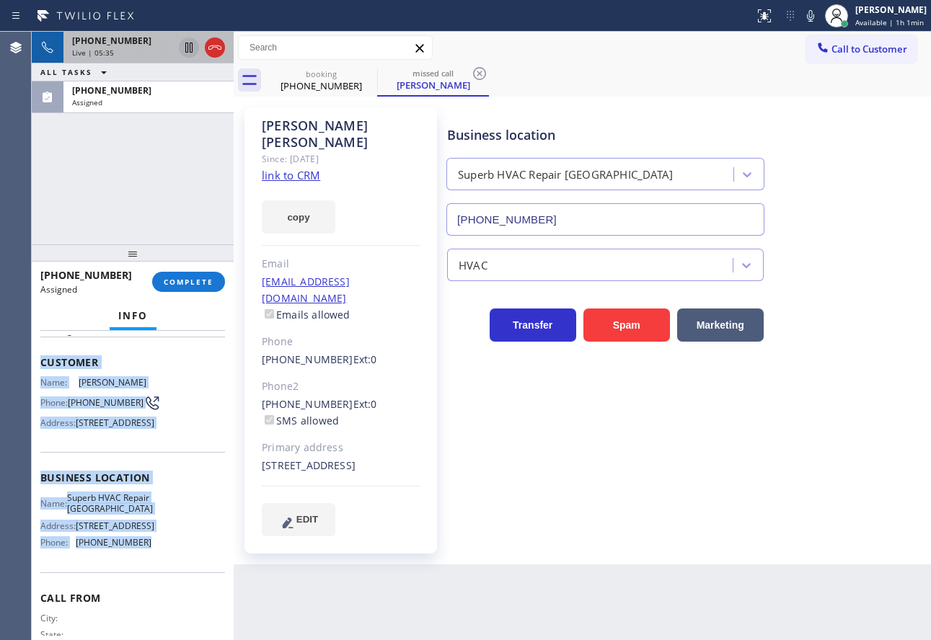
drag, startPoint x: 138, startPoint y: 595, endPoint x: 40, endPoint y: 368, distance: 247.0
click at [40, 368] on div "Context Queue: HVAC Priority: 0 Task Age: Customer Name: Erika Mobley Phone: (6…" at bounding box center [132, 472] width 185 height 418
copy div "Customer Name: Erika Mobley Phone: (650) 576-2206 Address: 1544 Alturas Drive, …"
click at [184, 283] on span "COMPLETE" at bounding box center [189, 282] width 50 height 10
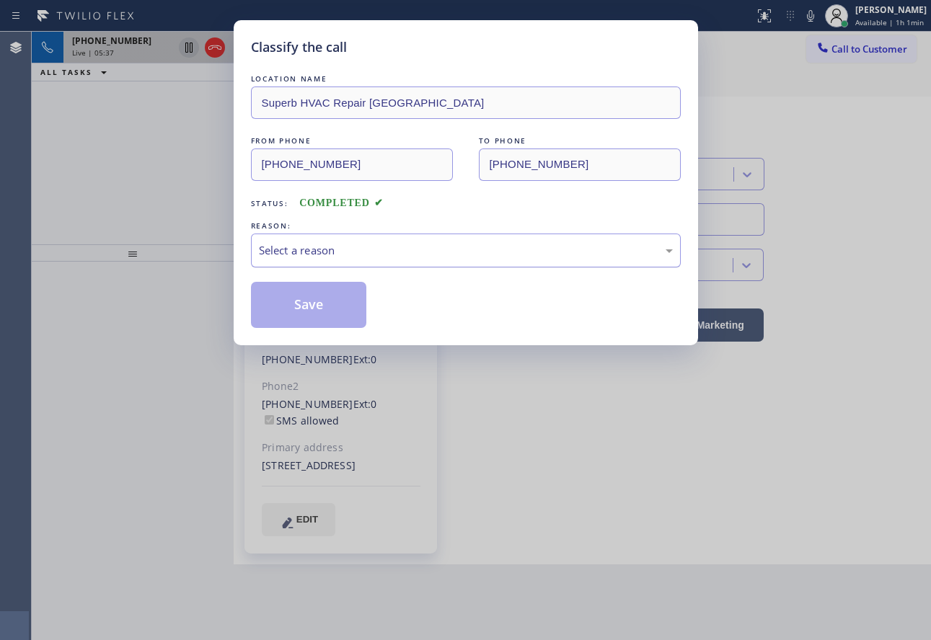
click at [441, 254] on div "Select a reason" at bounding box center [466, 250] width 414 height 17
drag, startPoint x: 346, startPoint y: 362, endPoint x: 325, endPoint y: 334, distance: 34.5
click at [314, 317] on button "Save" at bounding box center [309, 305] width 116 height 46
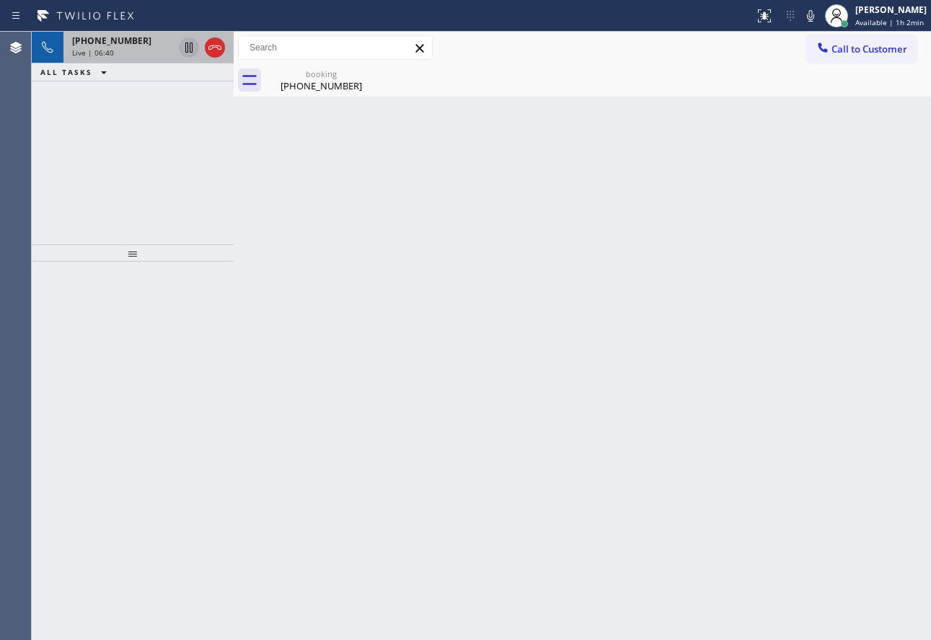
click at [125, 58] on div "+18189199983 Live | 06:40" at bounding box center [119, 48] width 112 height 32
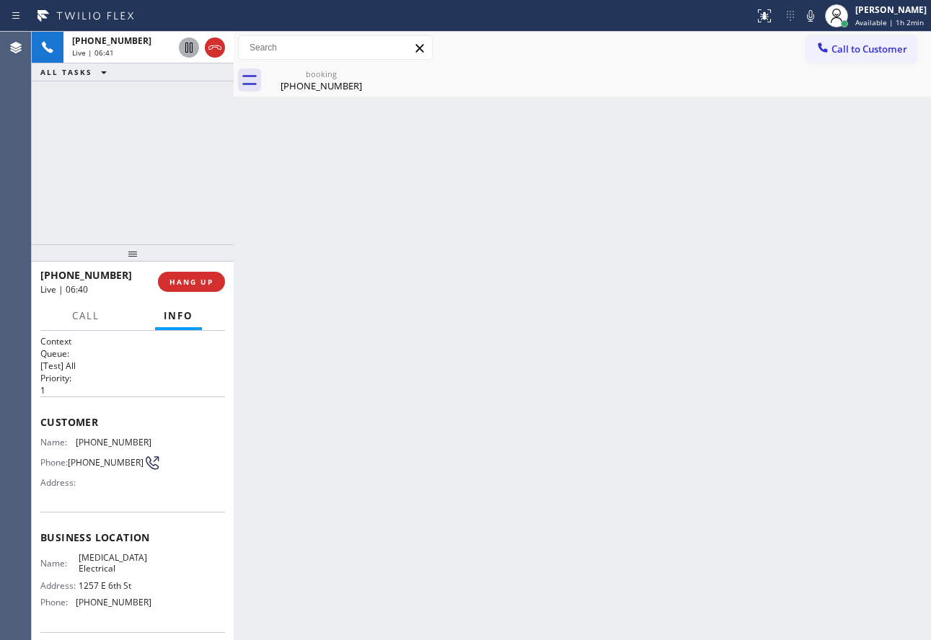
click at [106, 442] on span "(818) 919-9983" at bounding box center [114, 442] width 76 height 11
copy span "(818) 919-9983"
click at [300, 89] on div "(818) 919-9983" at bounding box center [321, 85] width 109 height 13
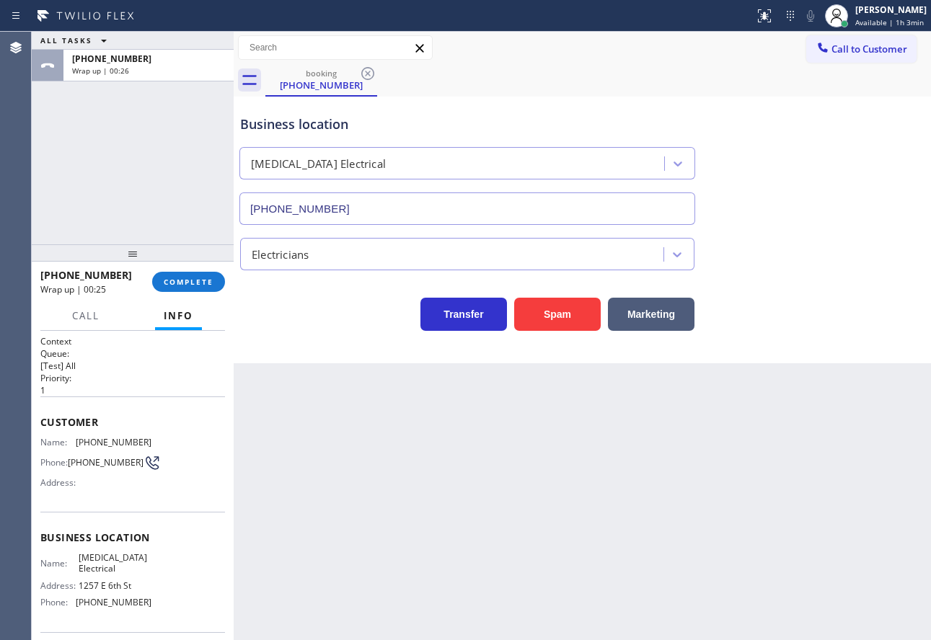
click at [102, 605] on span "(855) 501-7800" at bounding box center [114, 602] width 76 height 11
copy span "(855) 501-7800"
click at [92, 564] on span "High Voltage Electrical" at bounding box center [115, 563] width 72 height 22
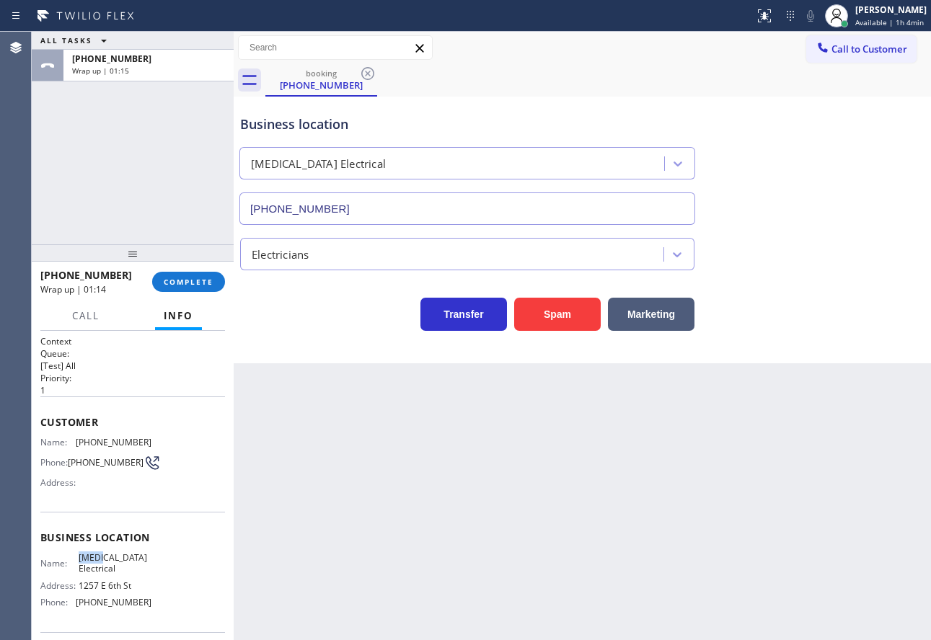
click at [92, 564] on span "High Voltage Electrical" at bounding box center [115, 563] width 72 height 22
copy span "High Voltage Electrical"
click at [173, 279] on span "COMPLETE" at bounding box center [189, 282] width 50 height 10
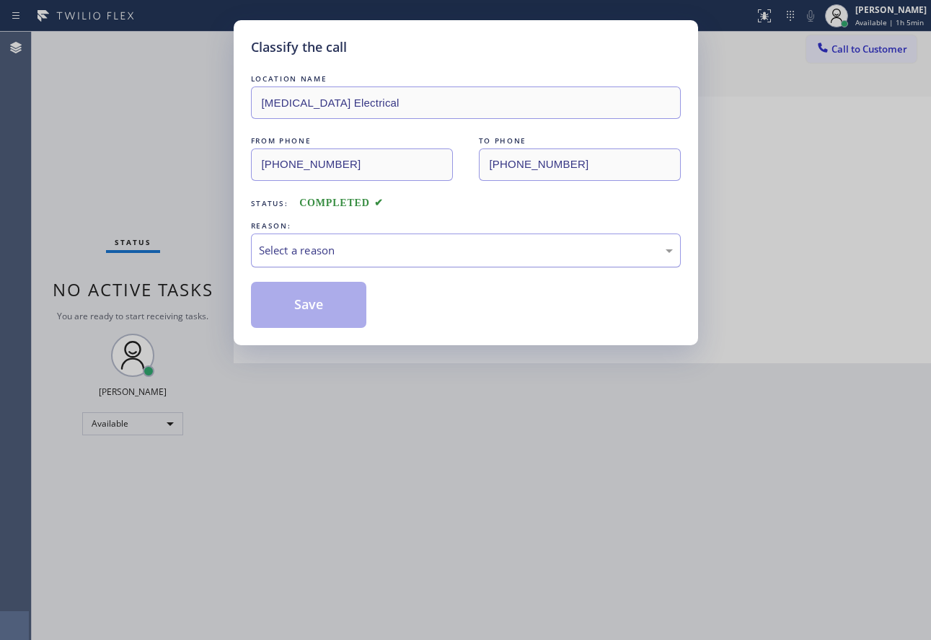
drag, startPoint x: 438, startPoint y: 252, endPoint x: 426, endPoint y: 260, distance: 14.6
click at [438, 251] on div "Select a reason" at bounding box center [466, 250] width 414 height 17
click at [321, 300] on button "Save" at bounding box center [309, 305] width 116 height 46
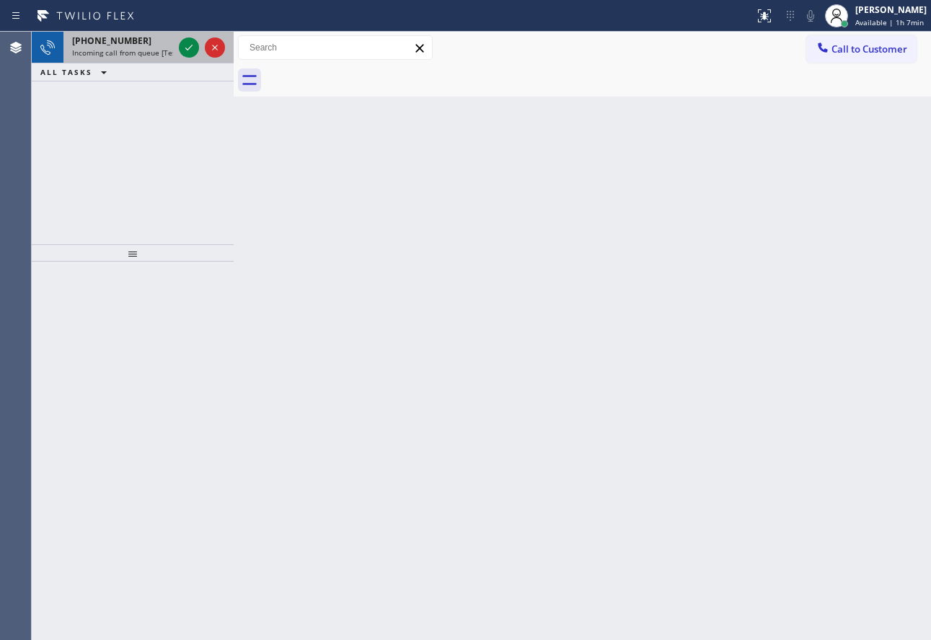
click at [137, 43] on div "+12177147189" at bounding box center [122, 41] width 101 height 12
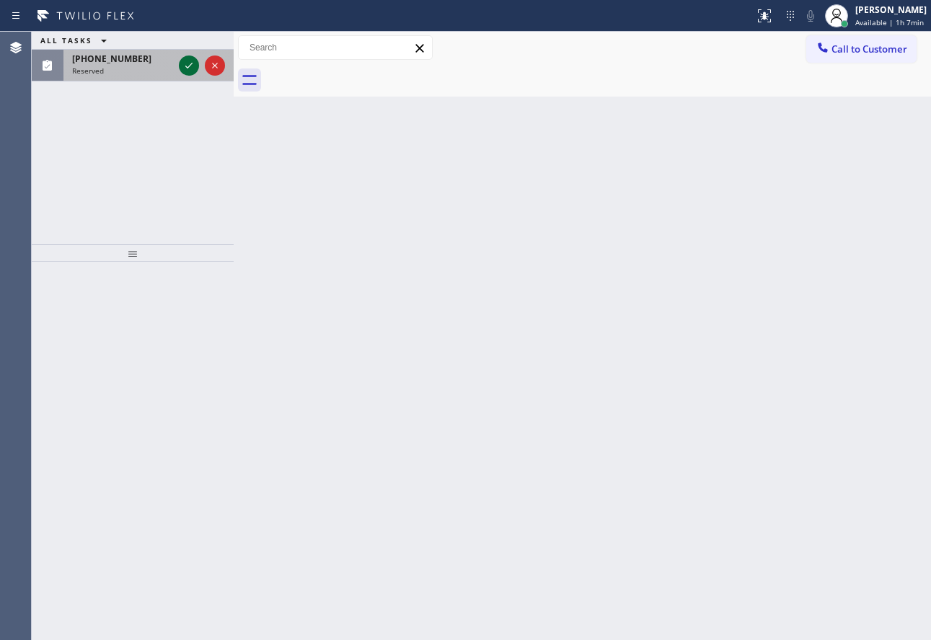
click at [185, 63] on icon at bounding box center [188, 65] width 17 height 17
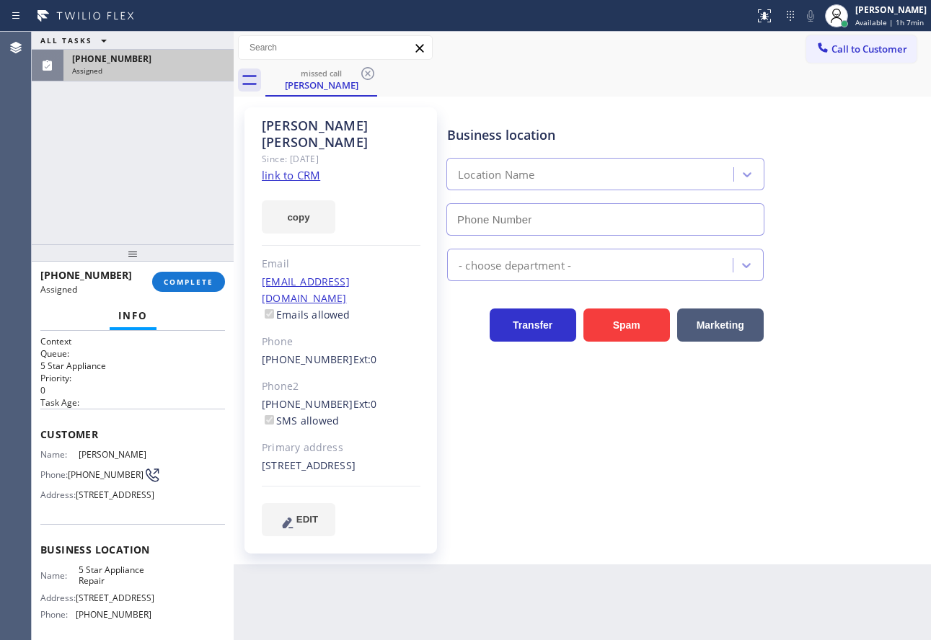
scroll to position [72, 0]
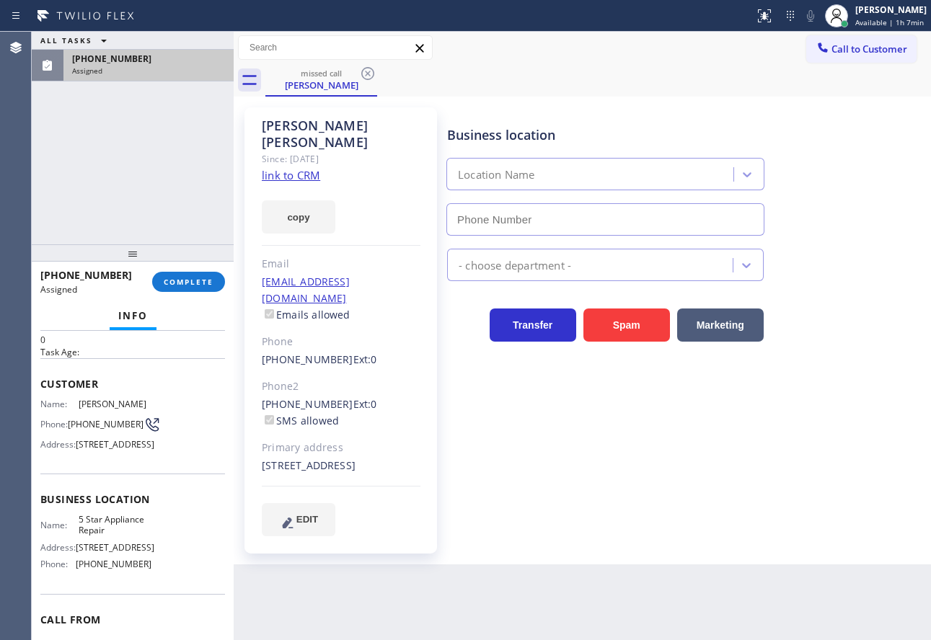
type input "[PHONE_NUMBER]"
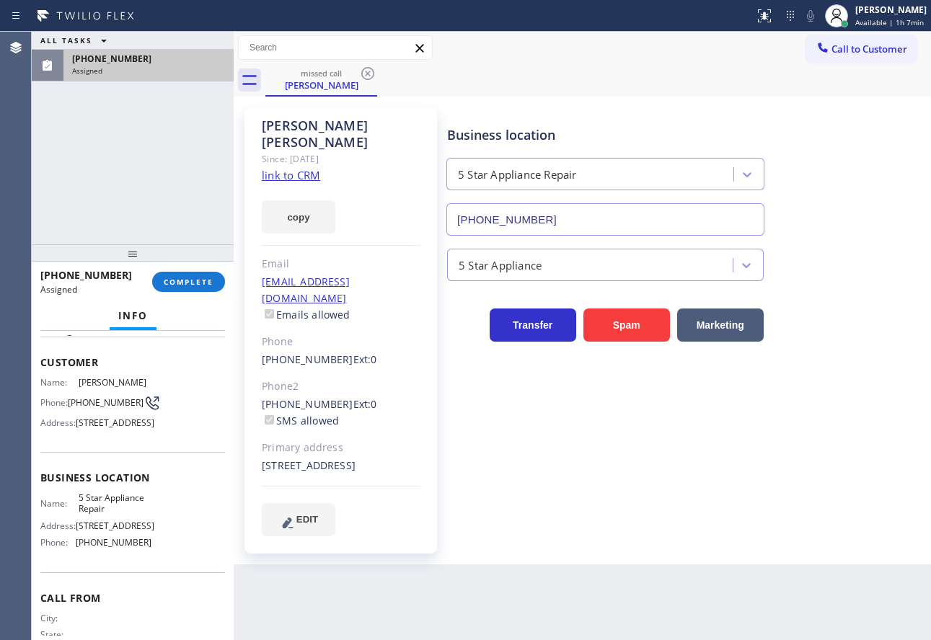
click at [283, 168] on link "link to CRM" at bounding box center [291, 175] width 58 height 14
click at [200, 283] on span "COMPLETE" at bounding box center [189, 282] width 50 height 10
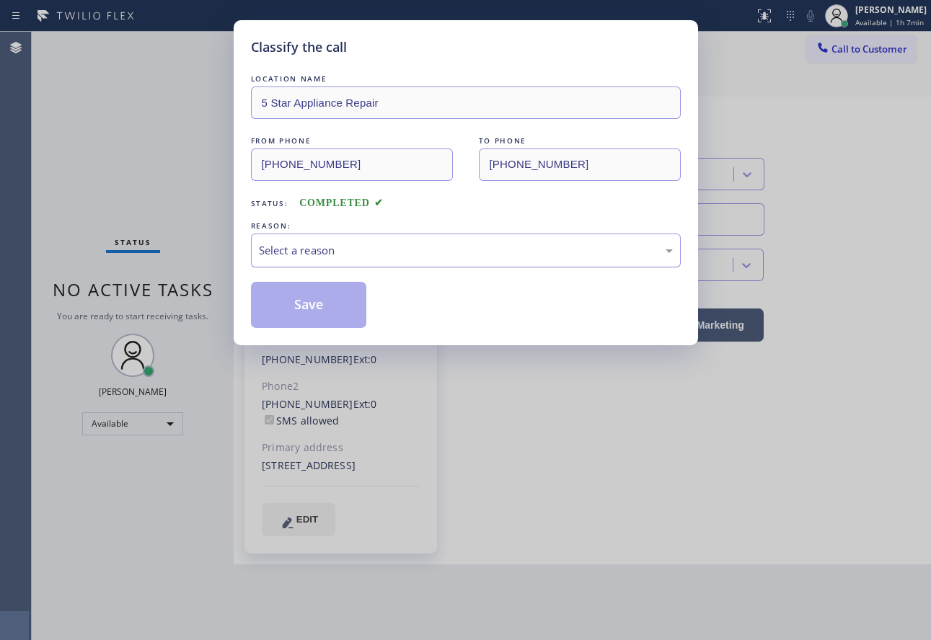
click at [313, 257] on div "Select a reason" at bounding box center [466, 250] width 414 height 17
click at [306, 322] on button "Save" at bounding box center [309, 305] width 116 height 46
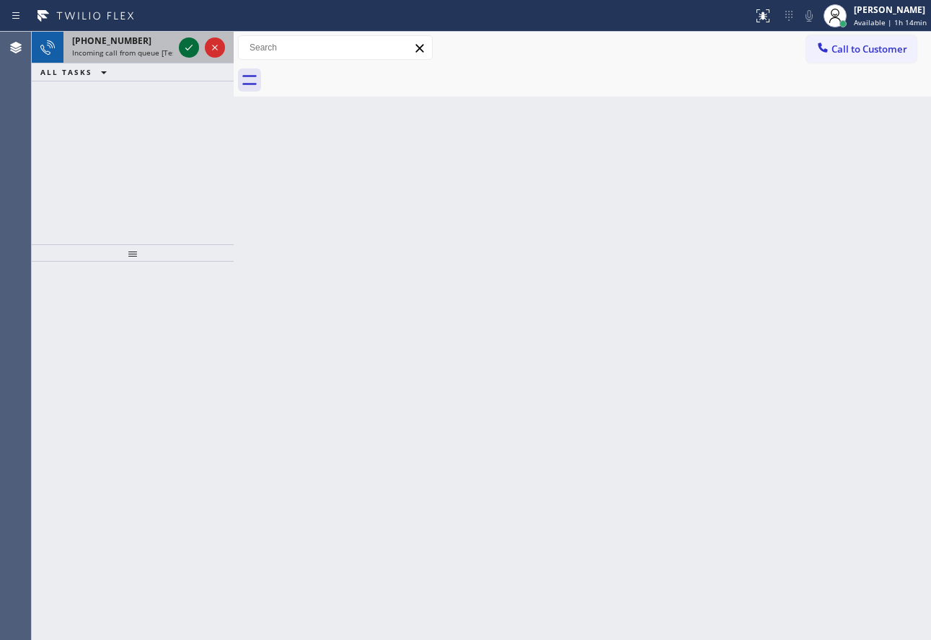
click at [185, 48] on icon at bounding box center [188, 47] width 17 height 17
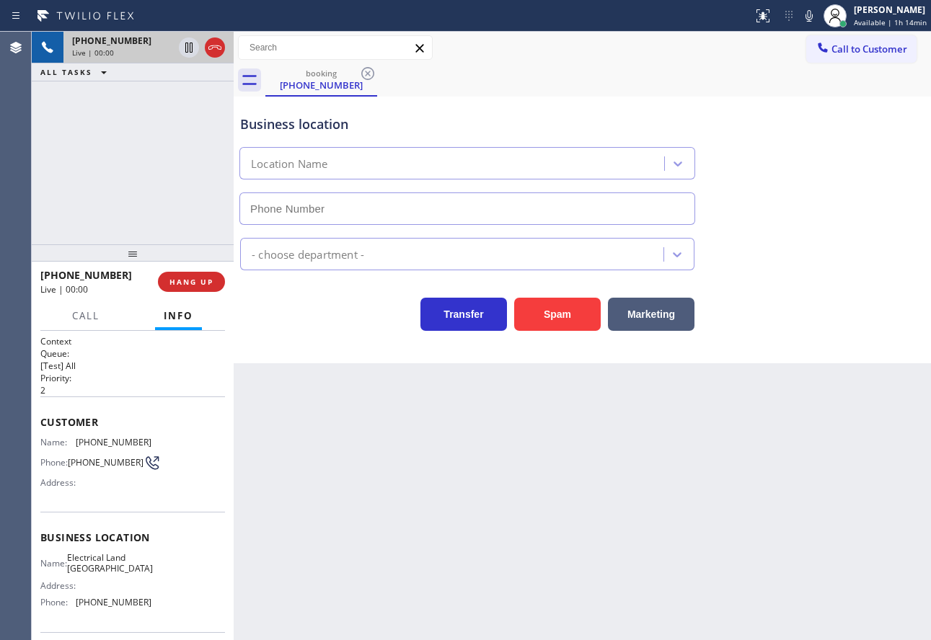
type input "(510) 880-3442"
click at [191, 291] on button "HANG UP" at bounding box center [191, 282] width 67 height 20
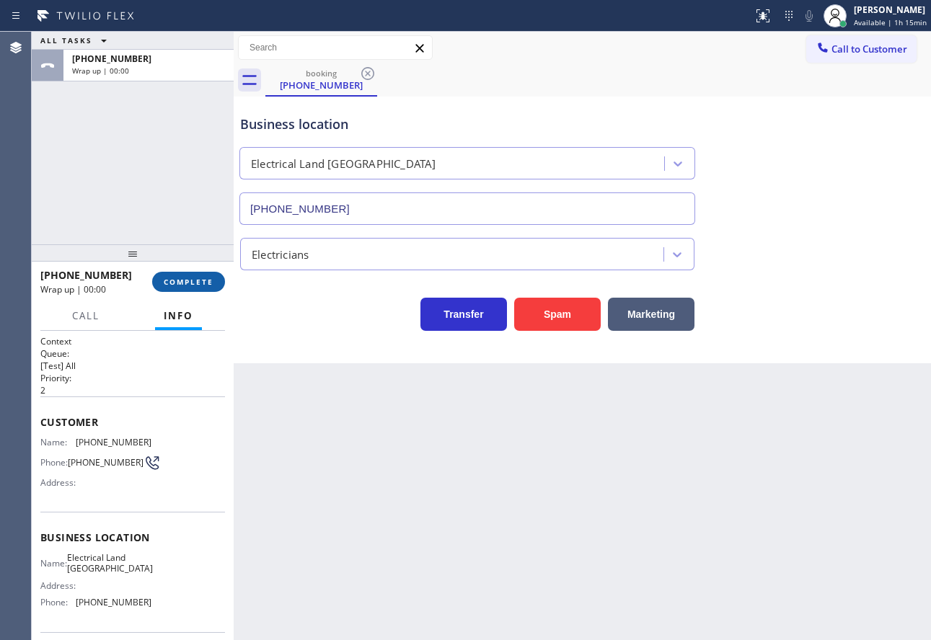
click at [190, 283] on span "COMPLETE" at bounding box center [189, 282] width 50 height 10
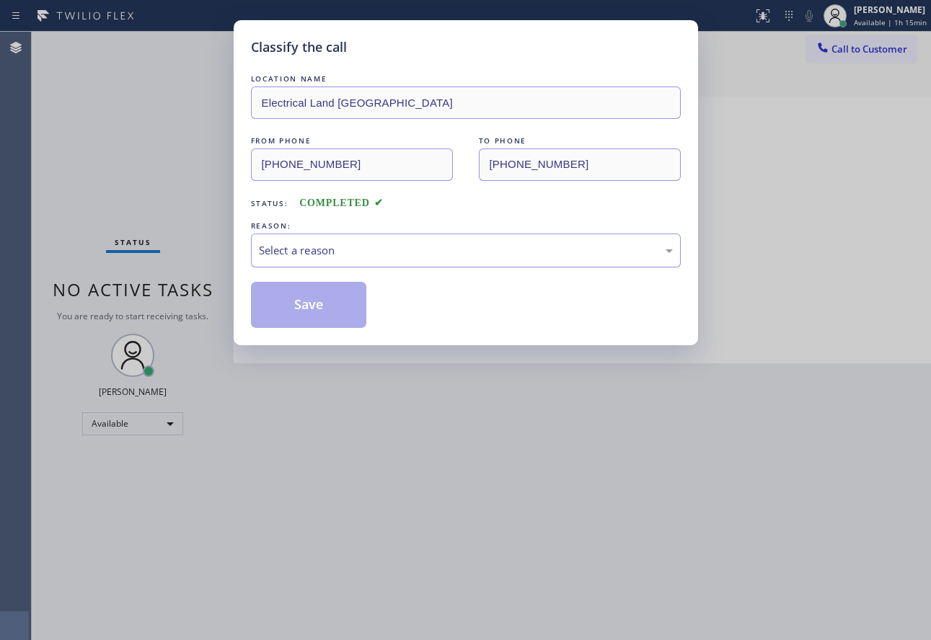
click at [456, 251] on div "Select a reason" at bounding box center [466, 250] width 414 height 17
click at [345, 298] on button "Save" at bounding box center [309, 305] width 116 height 46
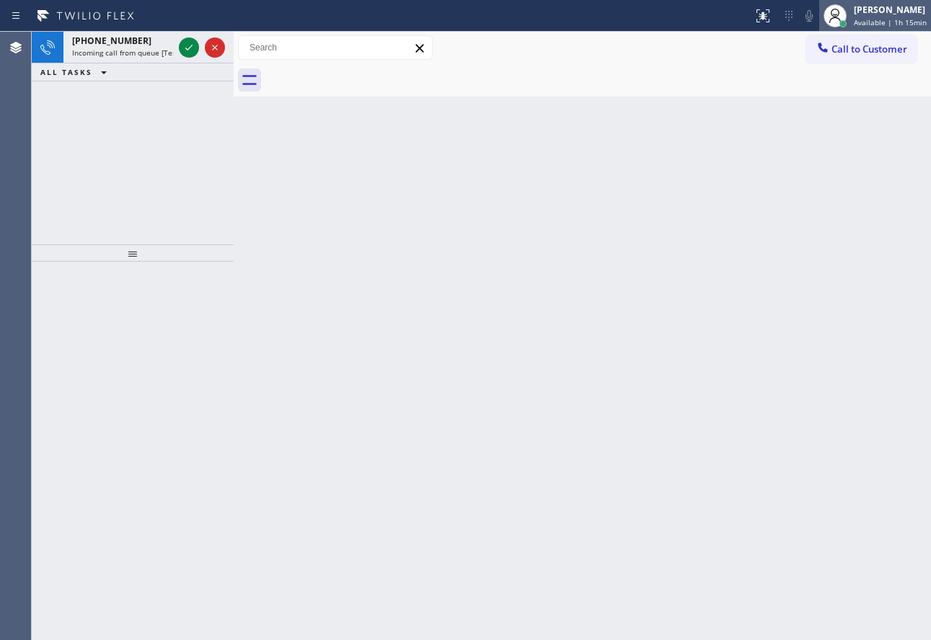
click at [874, 20] on span "Available | 1h 15min" at bounding box center [890, 22] width 73 height 10
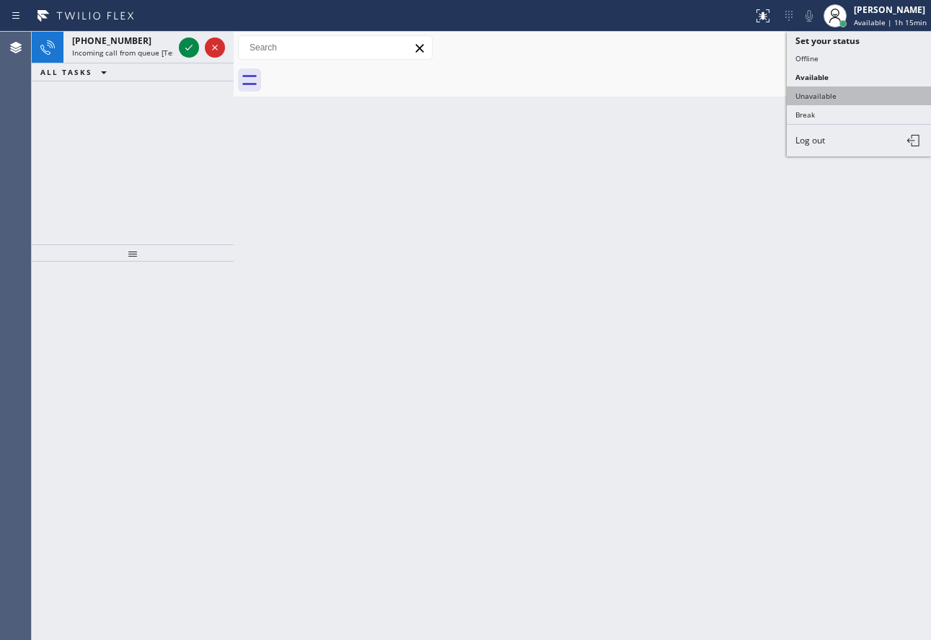
click at [823, 93] on button "Unavailable" at bounding box center [858, 96] width 144 height 19
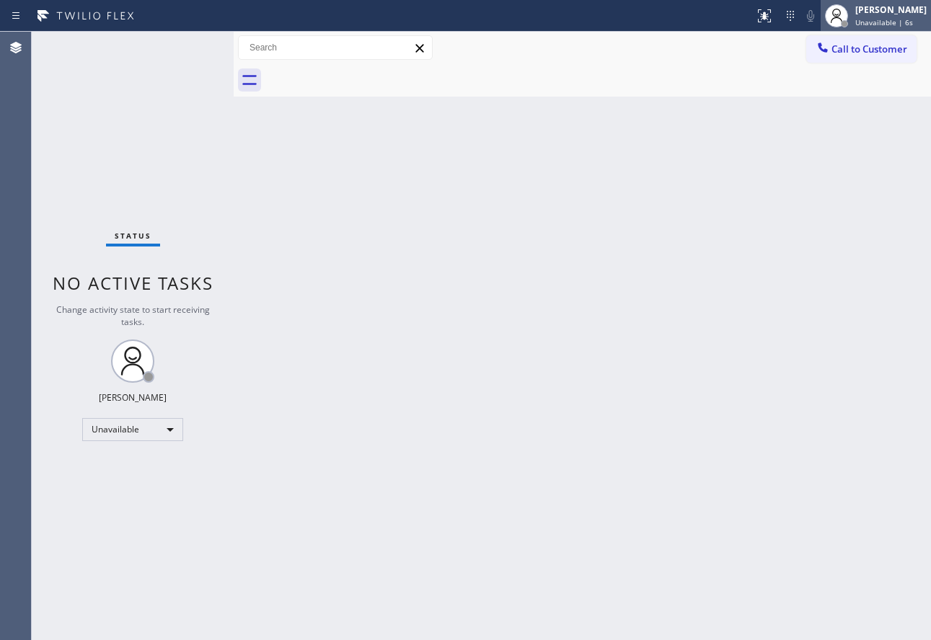
click at [869, 26] on div "John Tindoc Unavailable | 6s" at bounding box center [891, 15] width 79 height 25
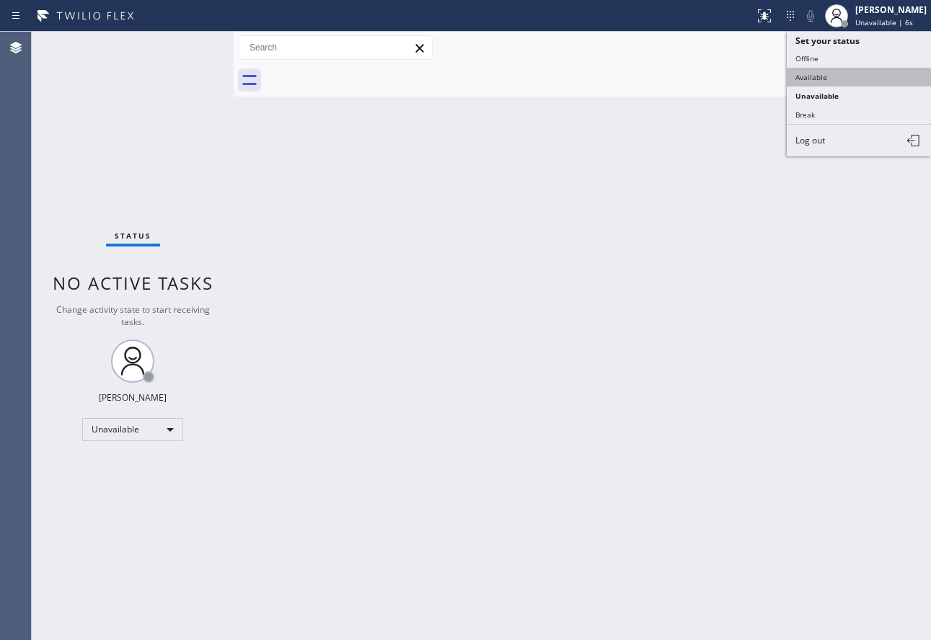
click at [828, 81] on button "Available" at bounding box center [858, 77] width 144 height 19
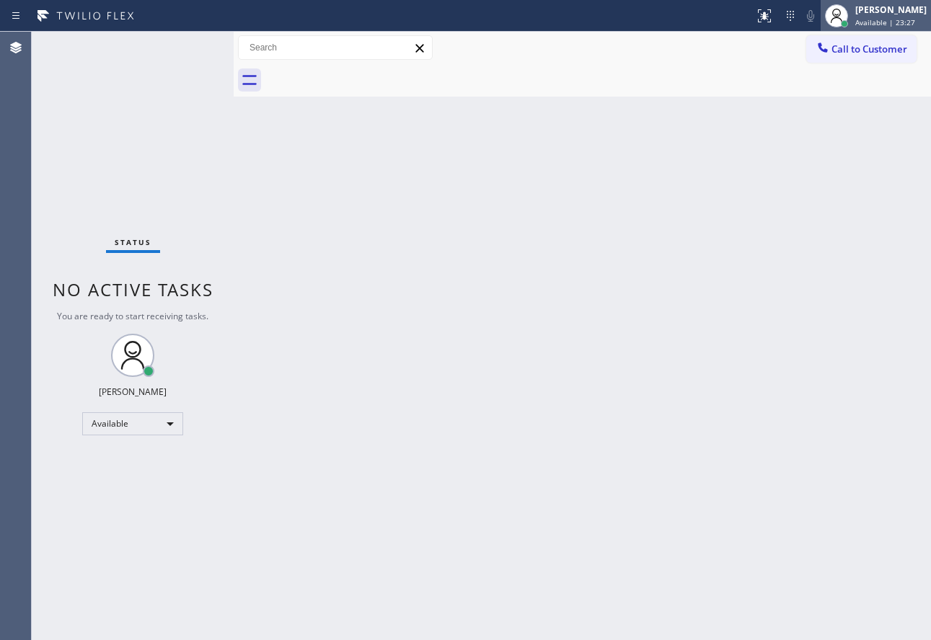
click at [872, 14] on div "[PERSON_NAME]" at bounding box center [890, 10] width 71 height 12
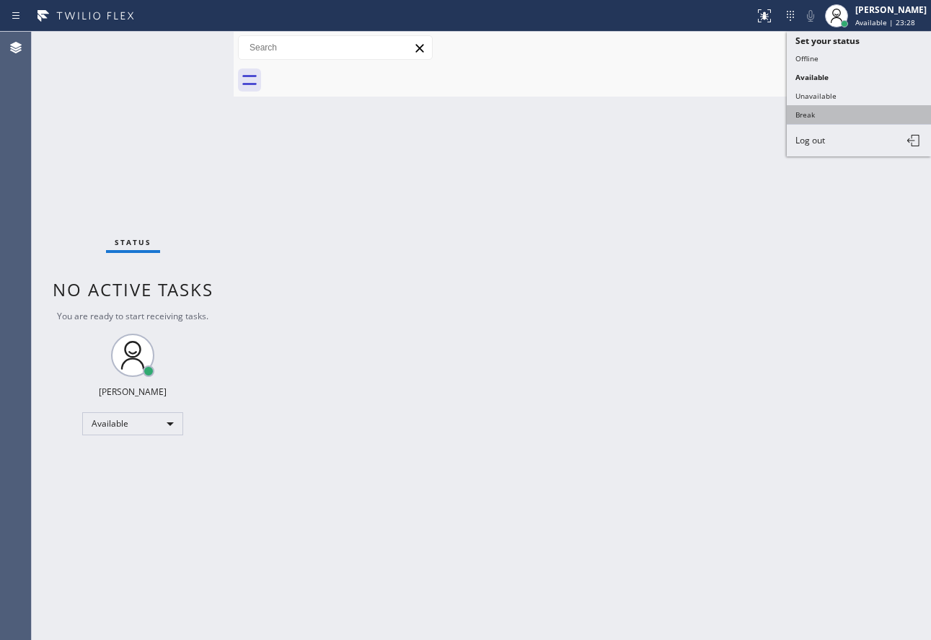
click at [814, 117] on button "Break" at bounding box center [858, 114] width 144 height 19
